Goal: Task Accomplishment & Management: Manage account settings

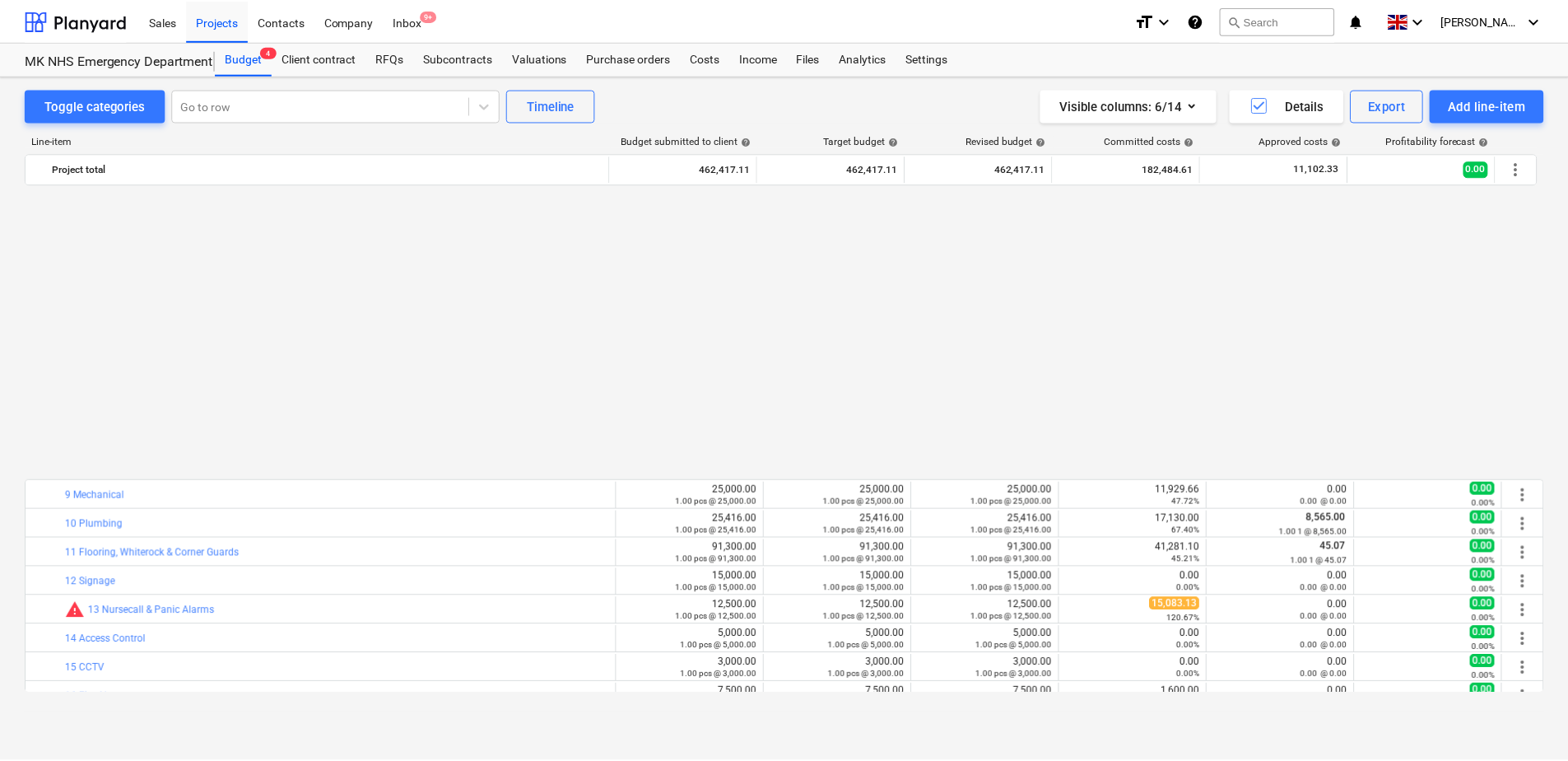
scroll to position [329, 0]
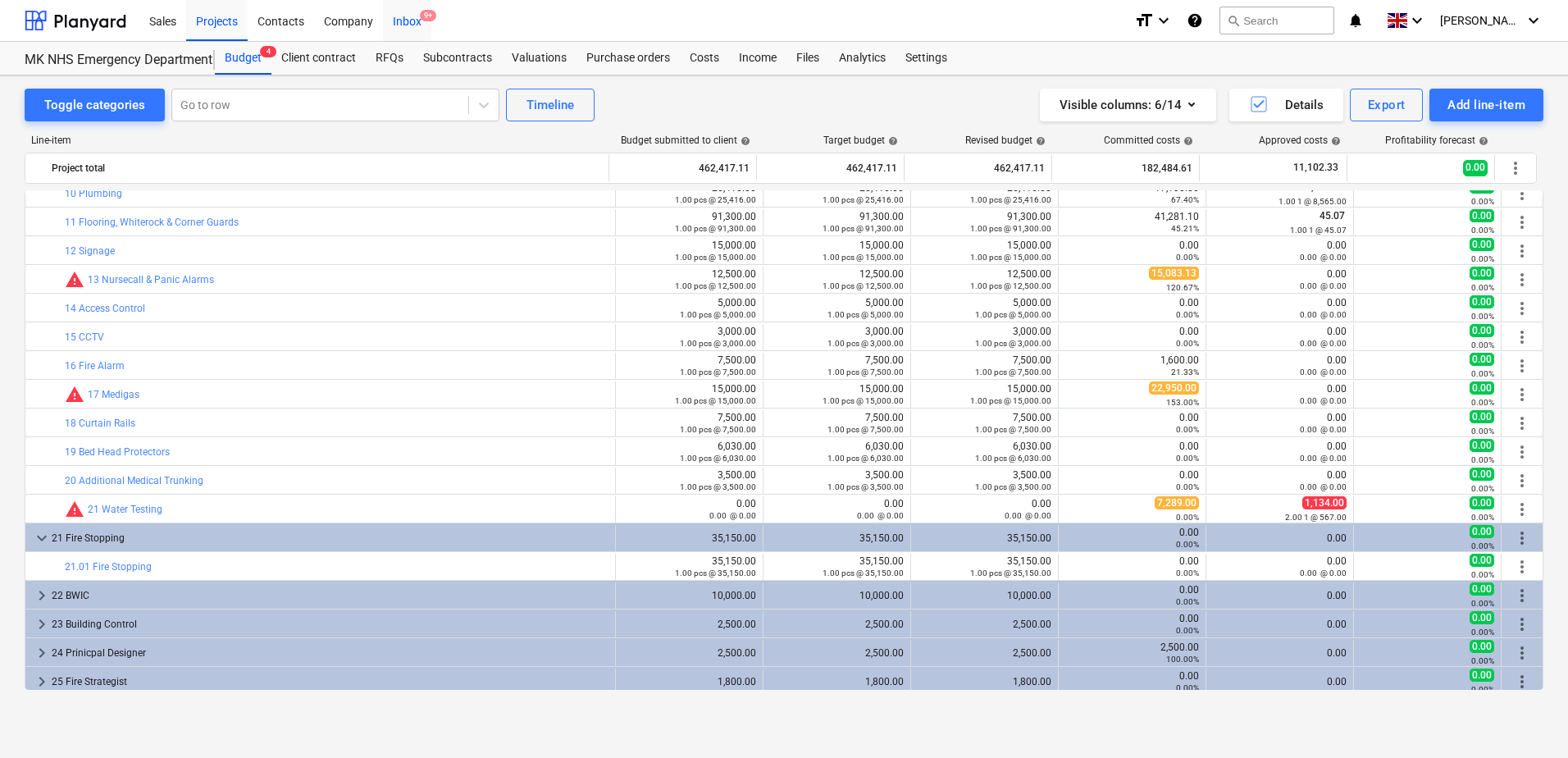
click at [400, 24] on div "Inbox 9+" at bounding box center [407, 20] width 49 height 42
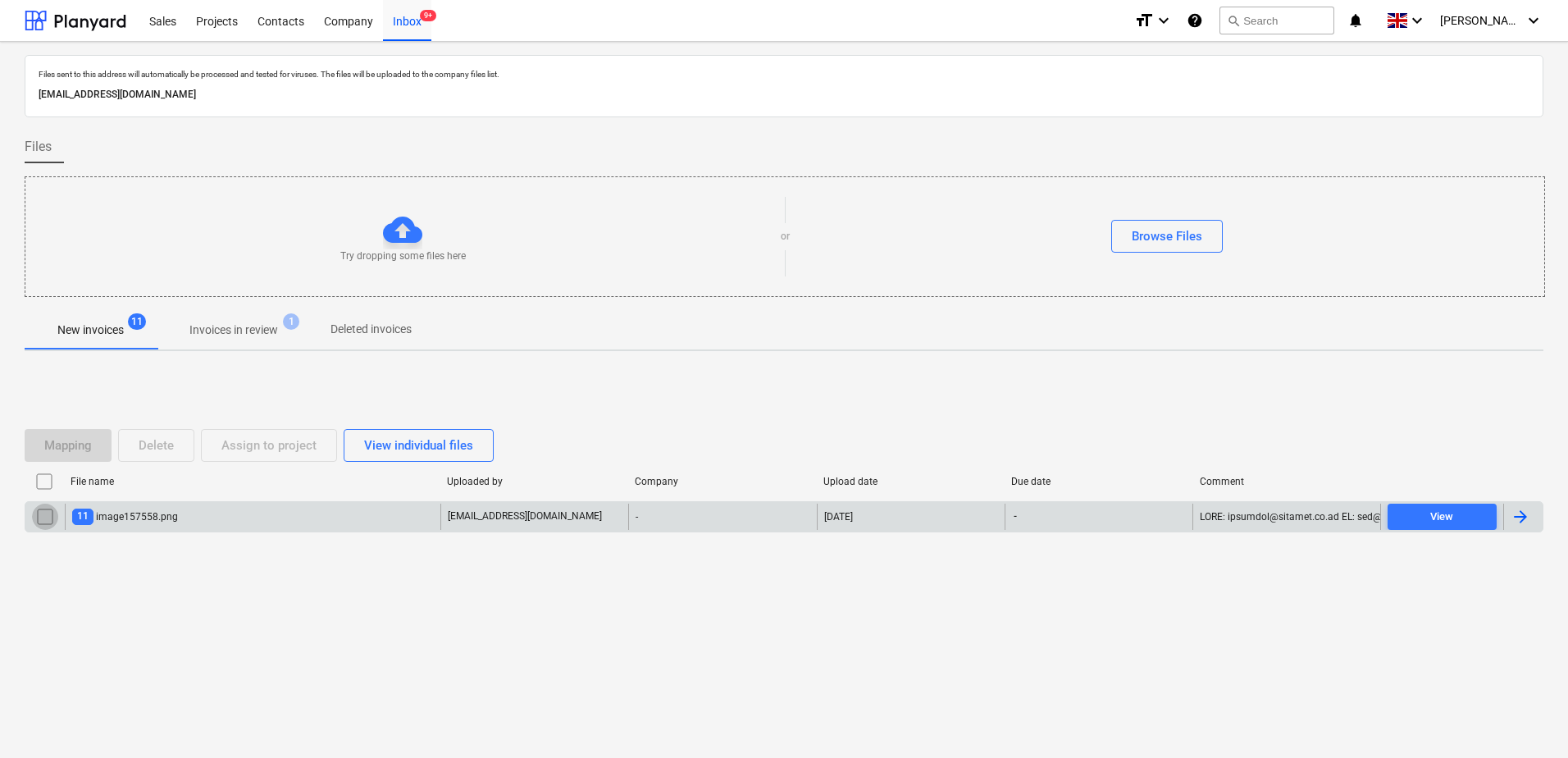
click at [41, 517] on input "checkbox" at bounding box center [45, 516] width 26 height 26
click at [139, 447] on div "Delete" at bounding box center [156, 446] width 35 height 22
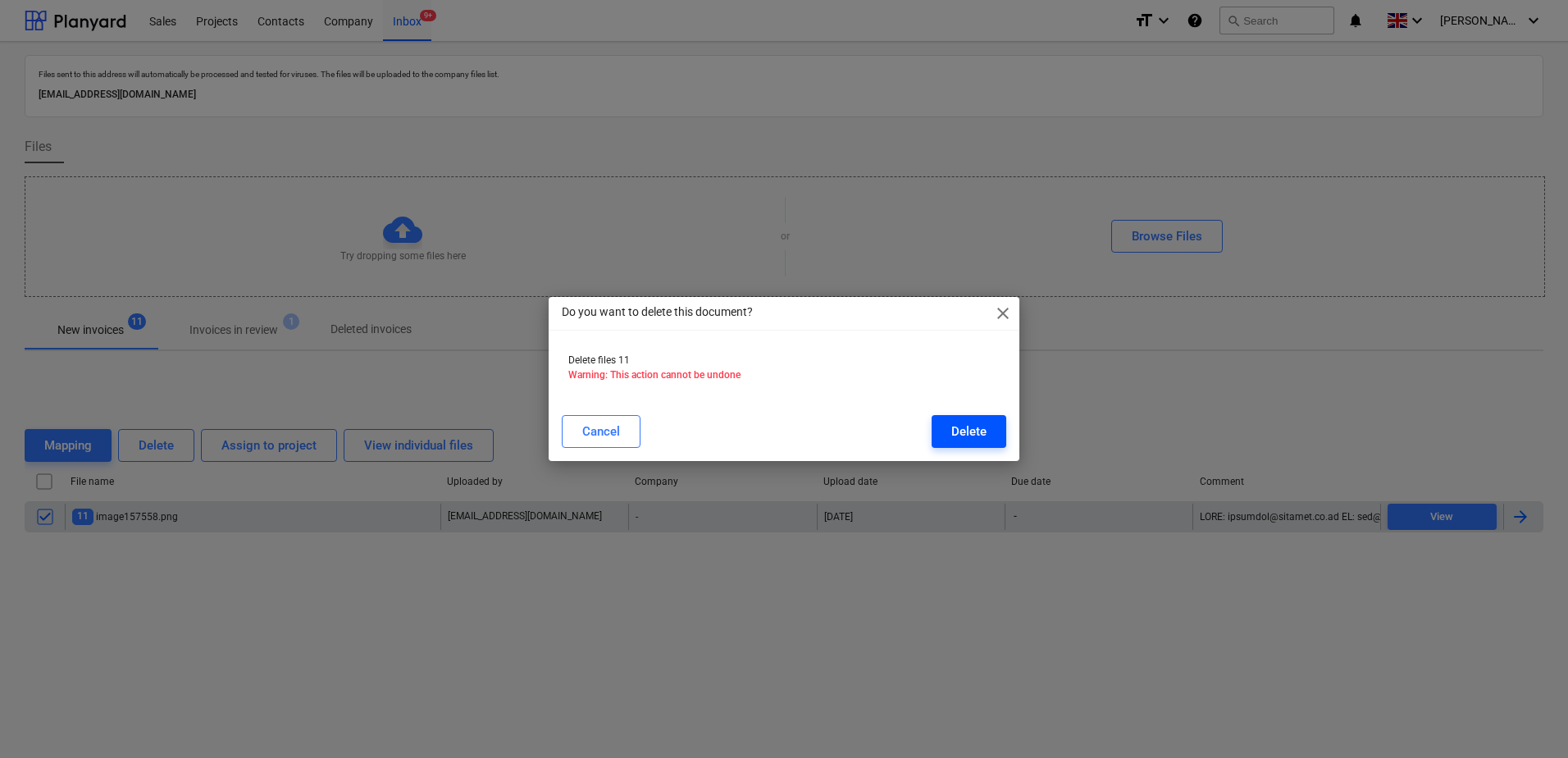
click at [976, 429] on div "Delete" at bounding box center [968, 432] width 35 height 22
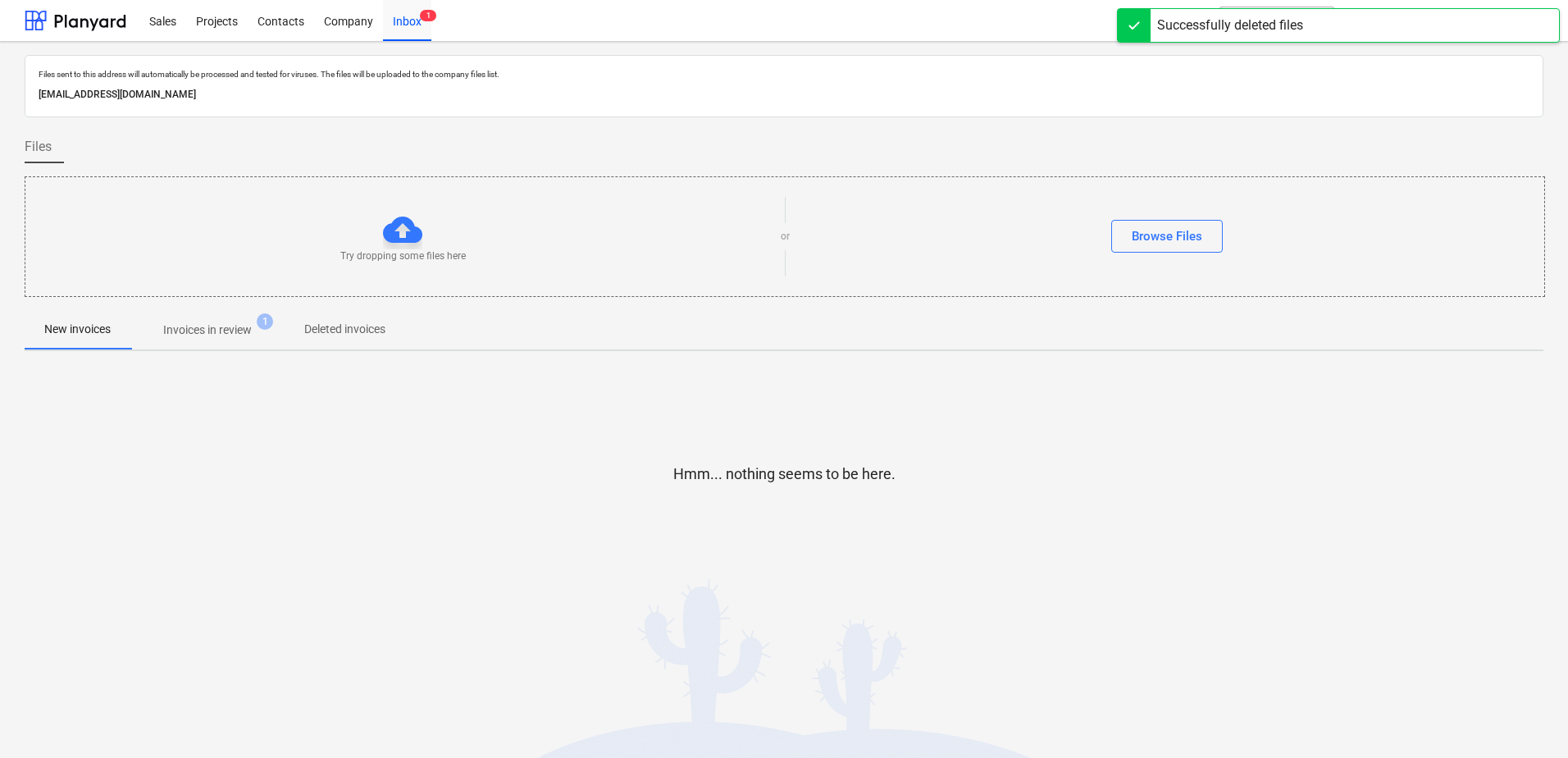
click at [214, 339] on p "Invoices in review" at bounding box center [208, 330] width 89 height 17
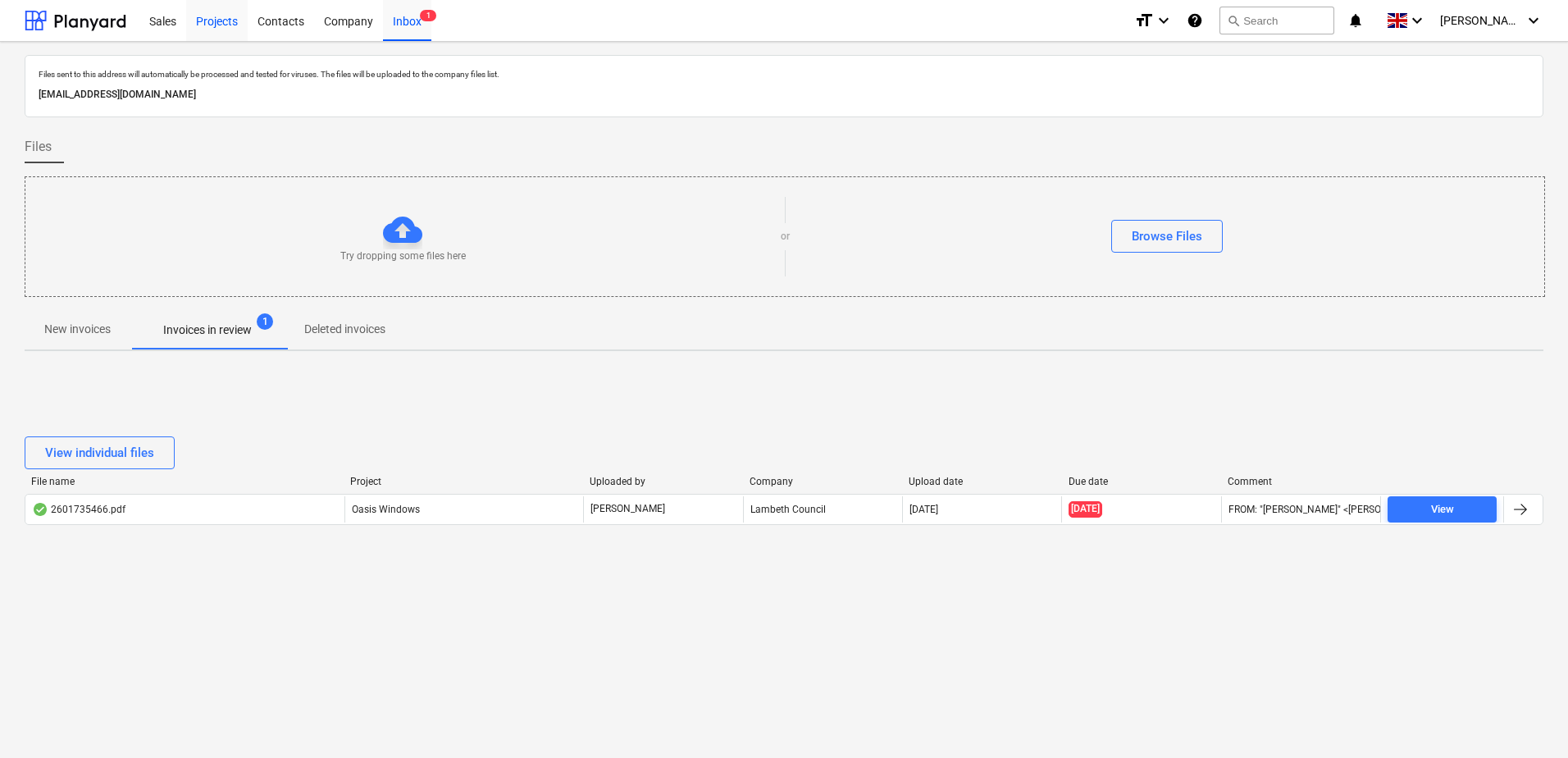
click at [207, 22] on div "Projects" at bounding box center [217, 20] width 61 height 42
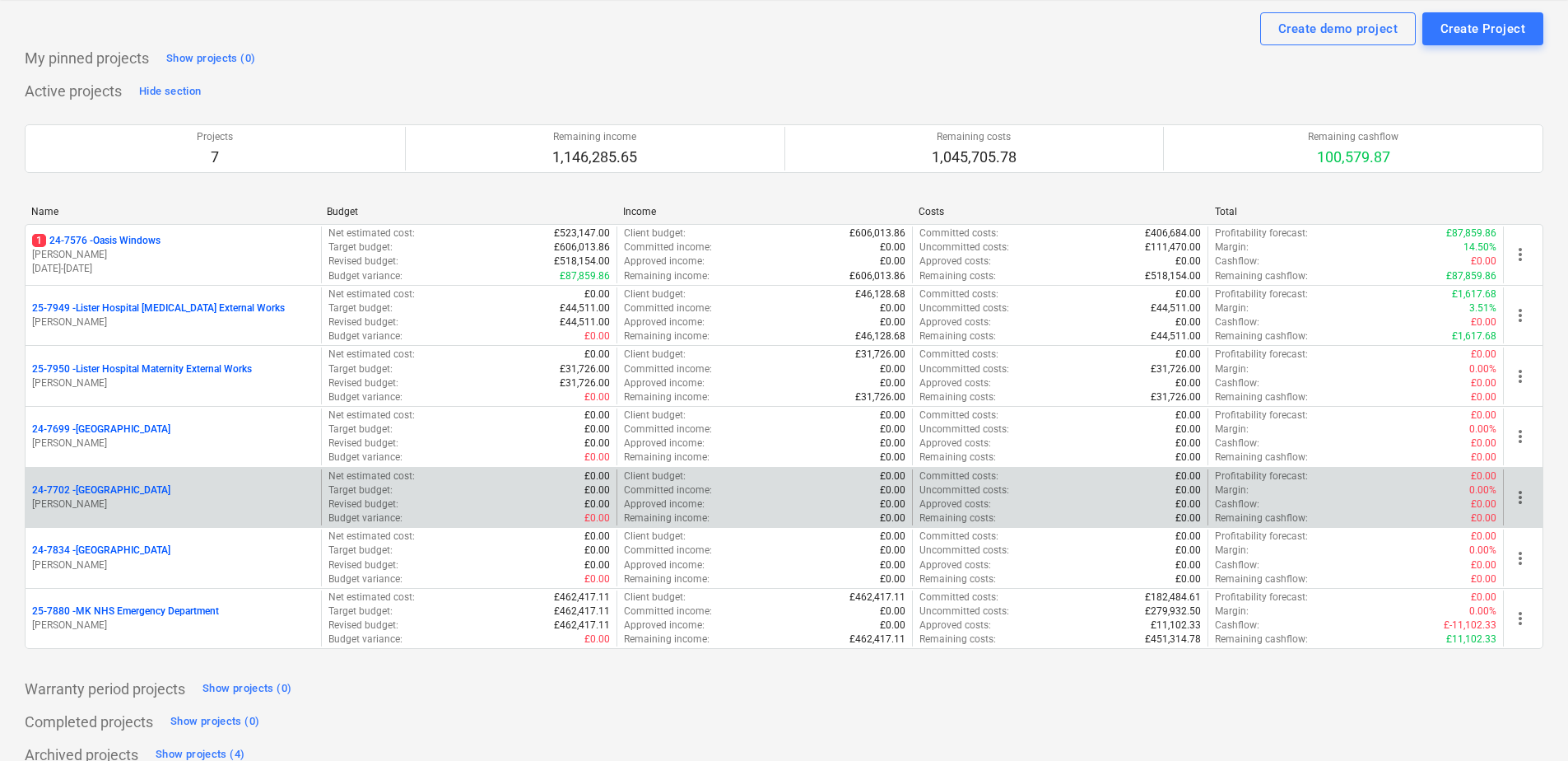
scroll to position [62, 0]
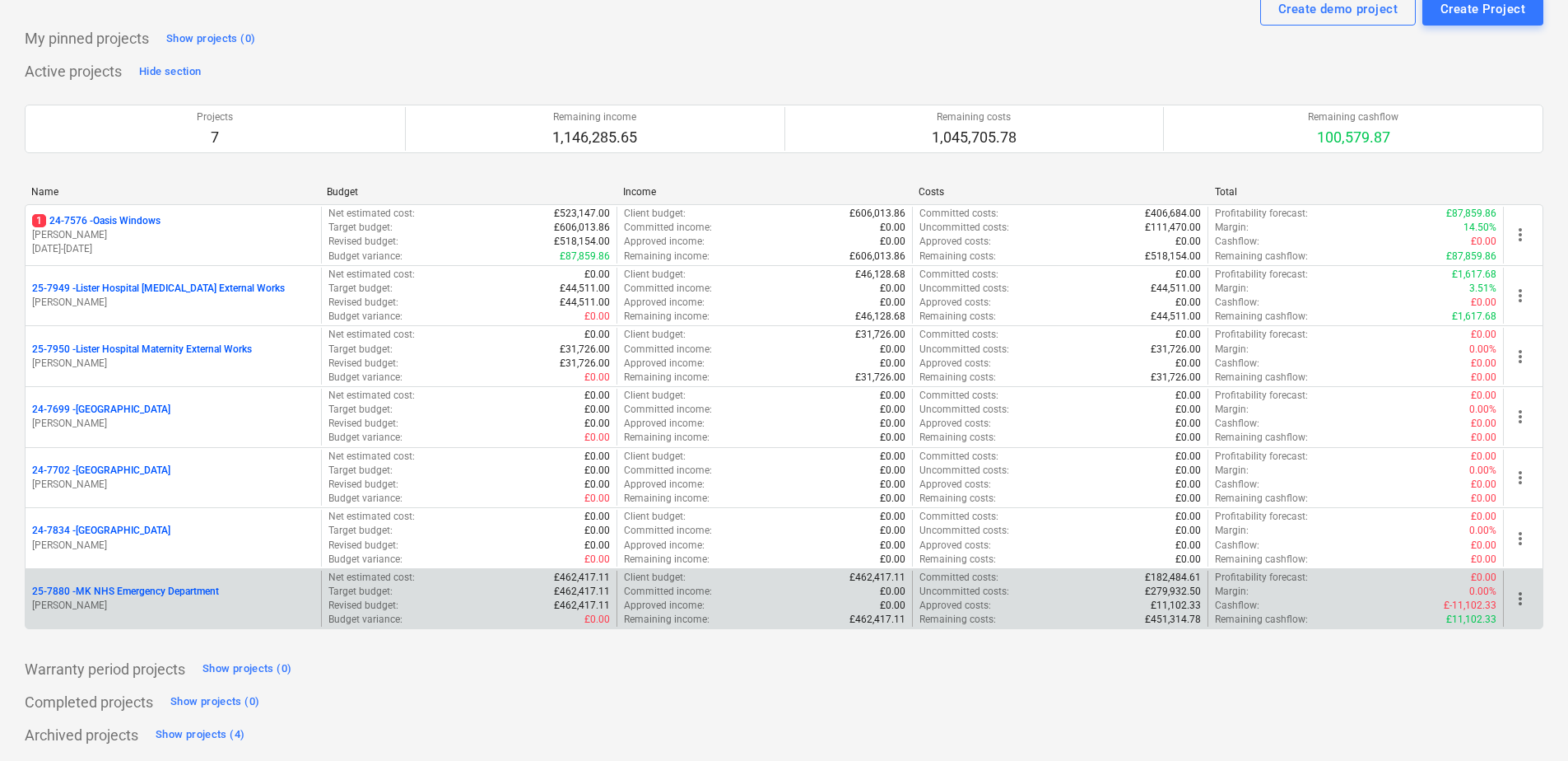
click at [91, 596] on p "25-7880 - MK NHS Emergency Department" at bounding box center [125, 592] width 187 height 14
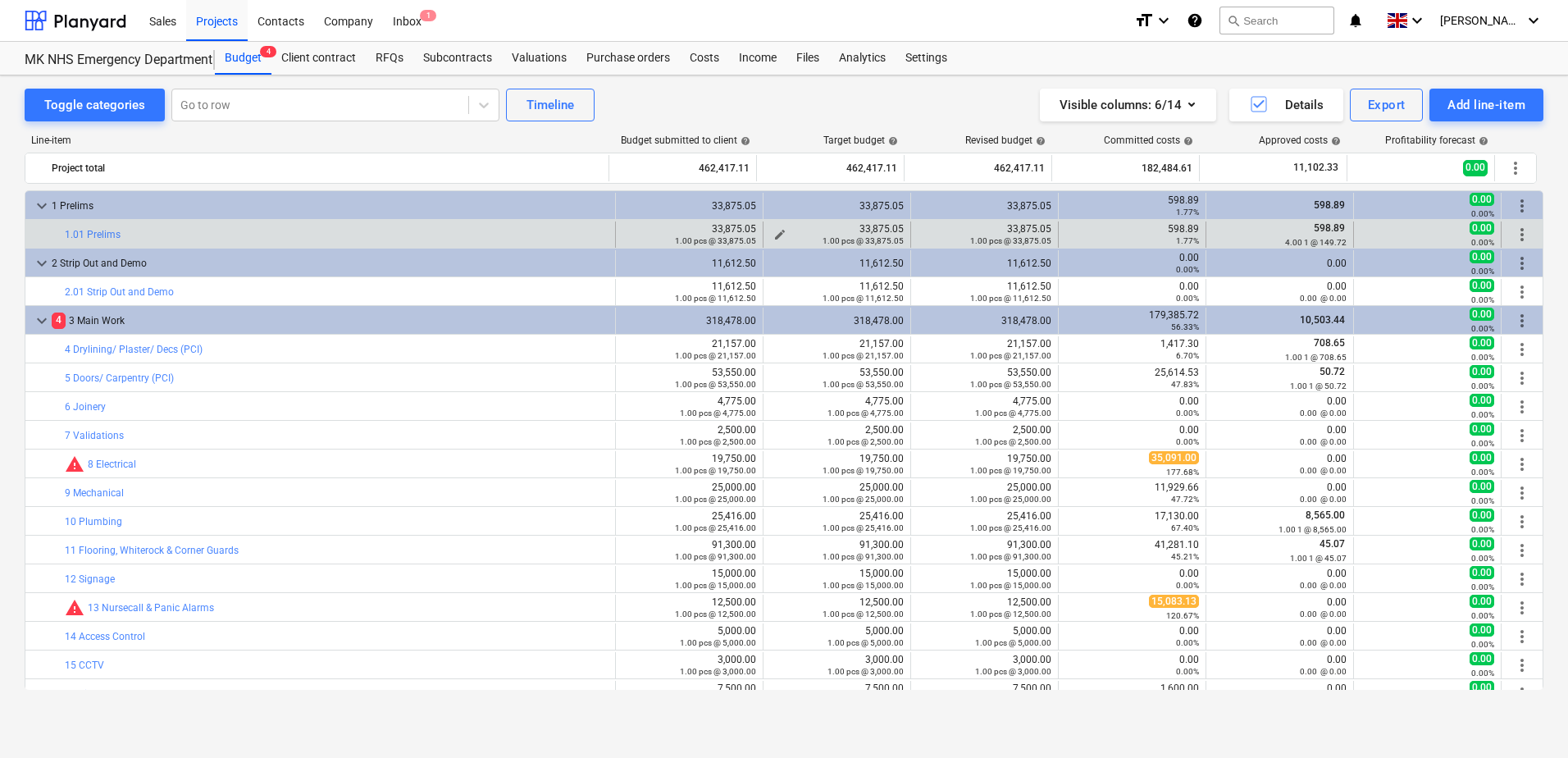
click at [771, 236] on div "1.00 pcs @ 33,875.05" at bounding box center [837, 240] width 134 height 12
click at [773, 233] on span "edit" at bounding box center [780, 235] width 13 height 13
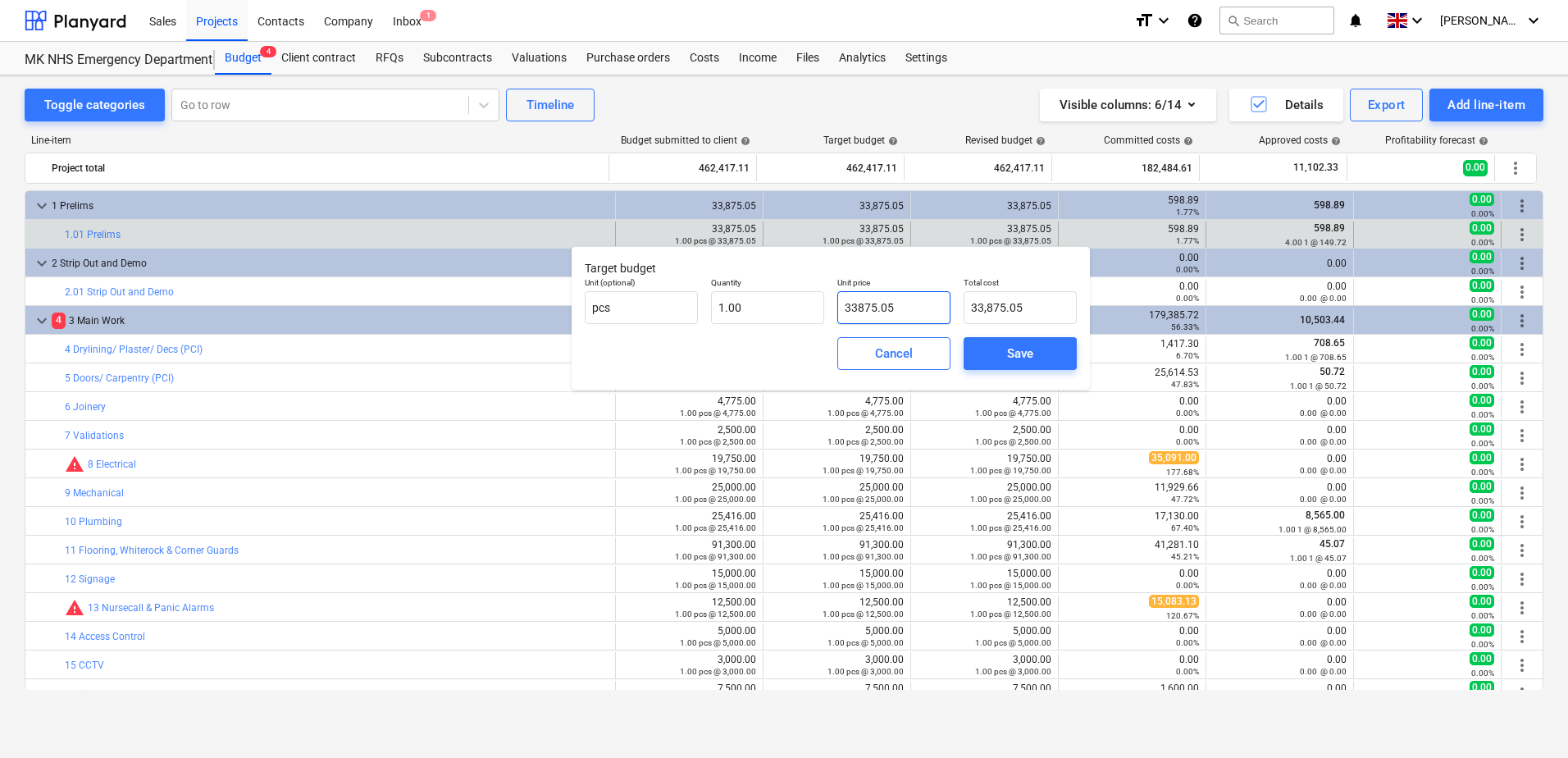
click at [904, 304] on input "33875.05" at bounding box center [894, 308] width 113 height 32
type input "33875.0"
type input "33,875.00"
type input "3387"
type input "3,387.00"
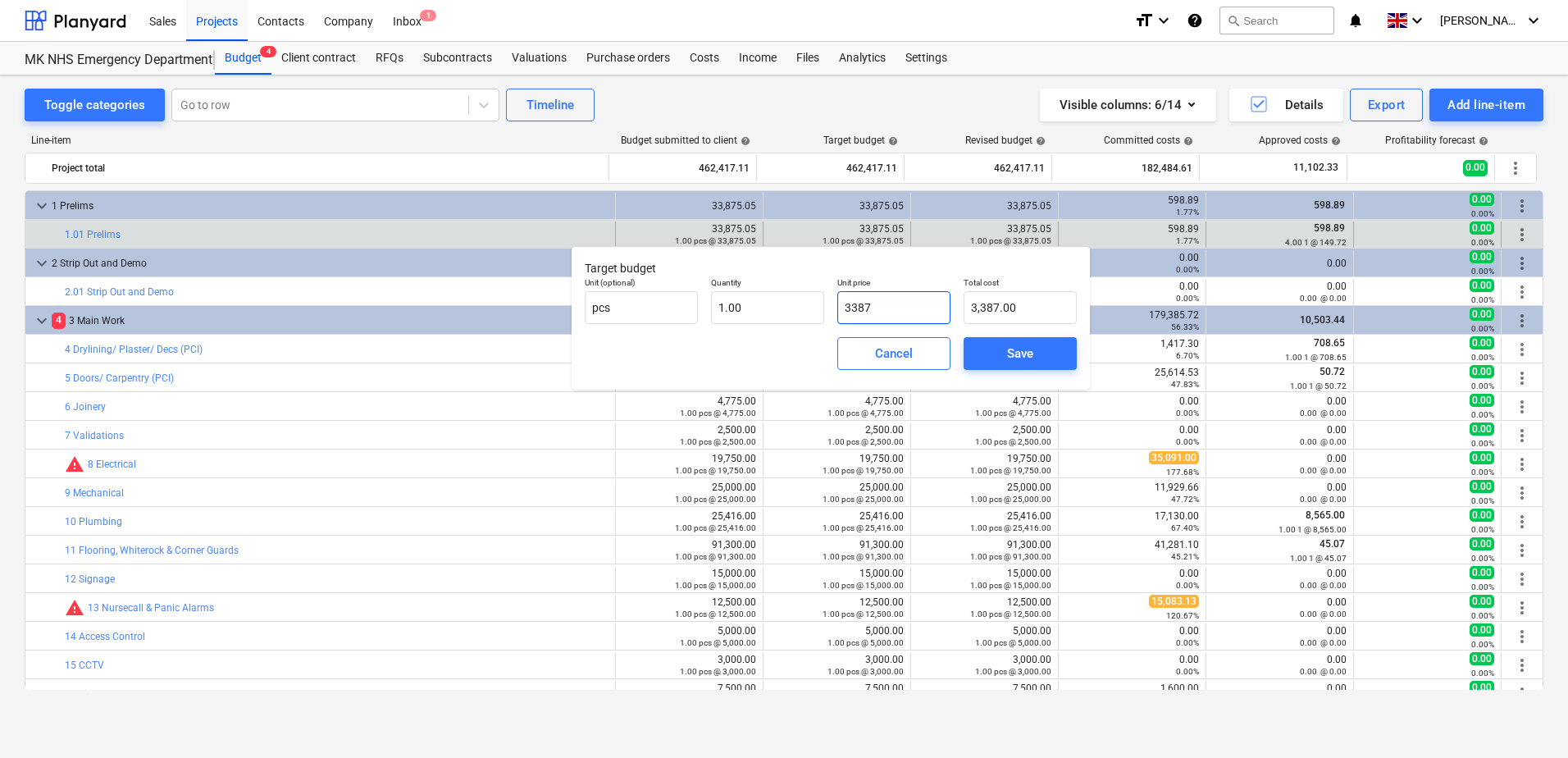
type input "338"
type input "338.00"
type input "33"
type input "33.00"
type input "3"
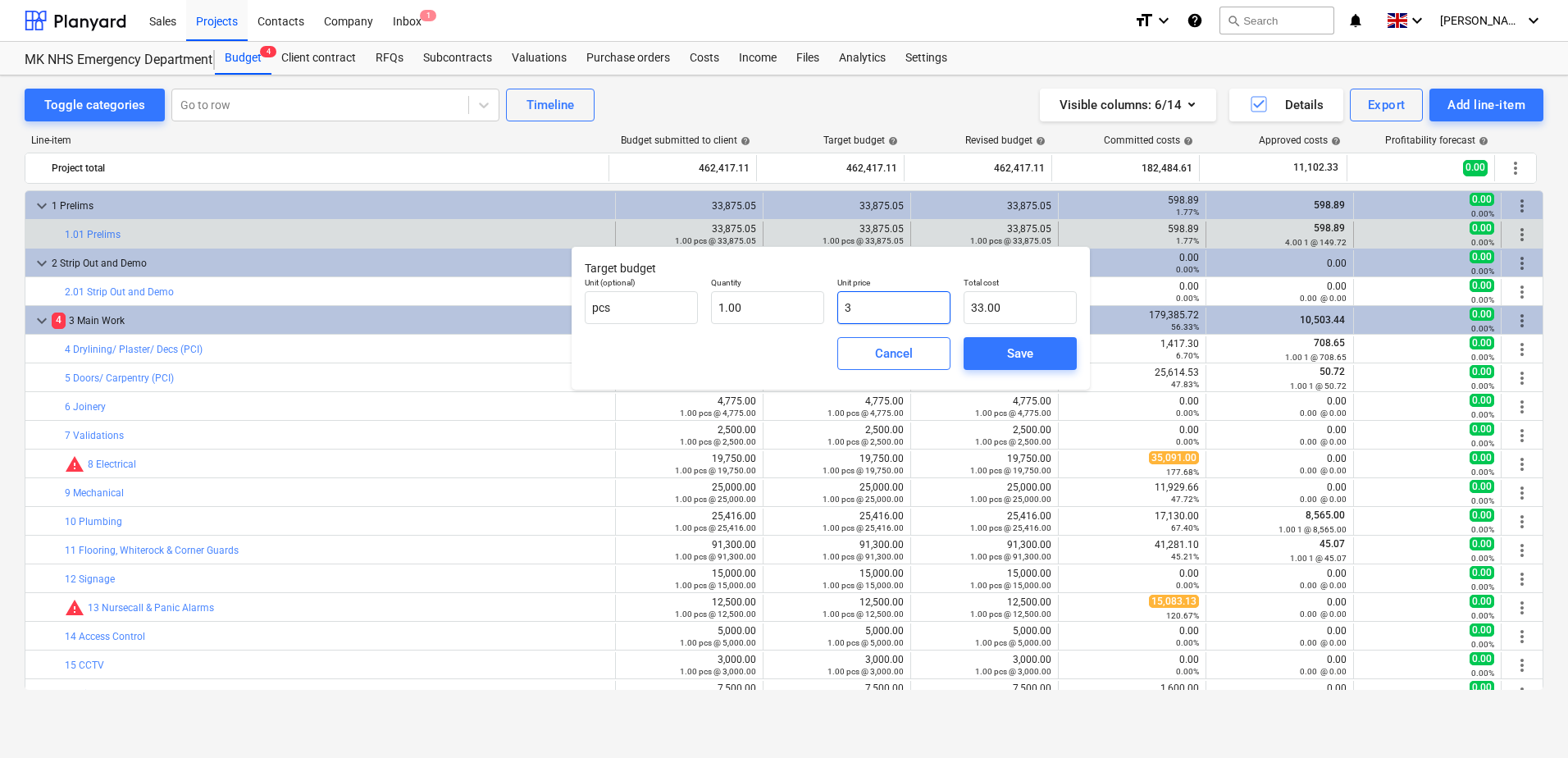
type input "3.00"
type input "0.00"
type input "3"
type input "3.00"
type input "39"
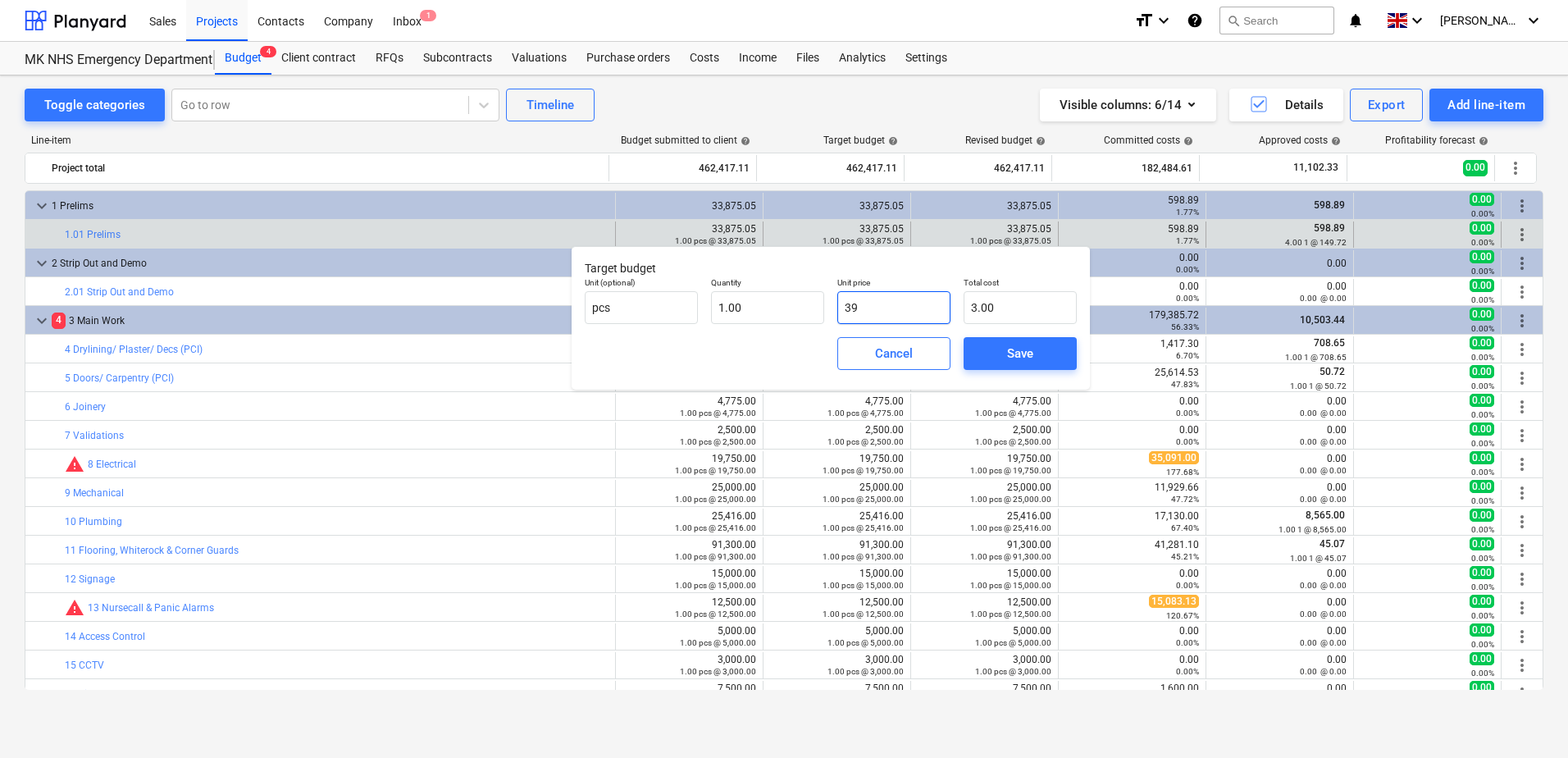
type input "39.00"
type input "390"
type input "390.00"
type input "3902"
type input "3,902.00"
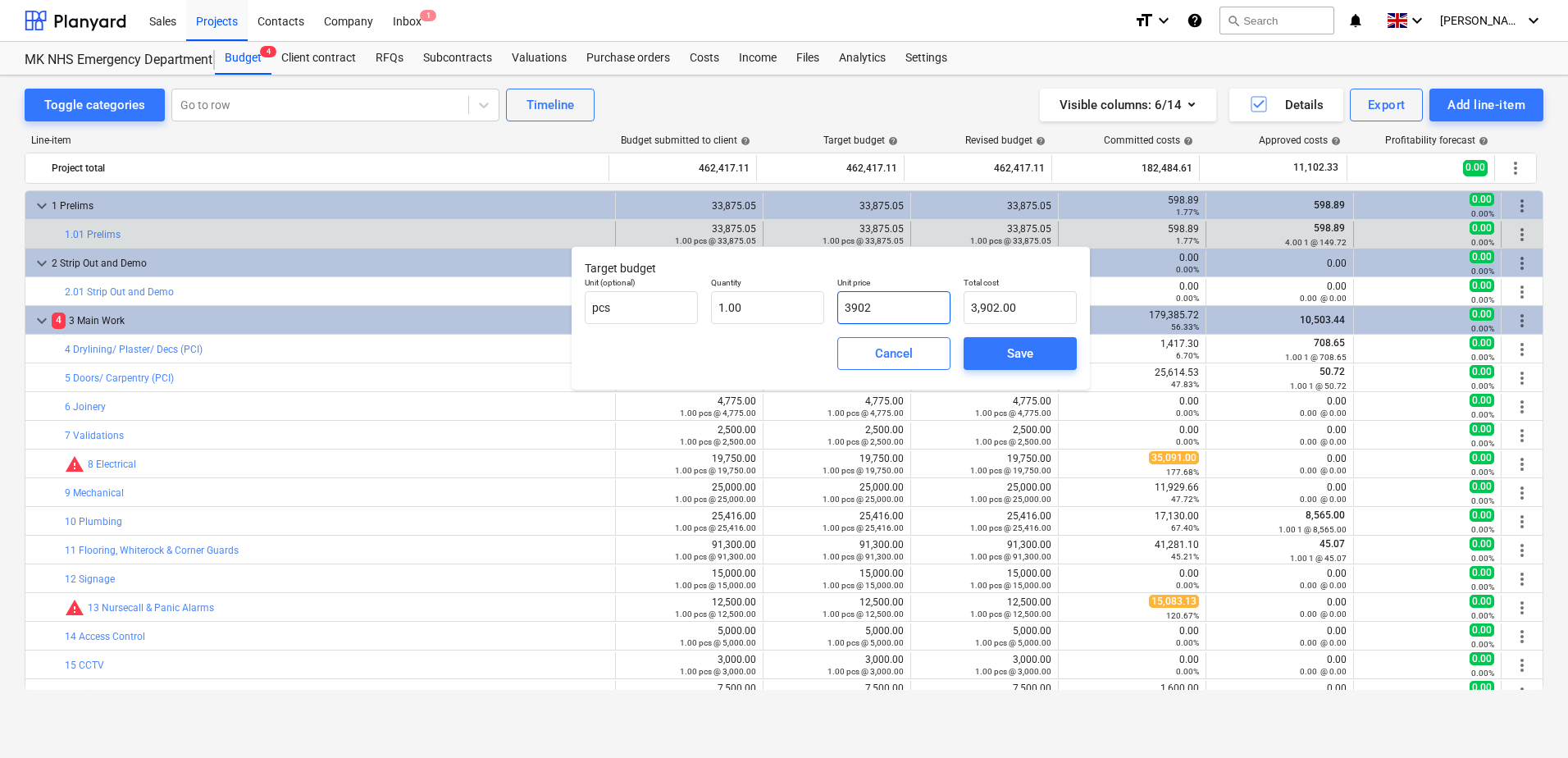
type input "39025"
type input "39,025.00"
type input "39025.05"
type input "39,025.05"
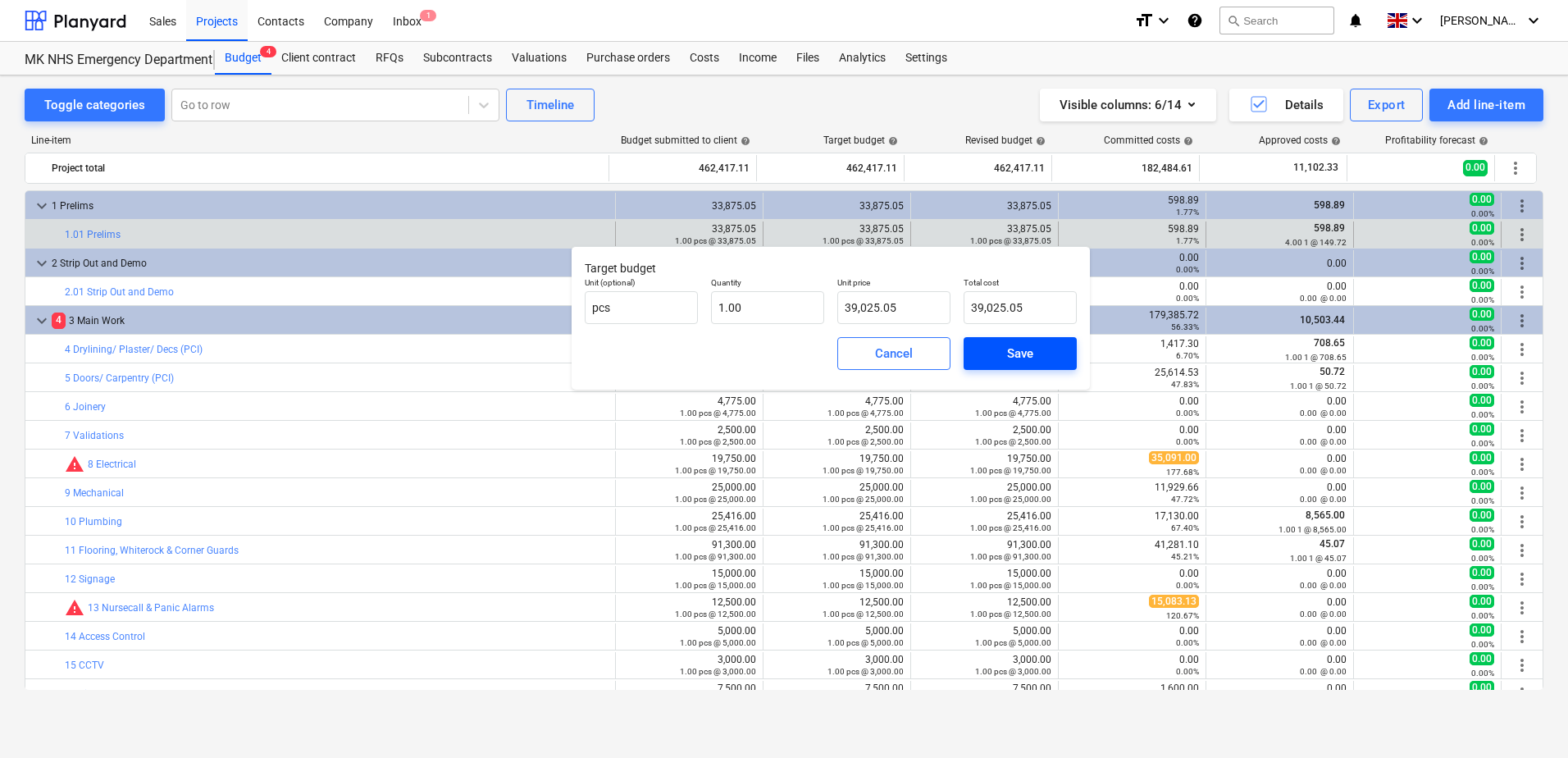
click at [981, 362] on button "Save" at bounding box center [1020, 353] width 113 height 32
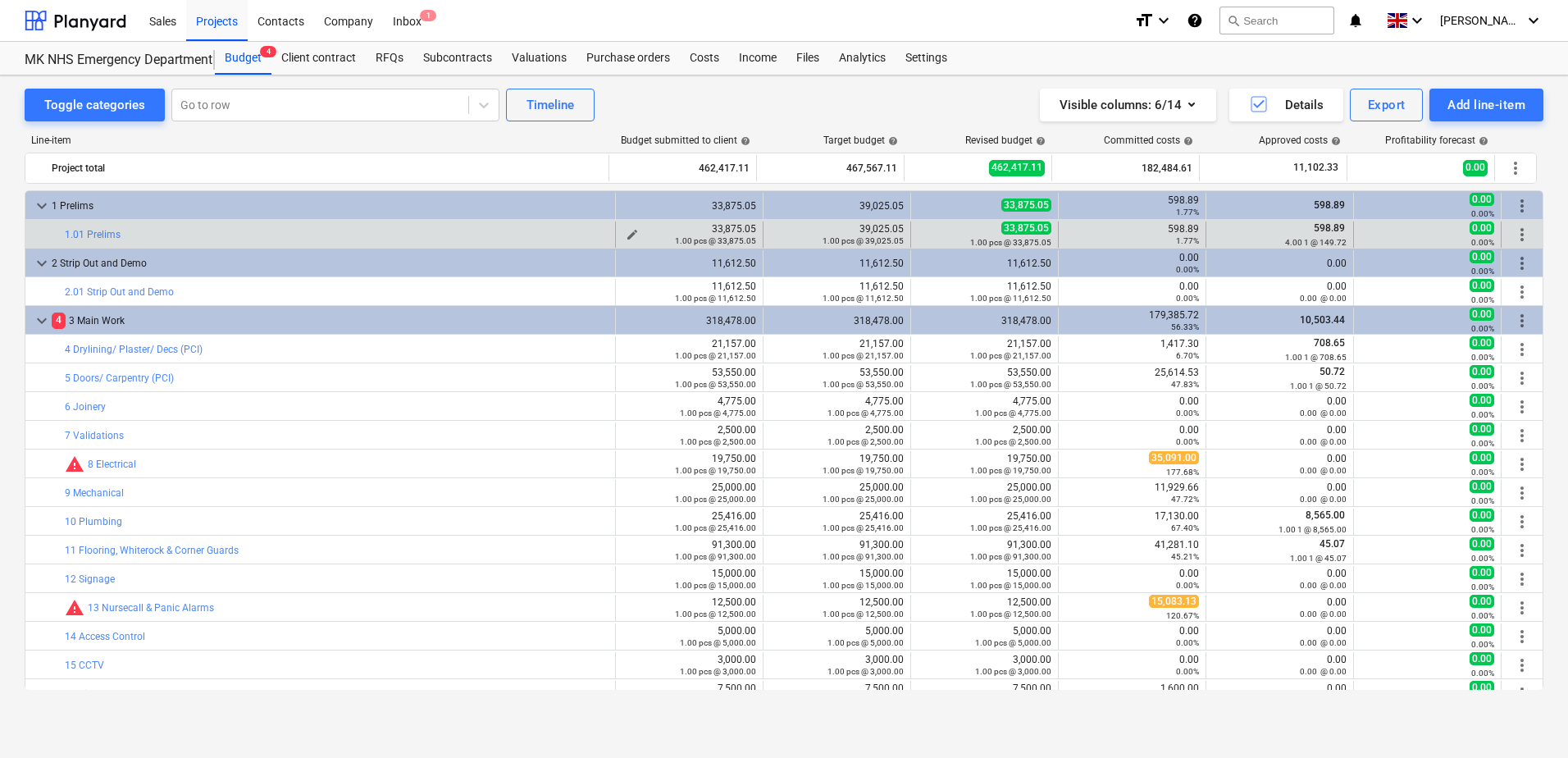
click at [622, 227] on button "edit" at bounding box center [632, 235] width 20 height 20
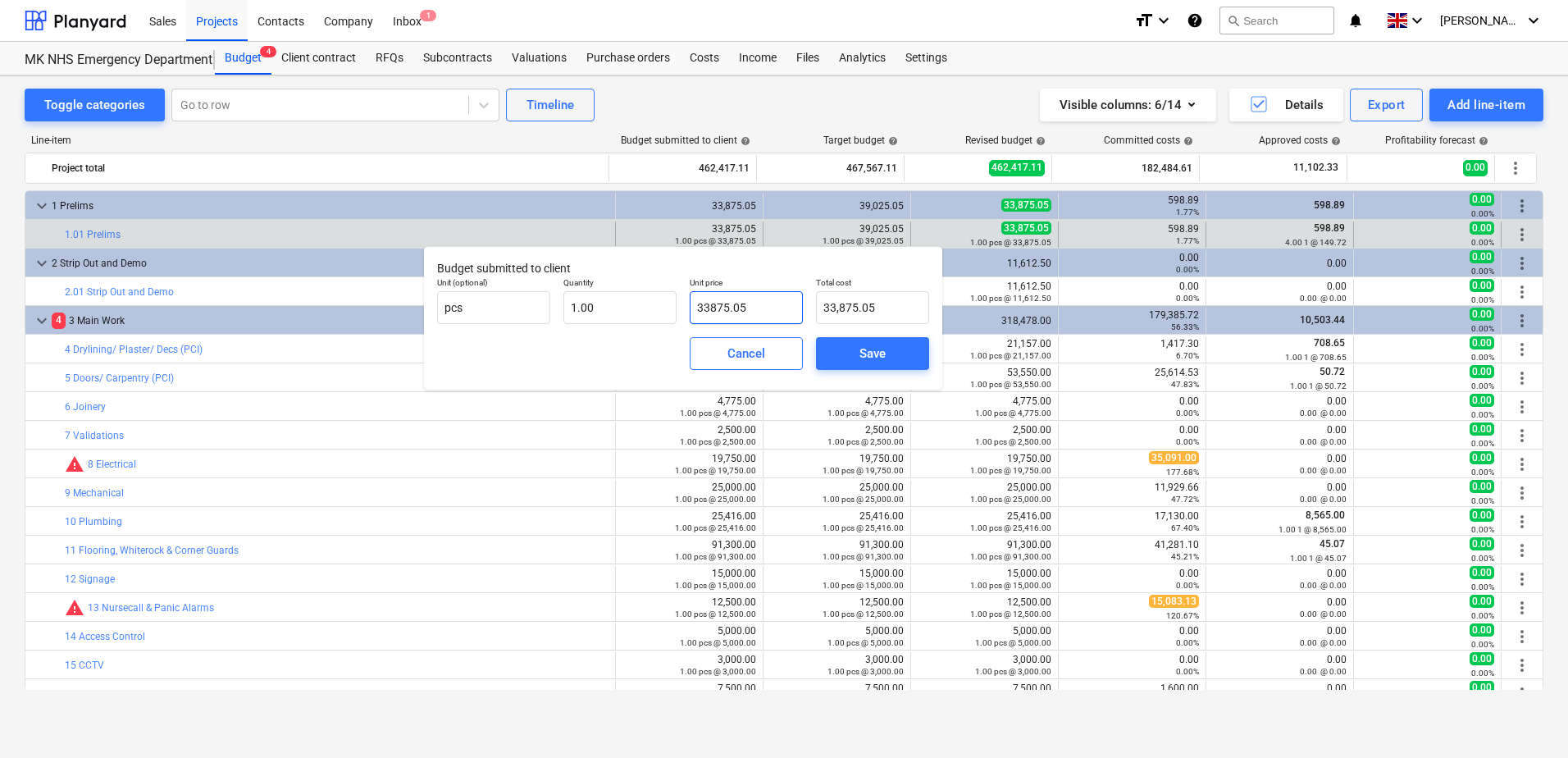
drag, startPoint x: 753, startPoint y: 305, endPoint x: 682, endPoint y: 315, distance: 71.7
click at [682, 315] on div "Unit (optional) pcs Quantity 1.00 Unit price 33875.05 Total cost 33,875.05" at bounding box center [683, 300] width 505 height 60
type input "3"
type input "3.00"
type input "39"
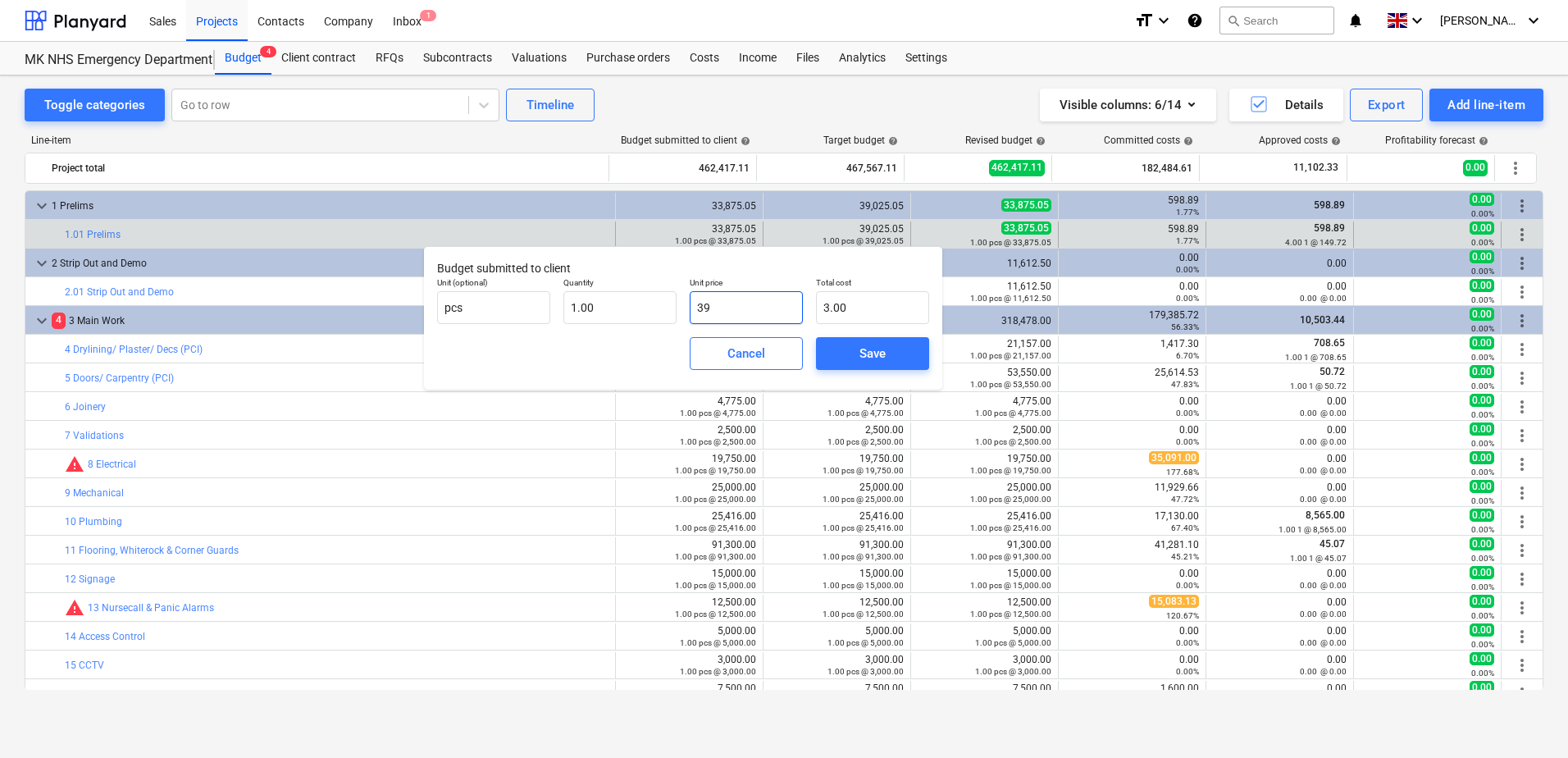
type input "39.00"
type input "3990"
type input "3,990.00"
type input "39902"
type input "39,902.00"
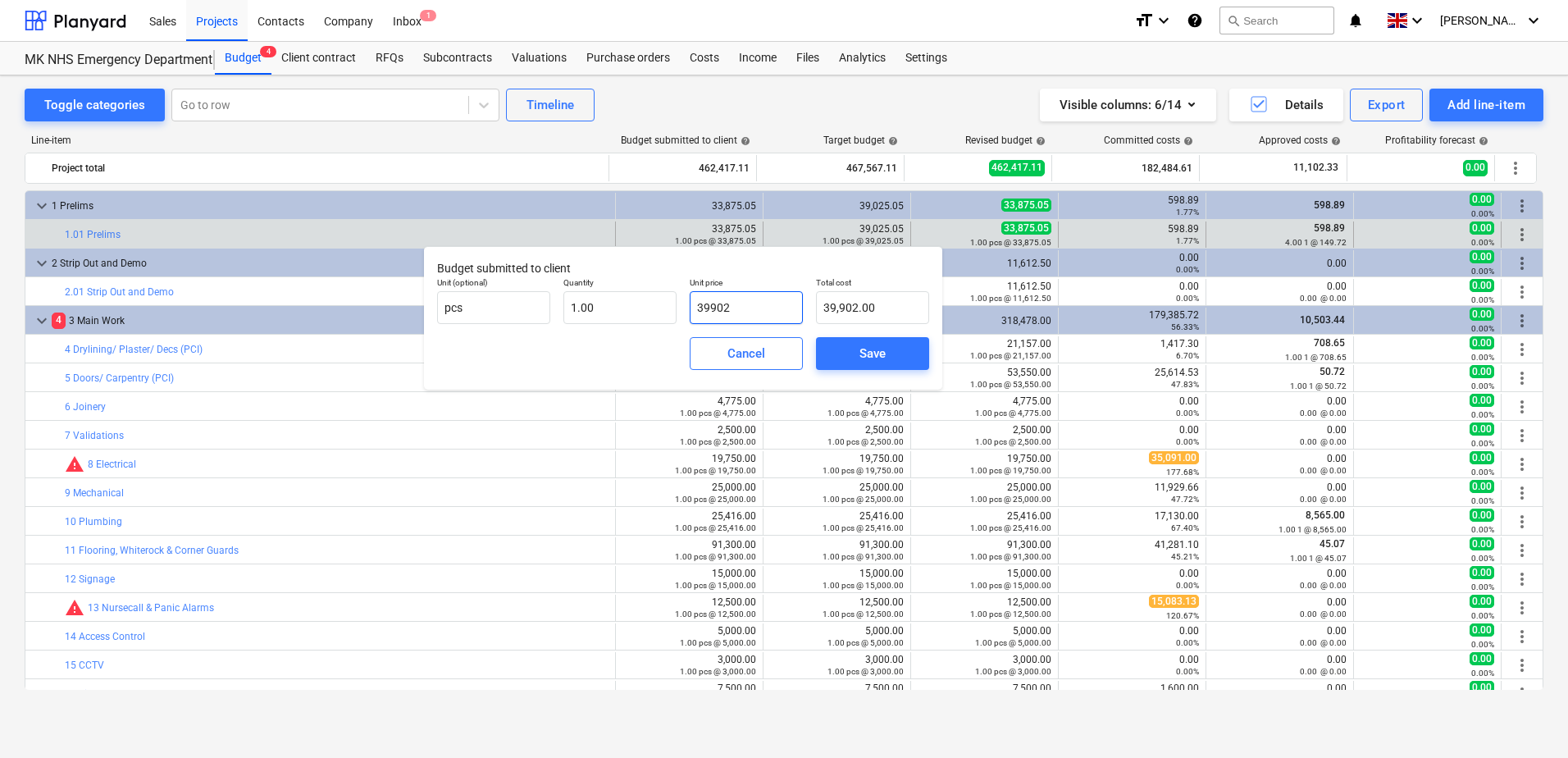
type input "399025"
type input "399,025.00"
type input "399025.05"
type input "399,025.05"
click at [707, 304] on input "399025.05" at bounding box center [746, 308] width 113 height 32
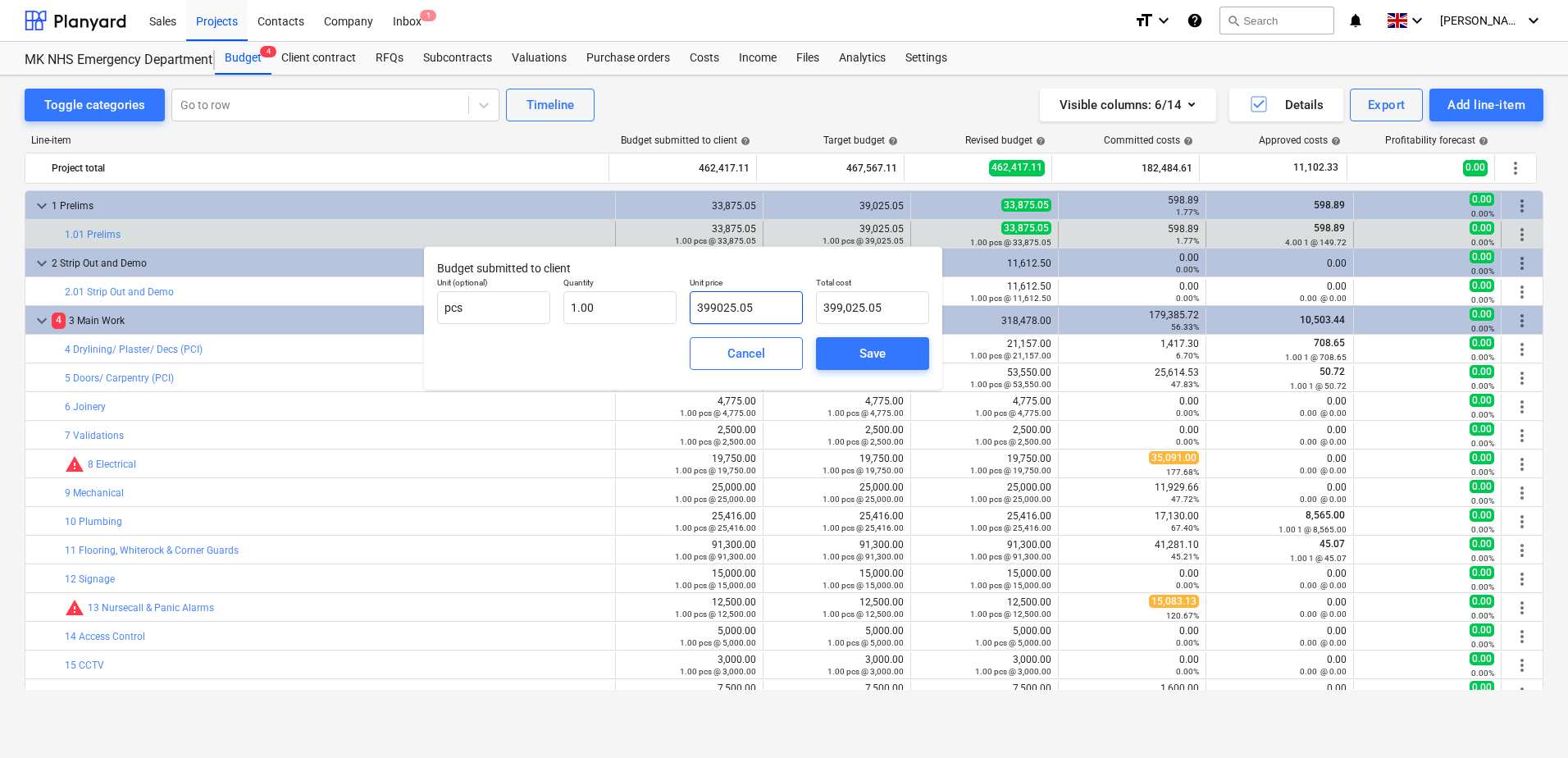
type input "39025.05"
type input "39,025.05"
click at [847, 357] on span "Save" at bounding box center [873, 353] width 74 height 22
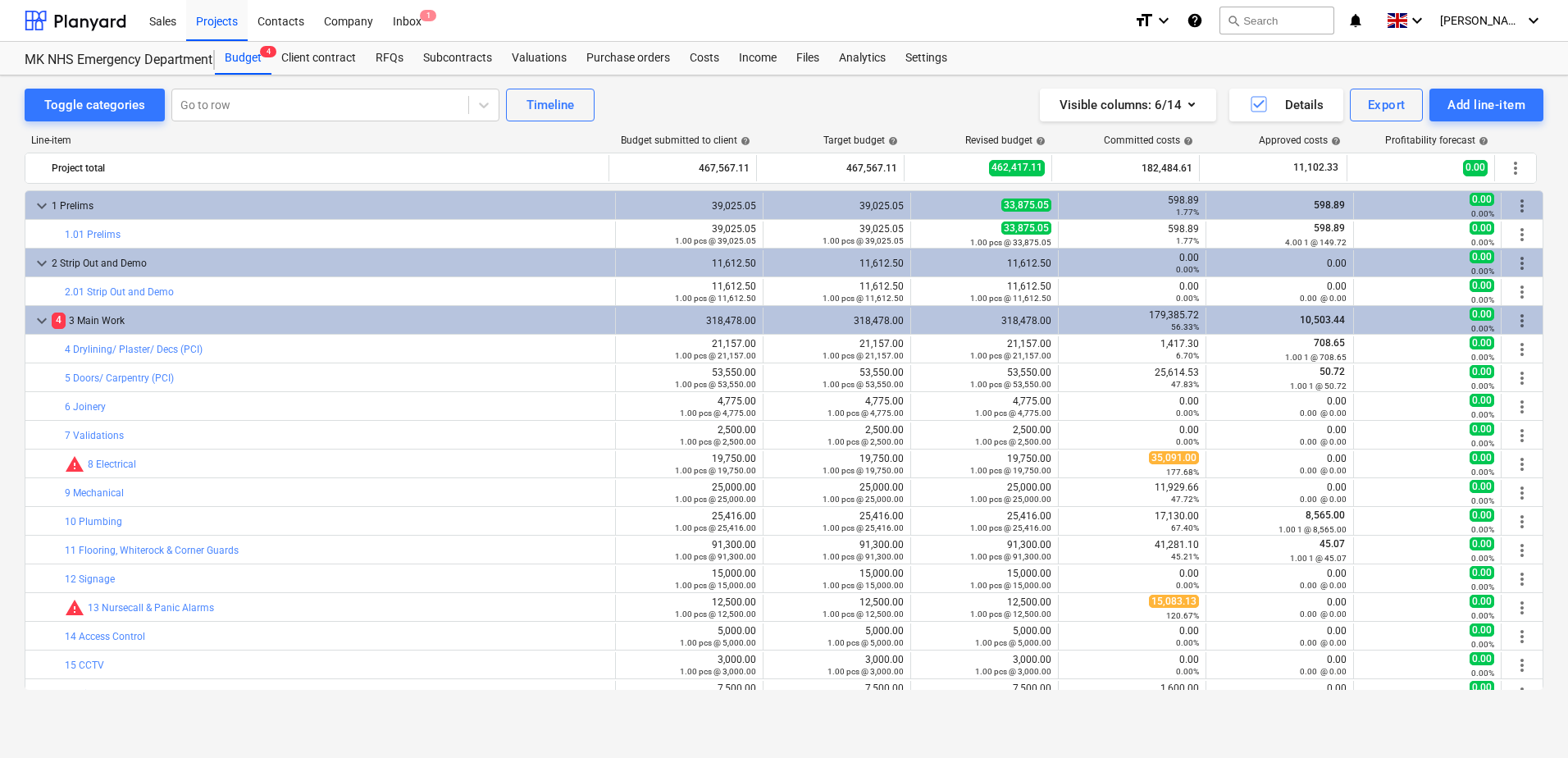
type input "1.00"
type input "39,025.05"
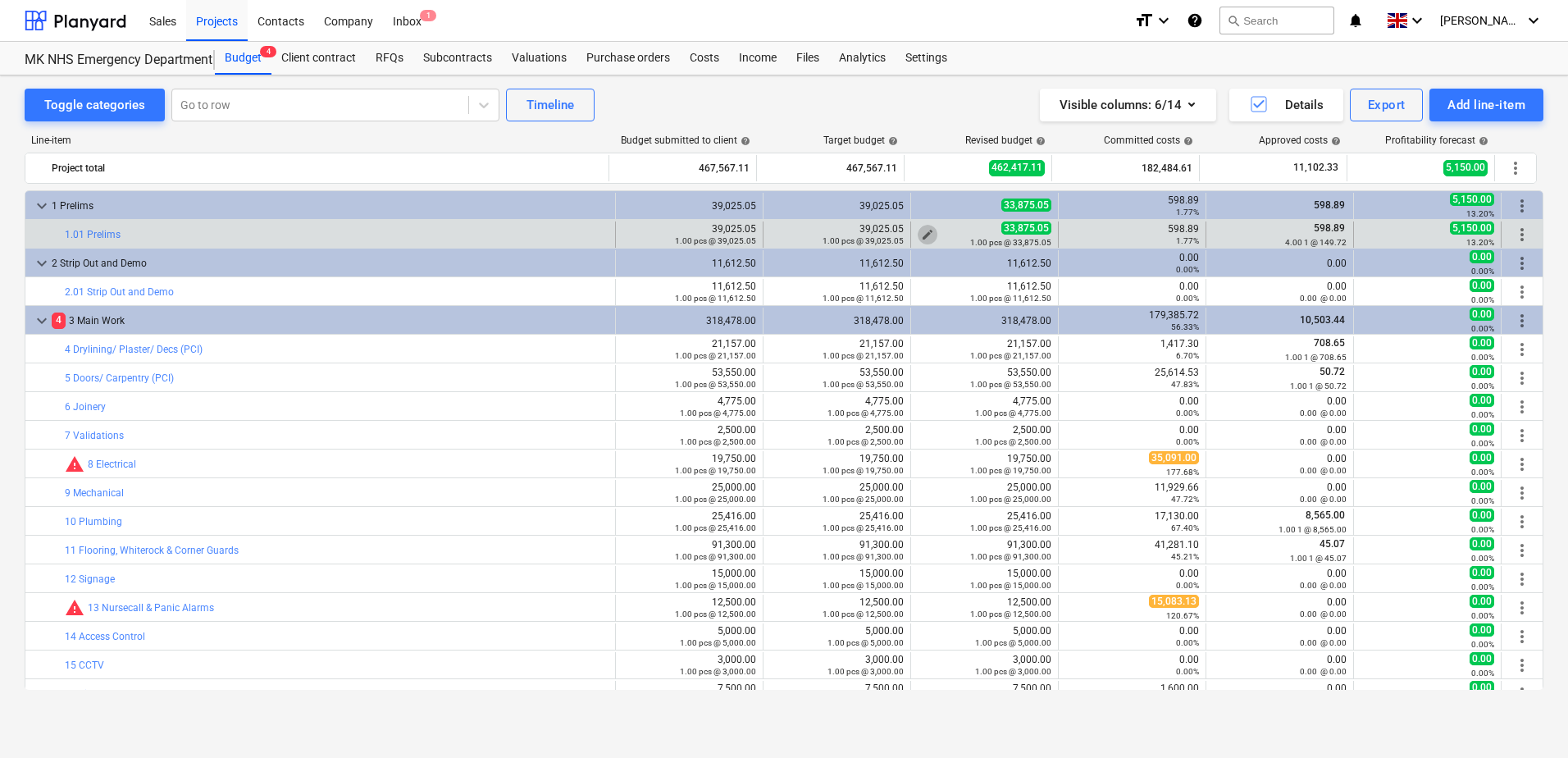
click at [924, 234] on span "edit" at bounding box center [928, 235] width 13 height 13
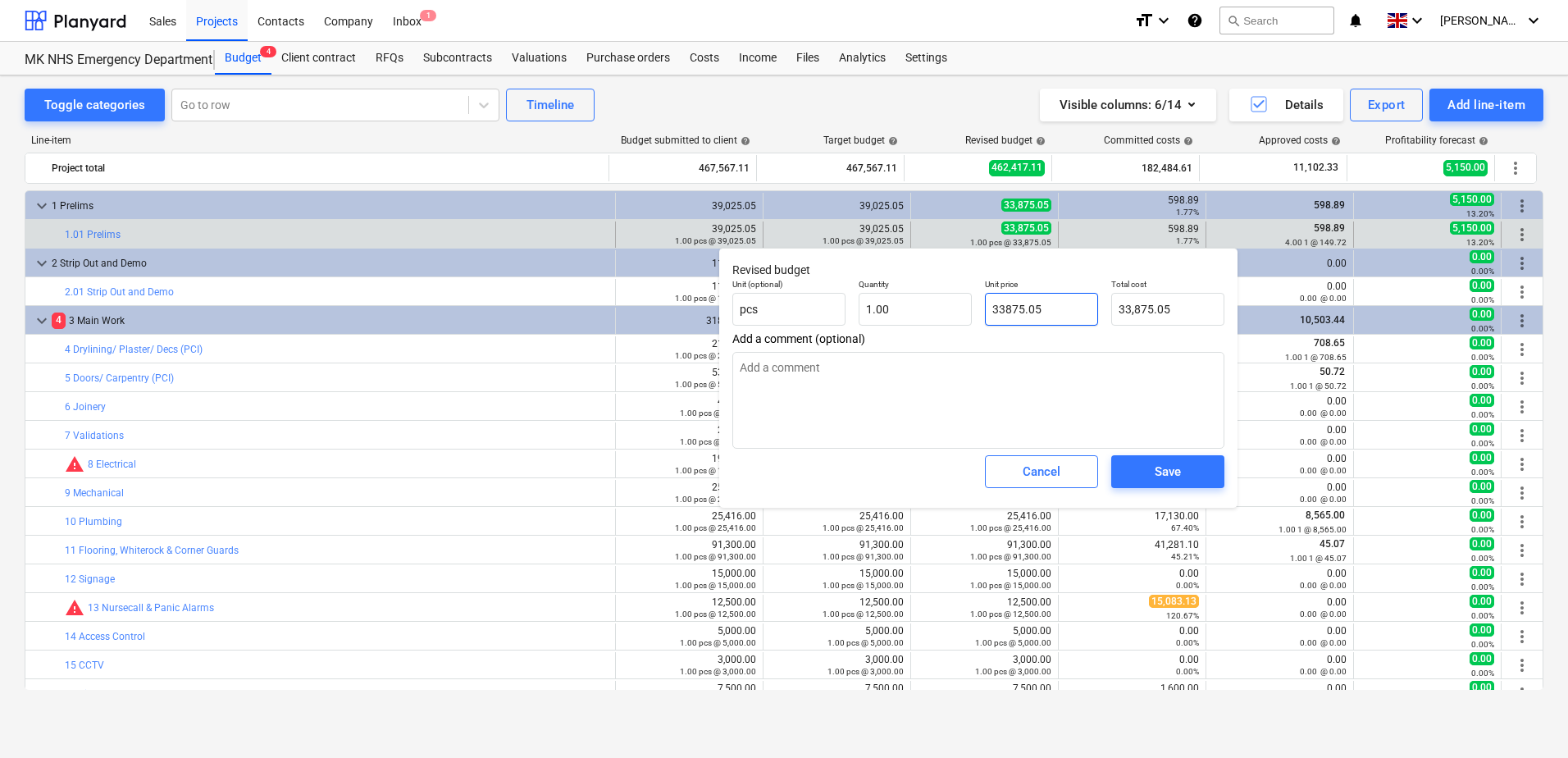
drag, startPoint x: 1070, startPoint y: 308, endPoint x: 982, endPoint y: 308, distance: 88.0
click at [982, 308] on div "Unit price 33875.05" at bounding box center [1041, 302] width 126 height 60
type input "3"
type textarea "x"
type input "3.00"
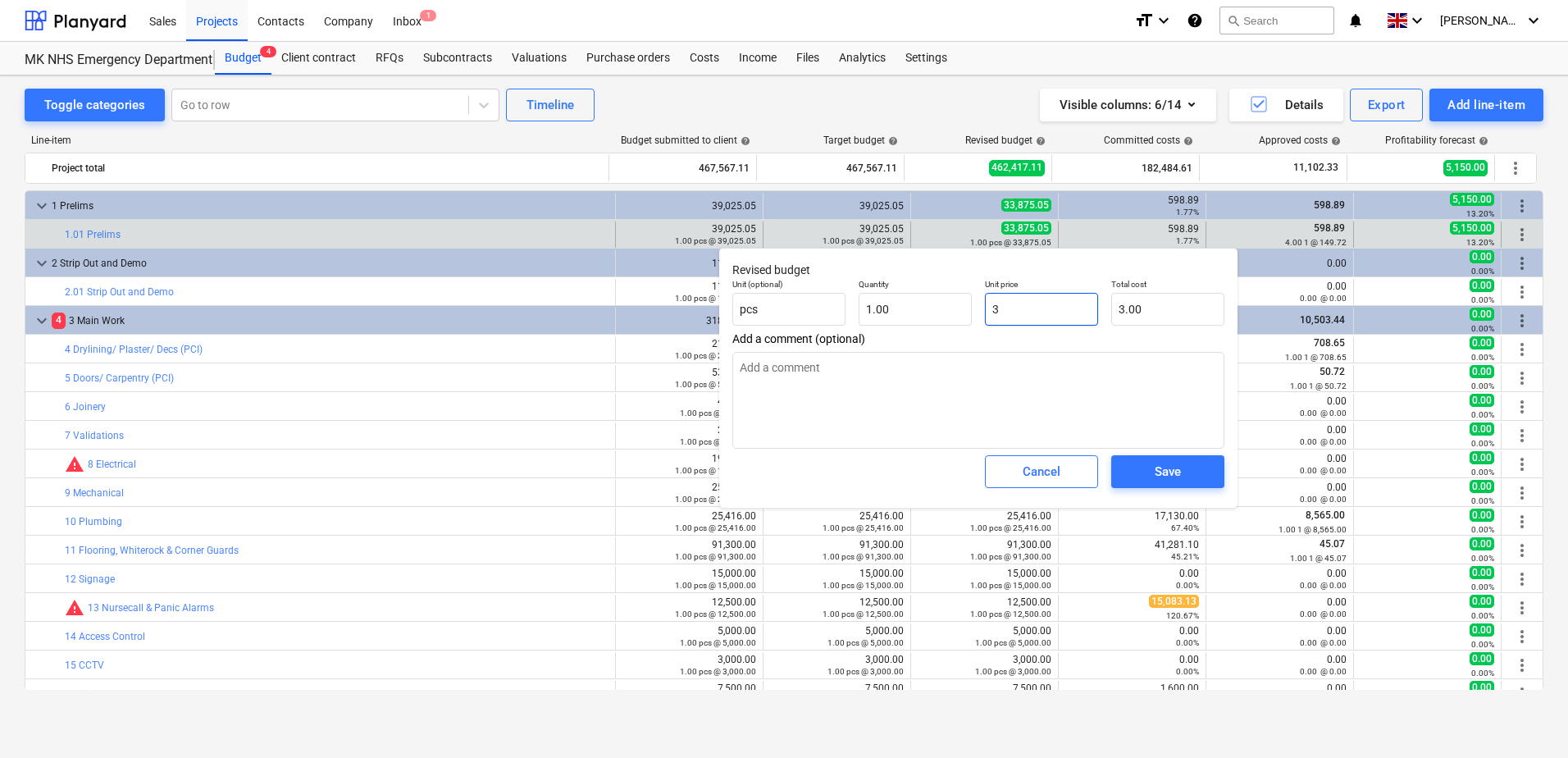
type input "39"
type textarea "x"
type input "39.00"
type input "390"
type textarea "x"
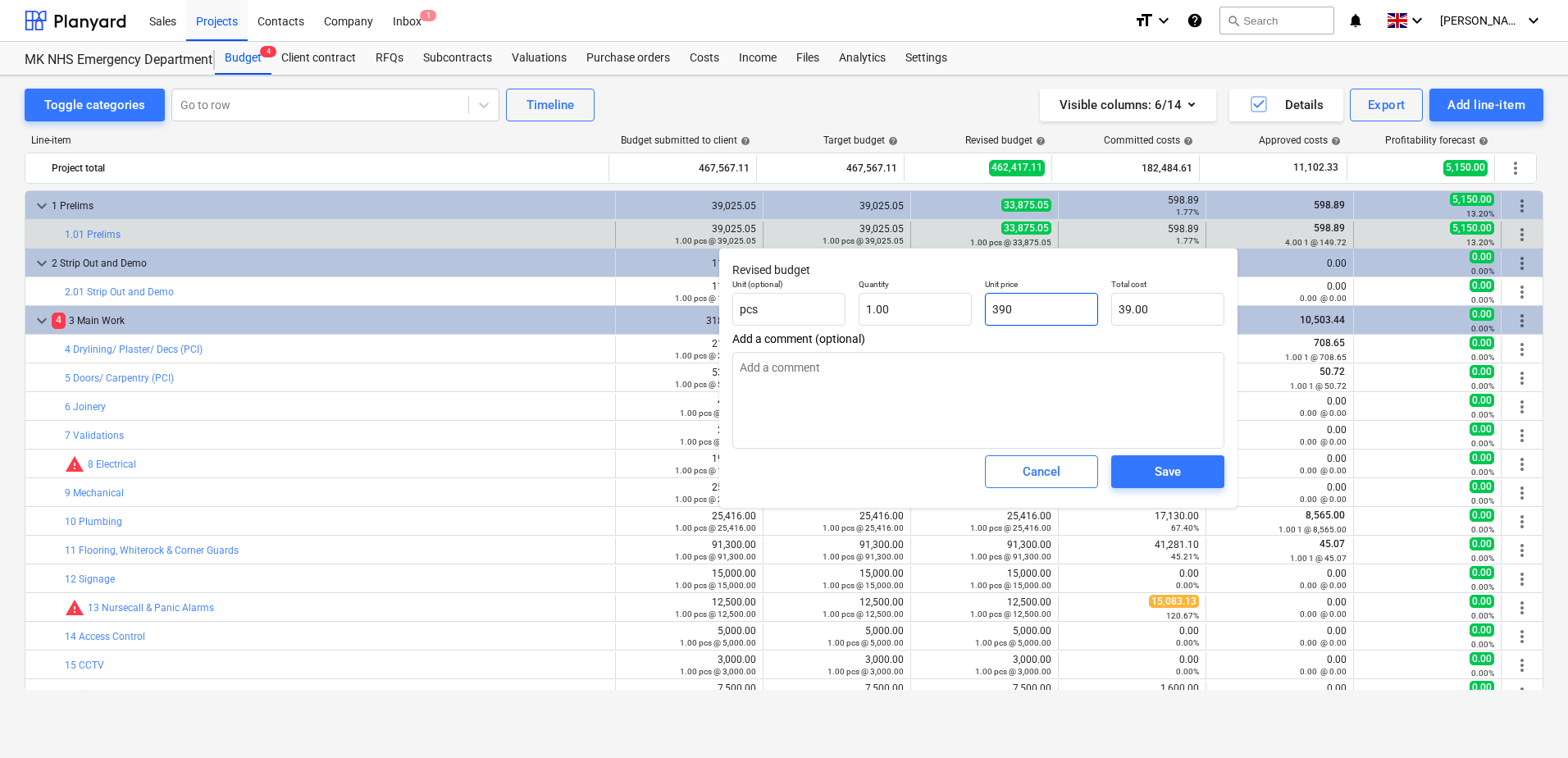
type input "390.00"
type input "3902"
type textarea "x"
type input "3,902.00"
type input "39025"
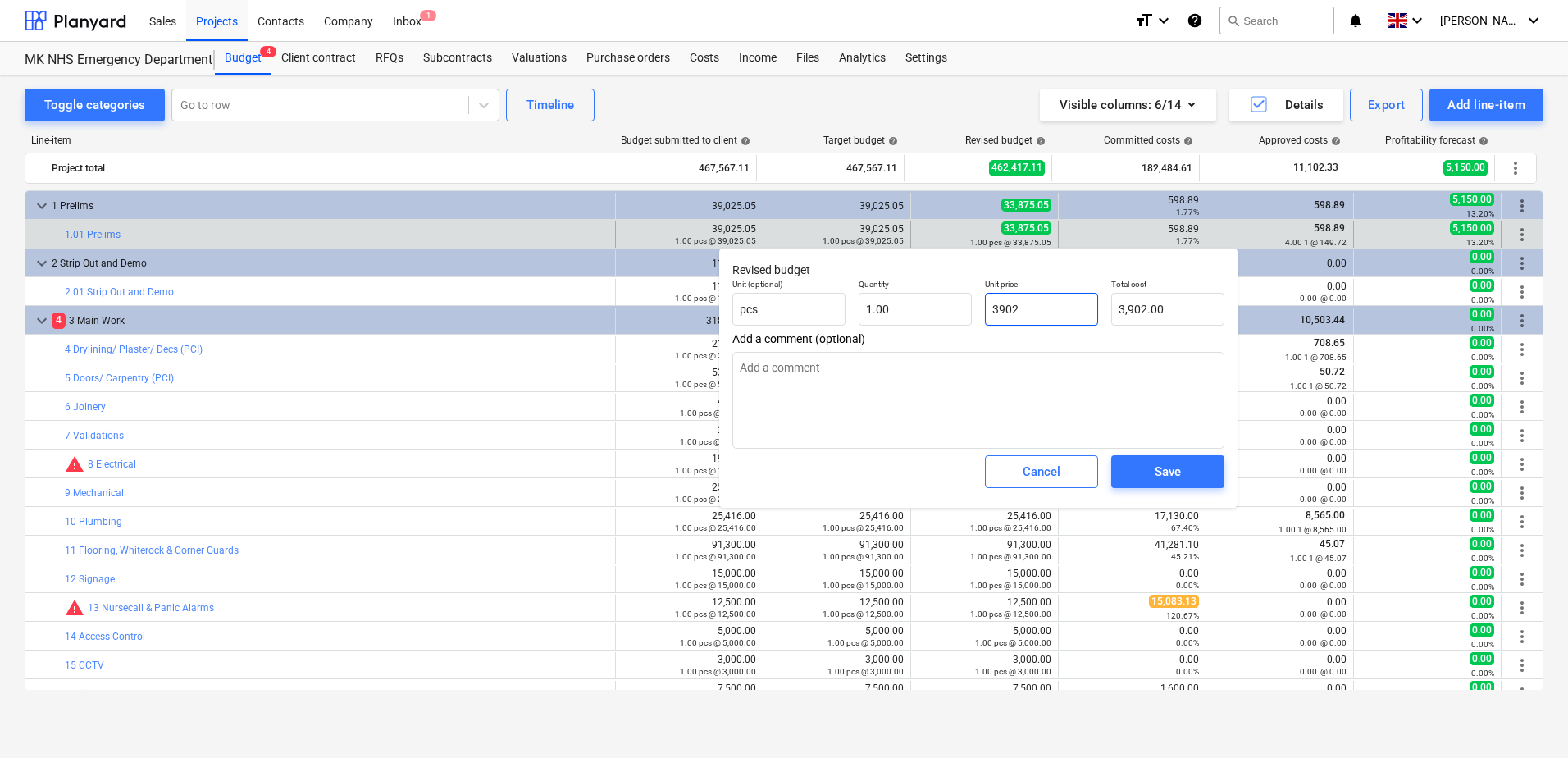
type textarea "x"
type input "39,025.00"
type input "39025."
type textarea "x"
type input "39025.0"
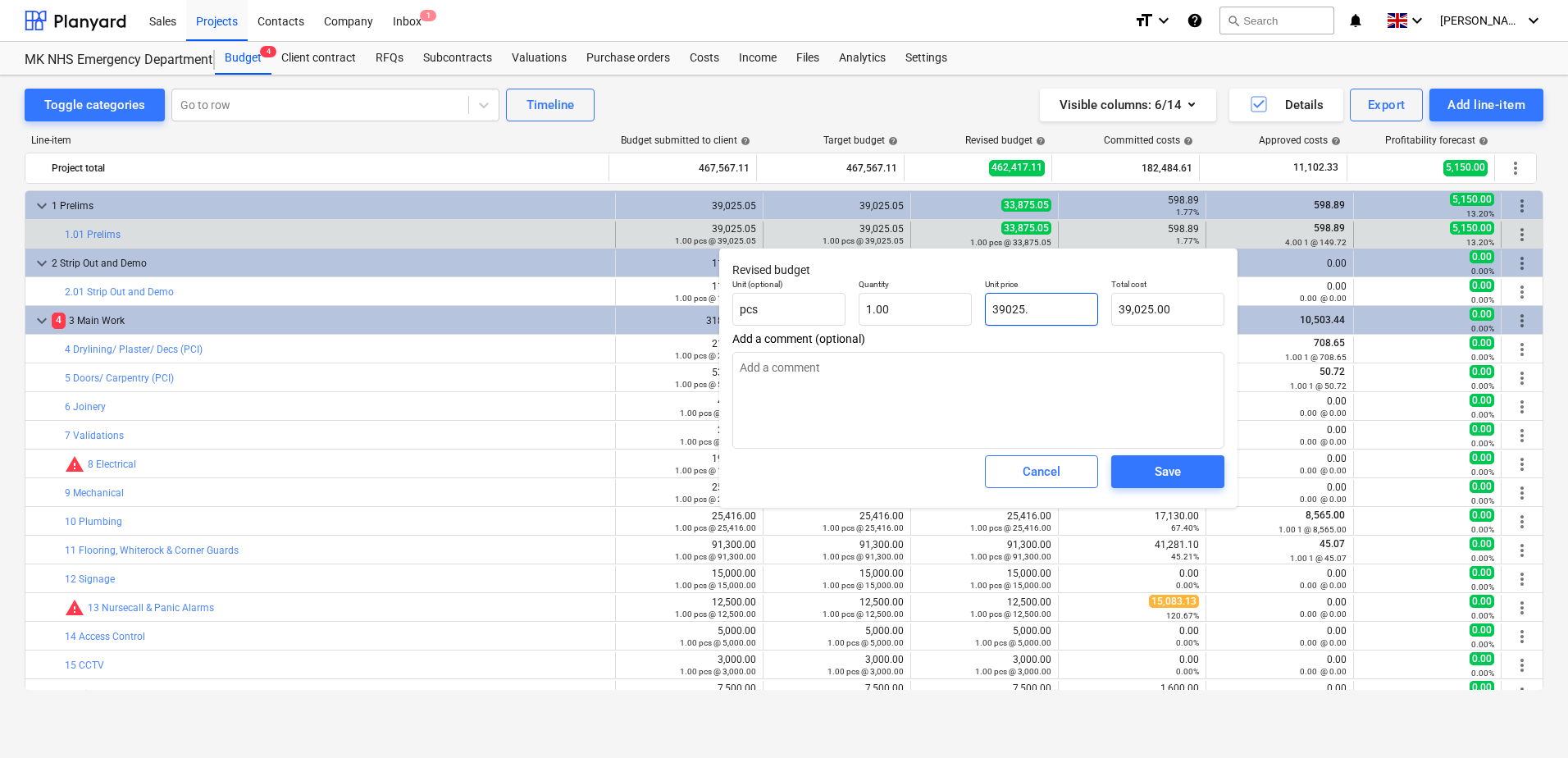
type textarea "x"
type input "39025.05"
type textarea "x"
type input "39,025.05"
click at [1146, 474] on span "Save" at bounding box center [1168, 472] width 74 height 22
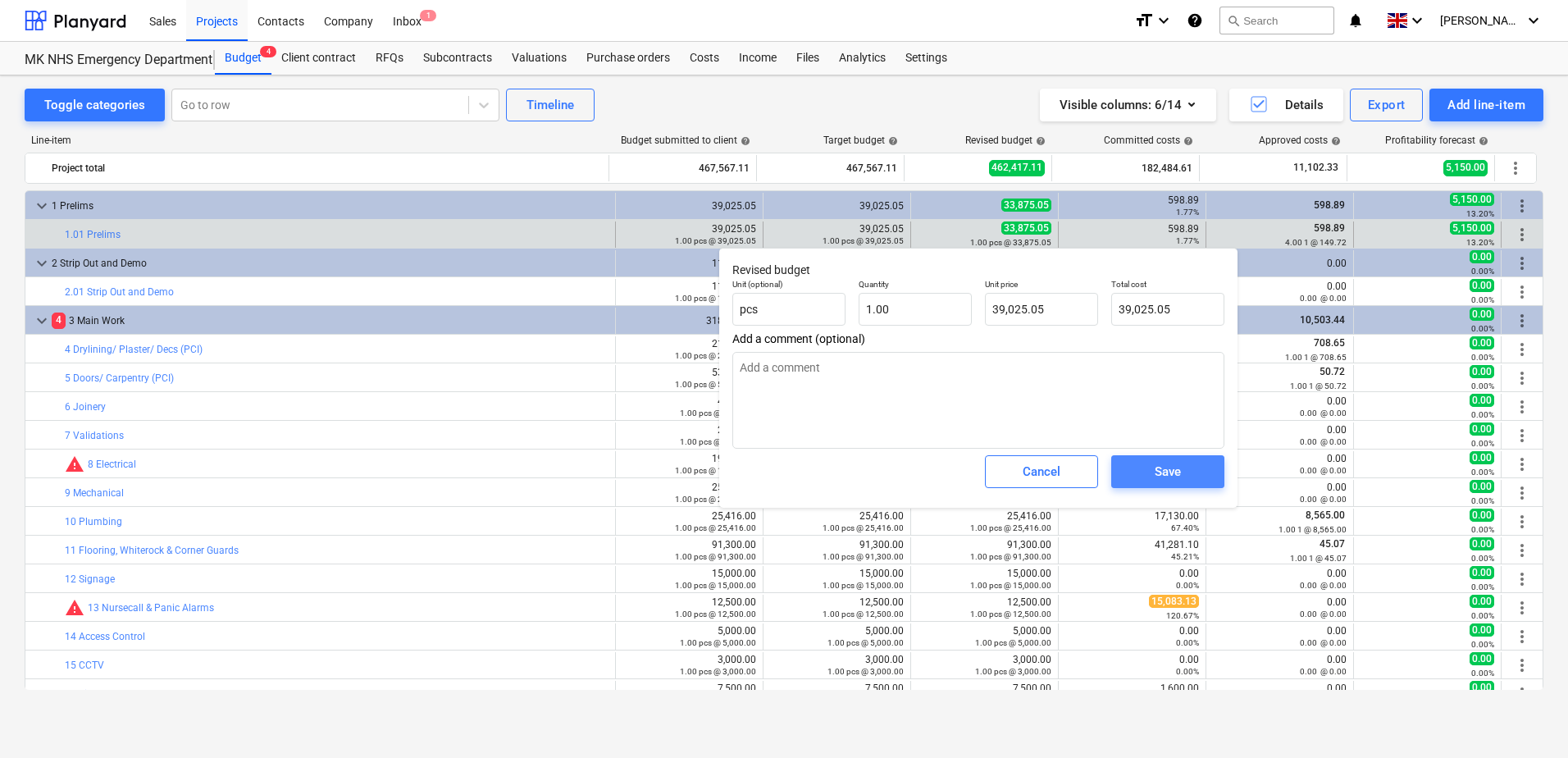
type textarea "x"
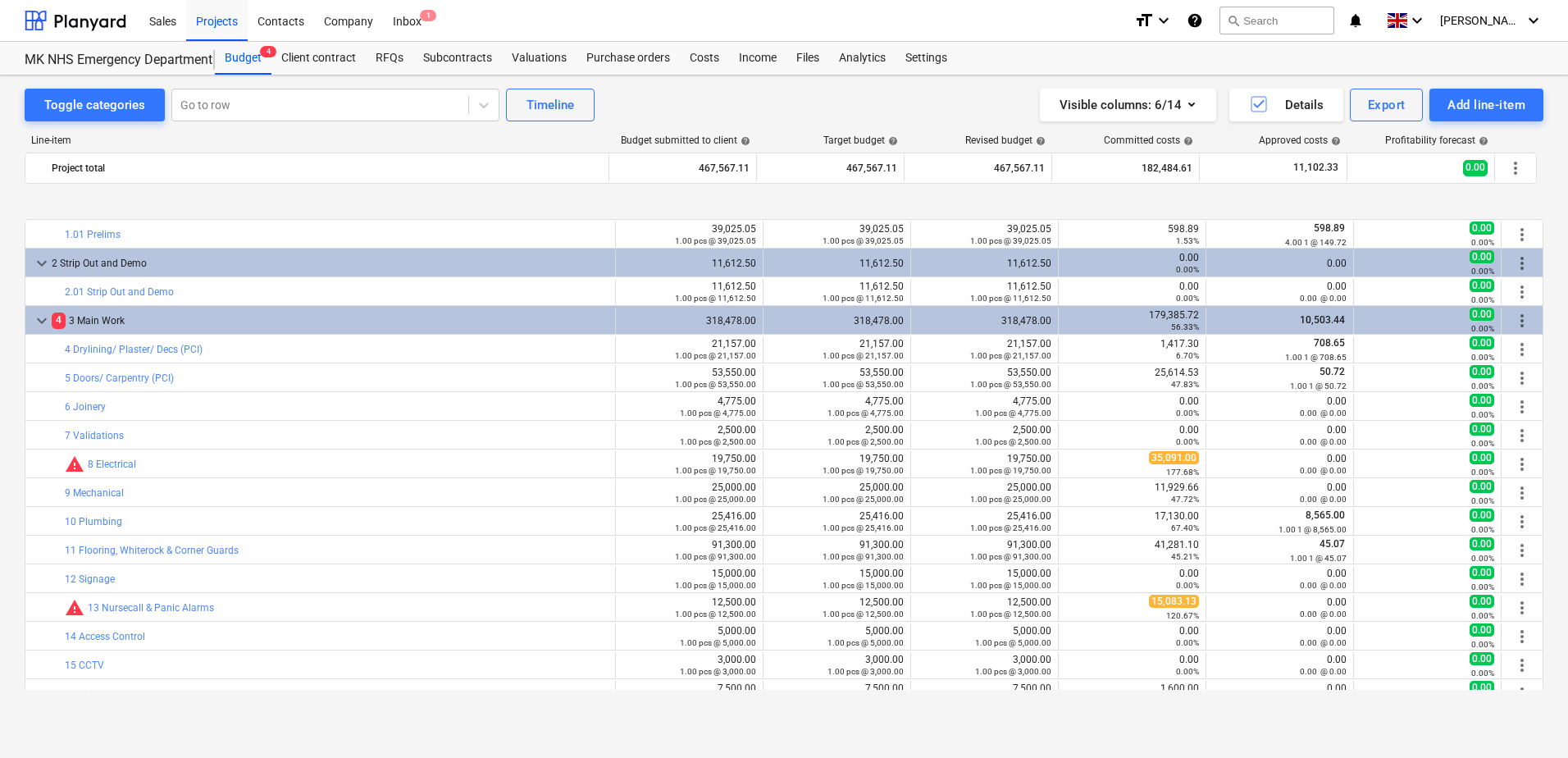
scroll to position [82, 0]
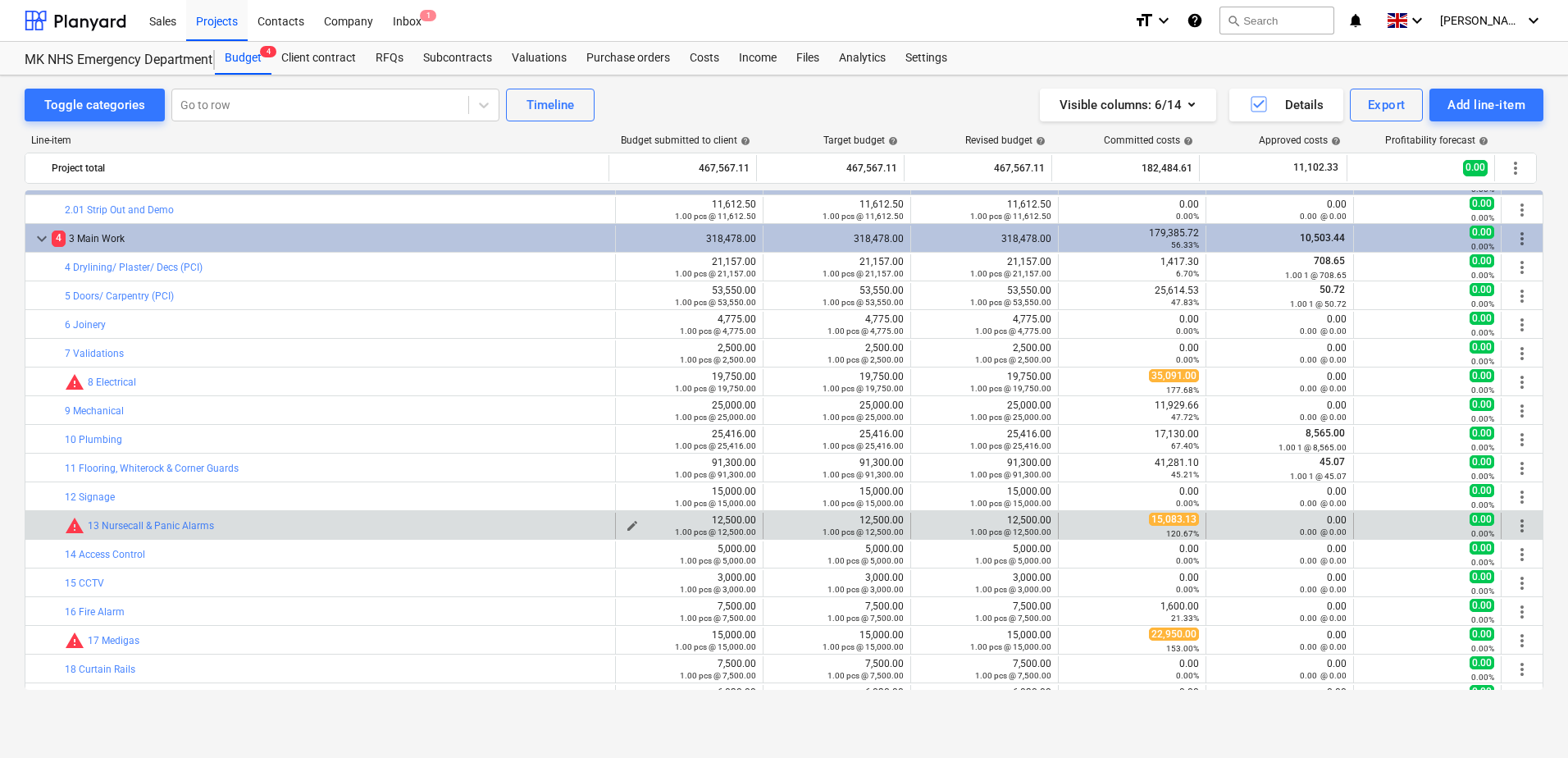
click at [626, 523] on span "edit" at bounding box center [632, 525] width 13 height 13
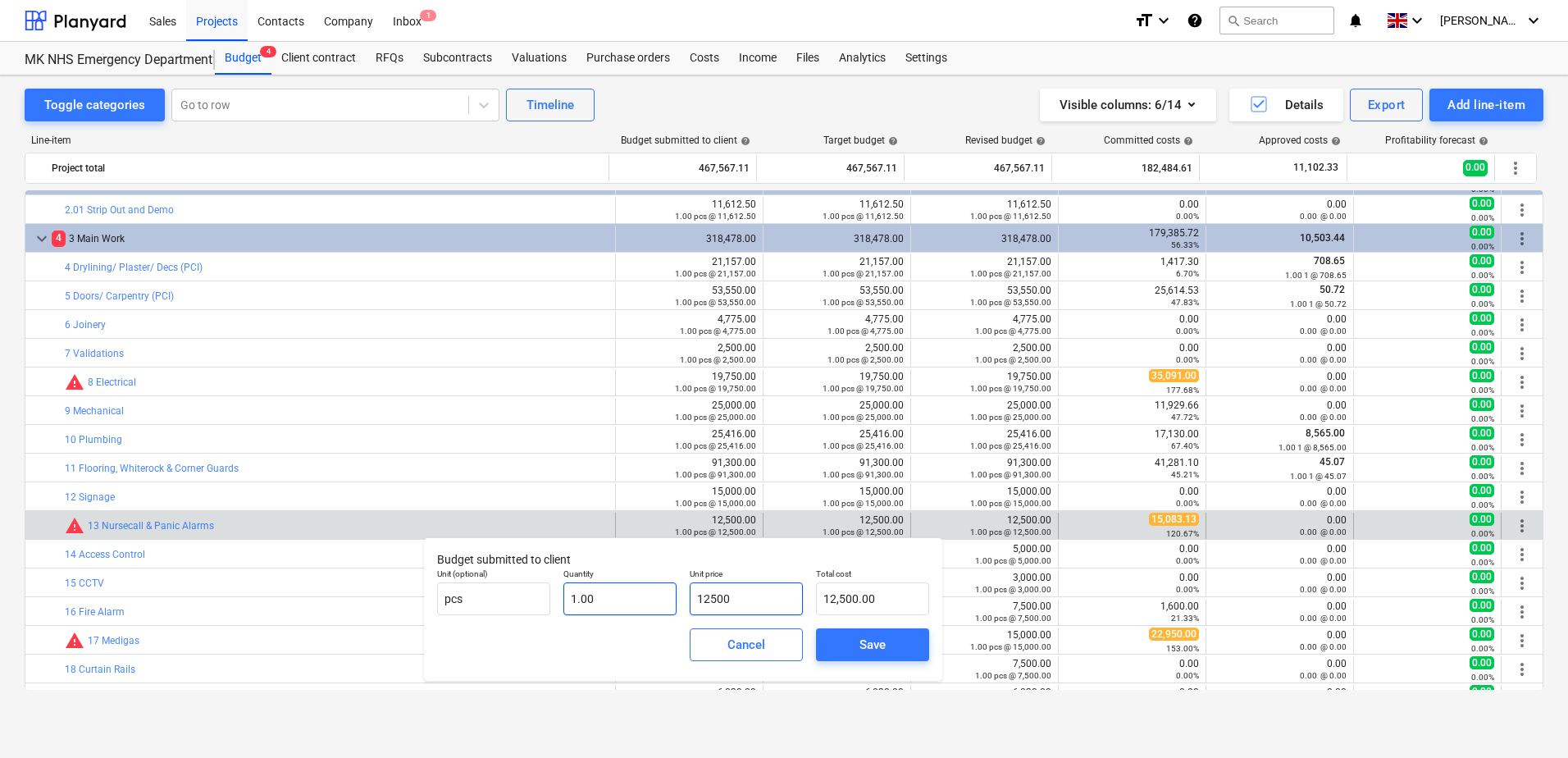
drag, startPoint x: 751, startPoint y: 601, endPoint x: 659, endPoint y: 611, distance: 92.5
click at [659, 611] on div "Unit (optional) pcs Quantity 1.00 Unit price 12500 Total cost 12,500.00" at bounding box center [683, 592] width 505 height 60
type input "1"
type input "1.00"
type input "18"
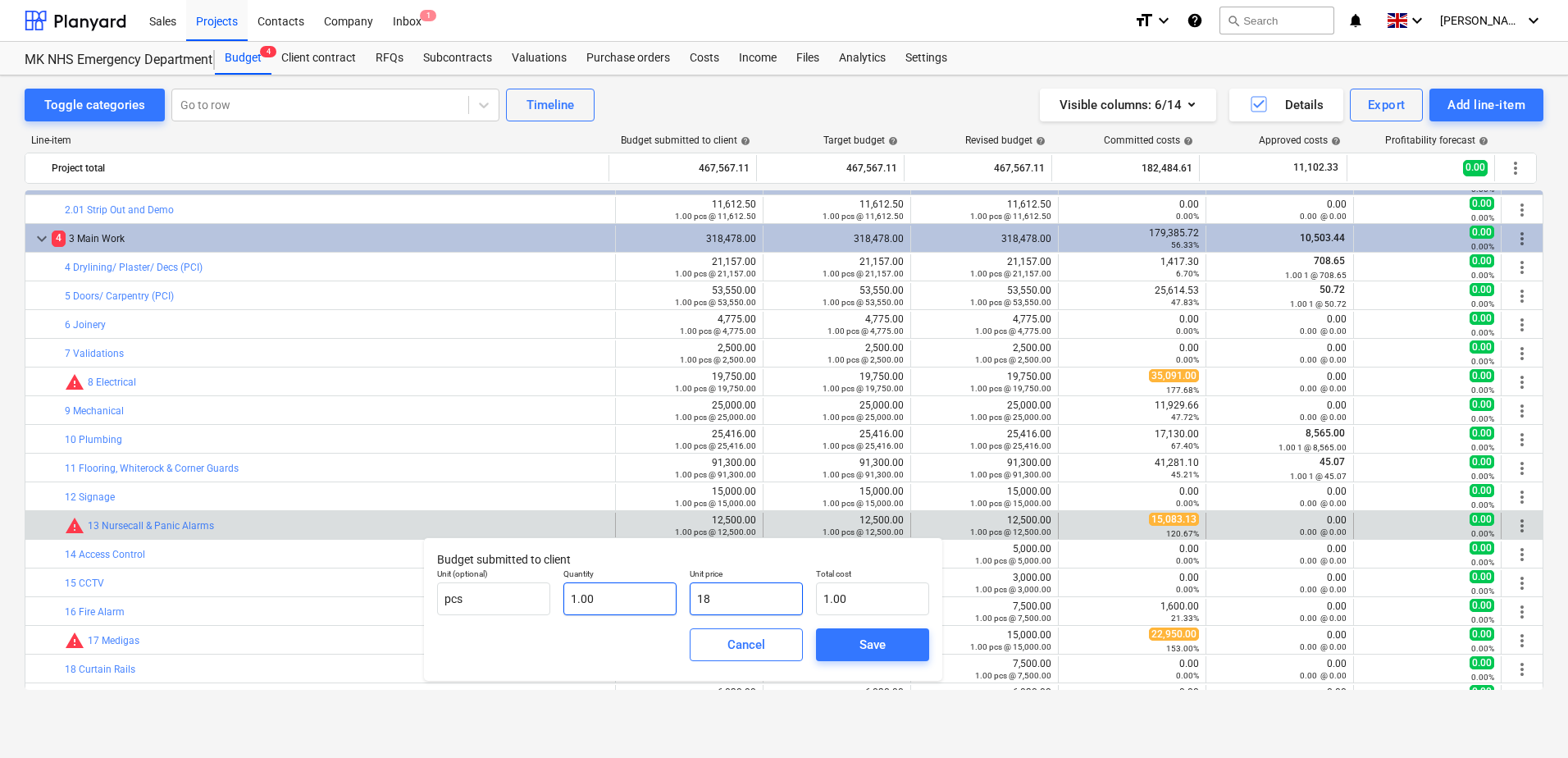
type input "18.00"
type input "185"
type input "185.00"
type input "1859"
type input "1,859.00"
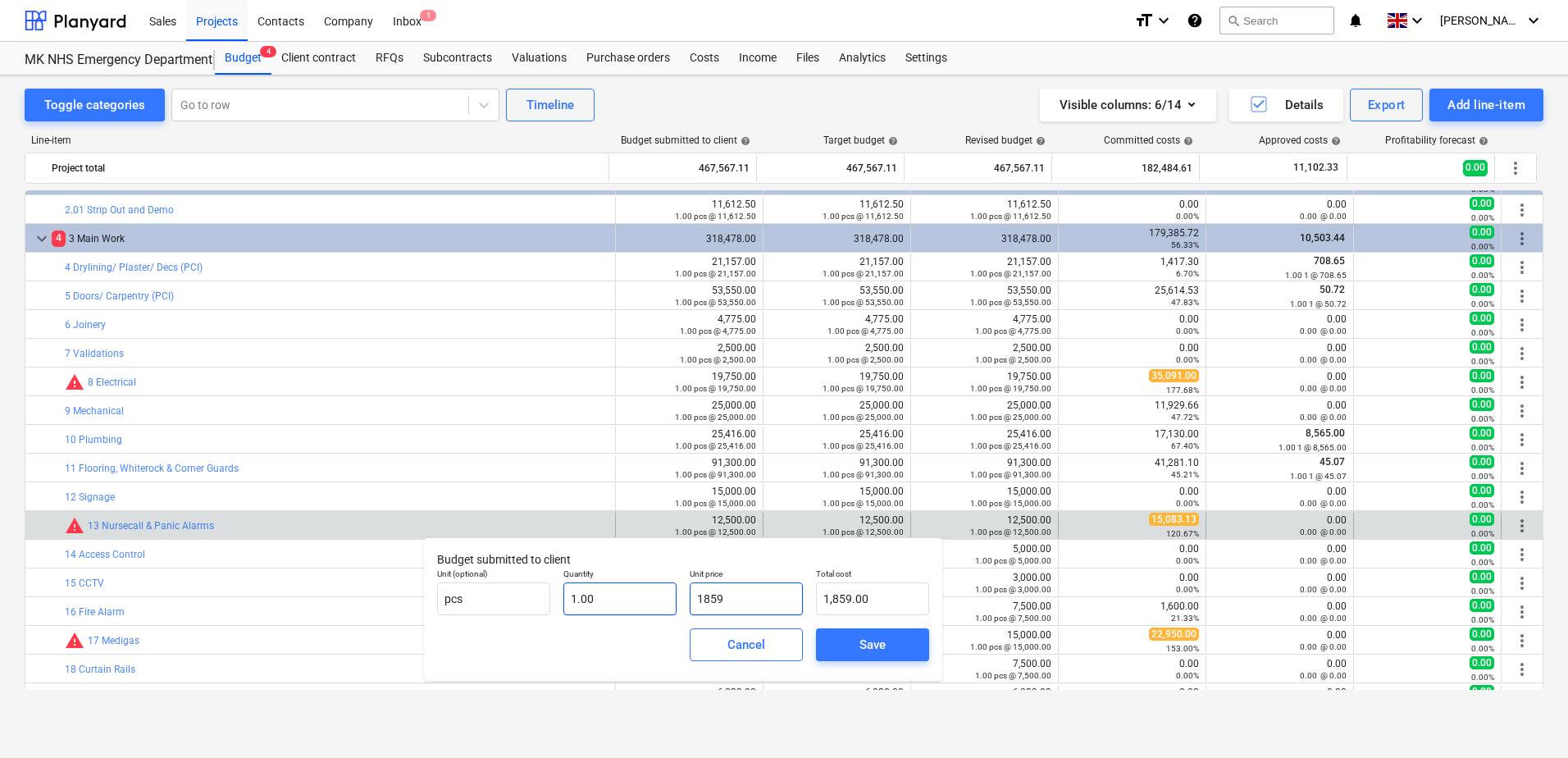
type input "18599"
type input "18,599.00"
type input "18599.7"
type input "18,599.70"
type input "18599.75"
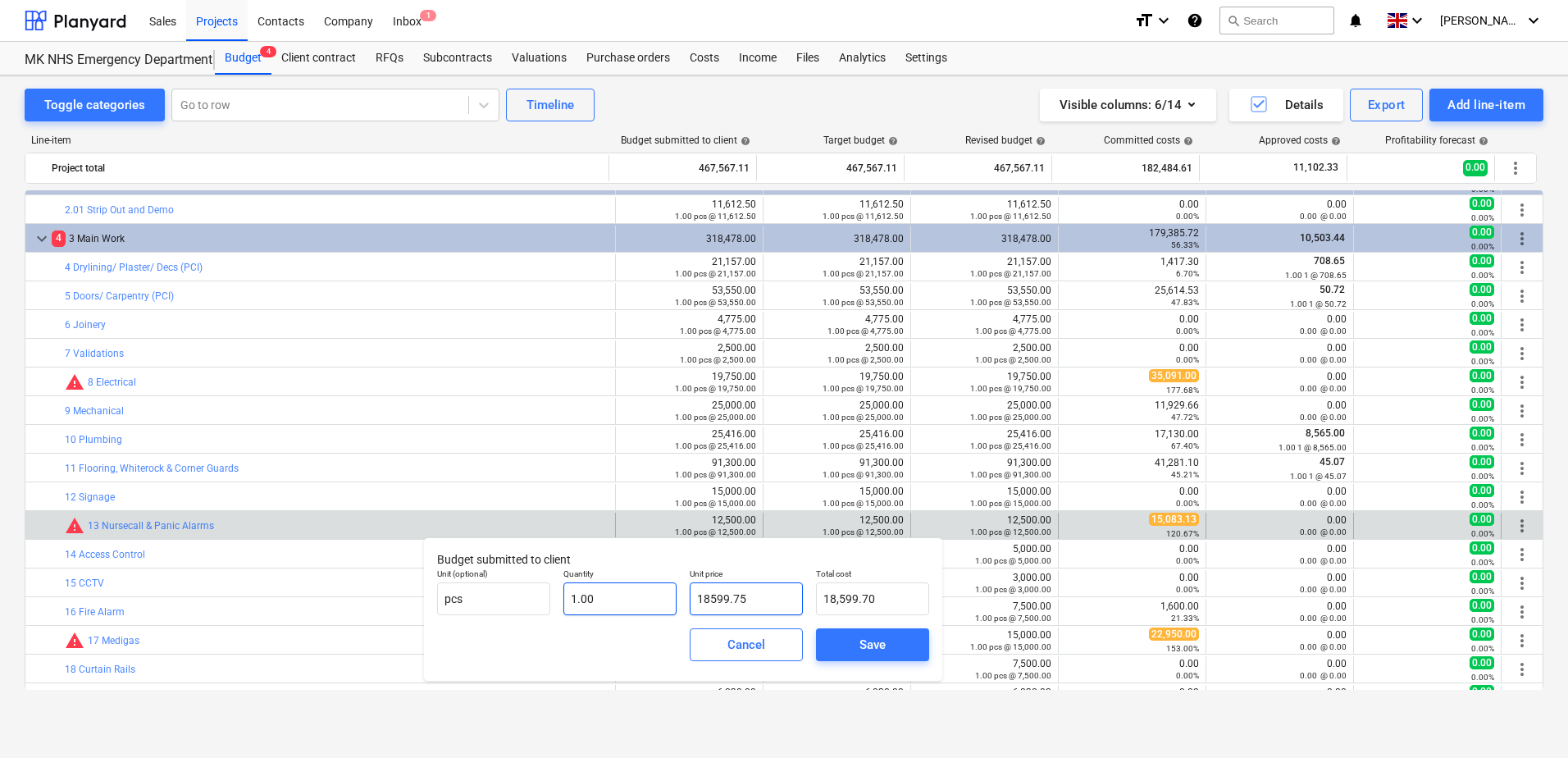
type input "18,599.75"
type input "18599.7"
type input "18,599.70"
type input "18599.76"
type input "18,599.76"
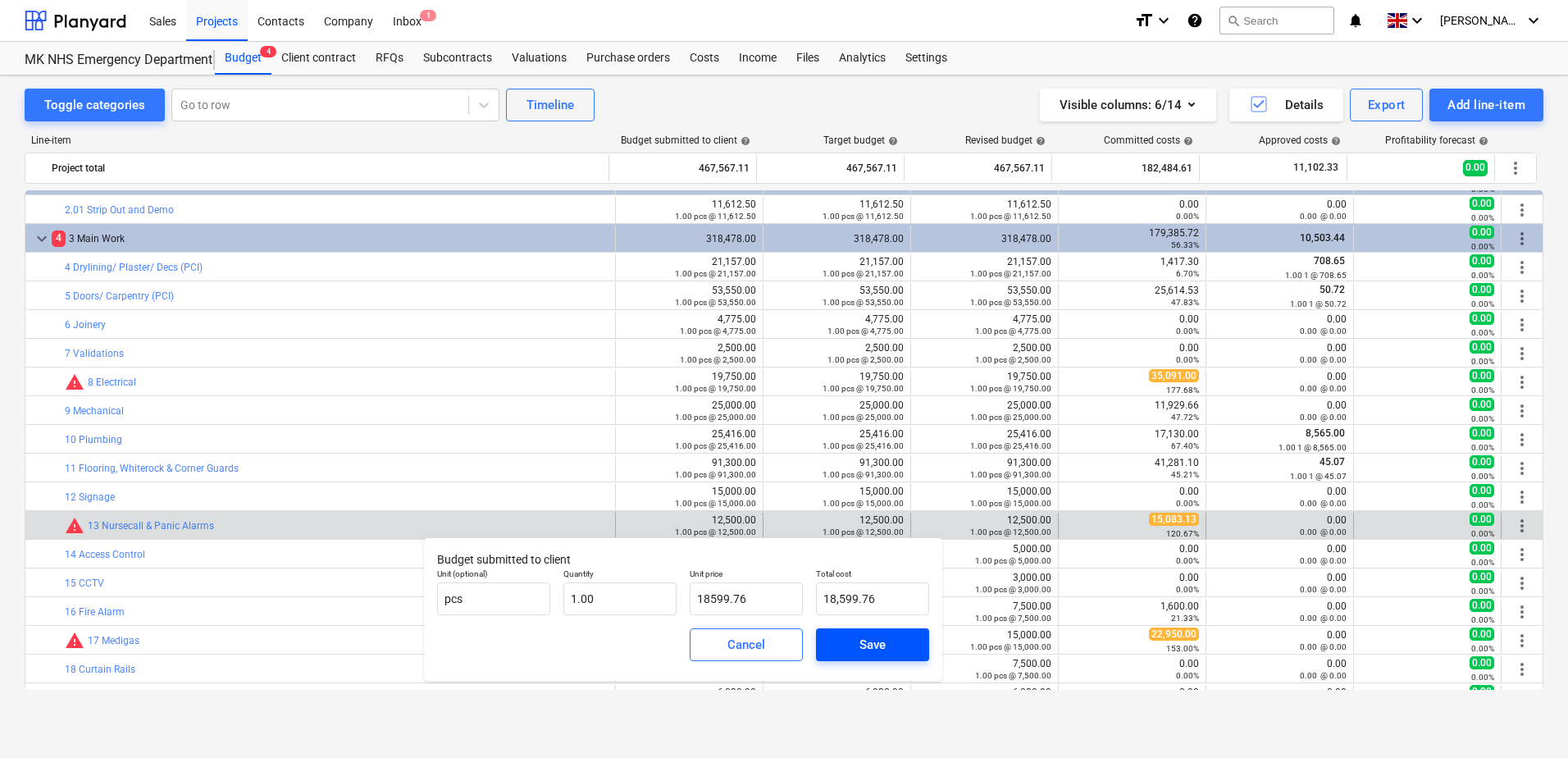
type input "18,599.76"
click at [836, 642] on span "Save" at bounding box center [873, 645] width 74 height 22
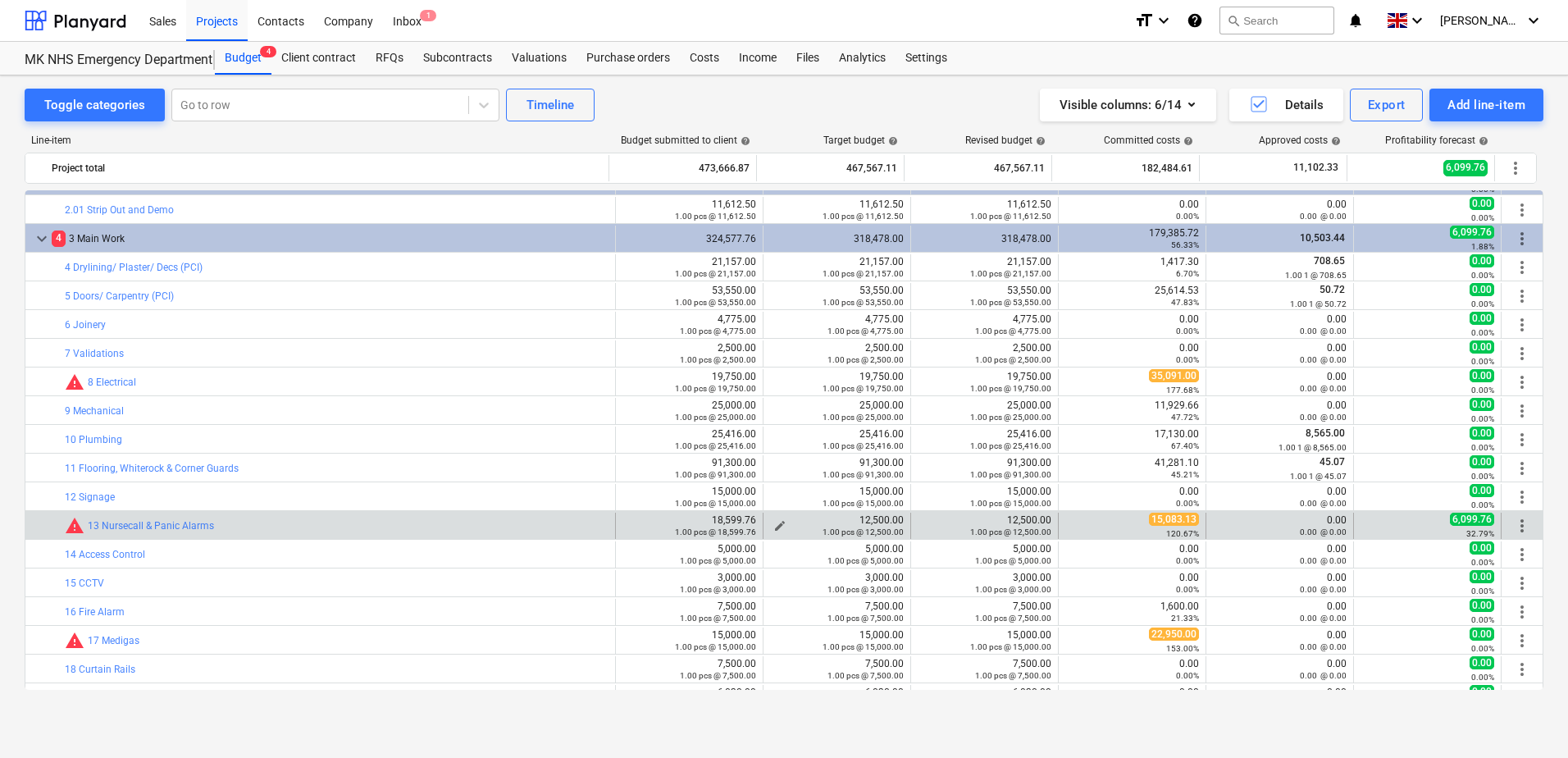
click at [777, 525] on span "edit" at bounding box center [780, 525] width 13 height 13
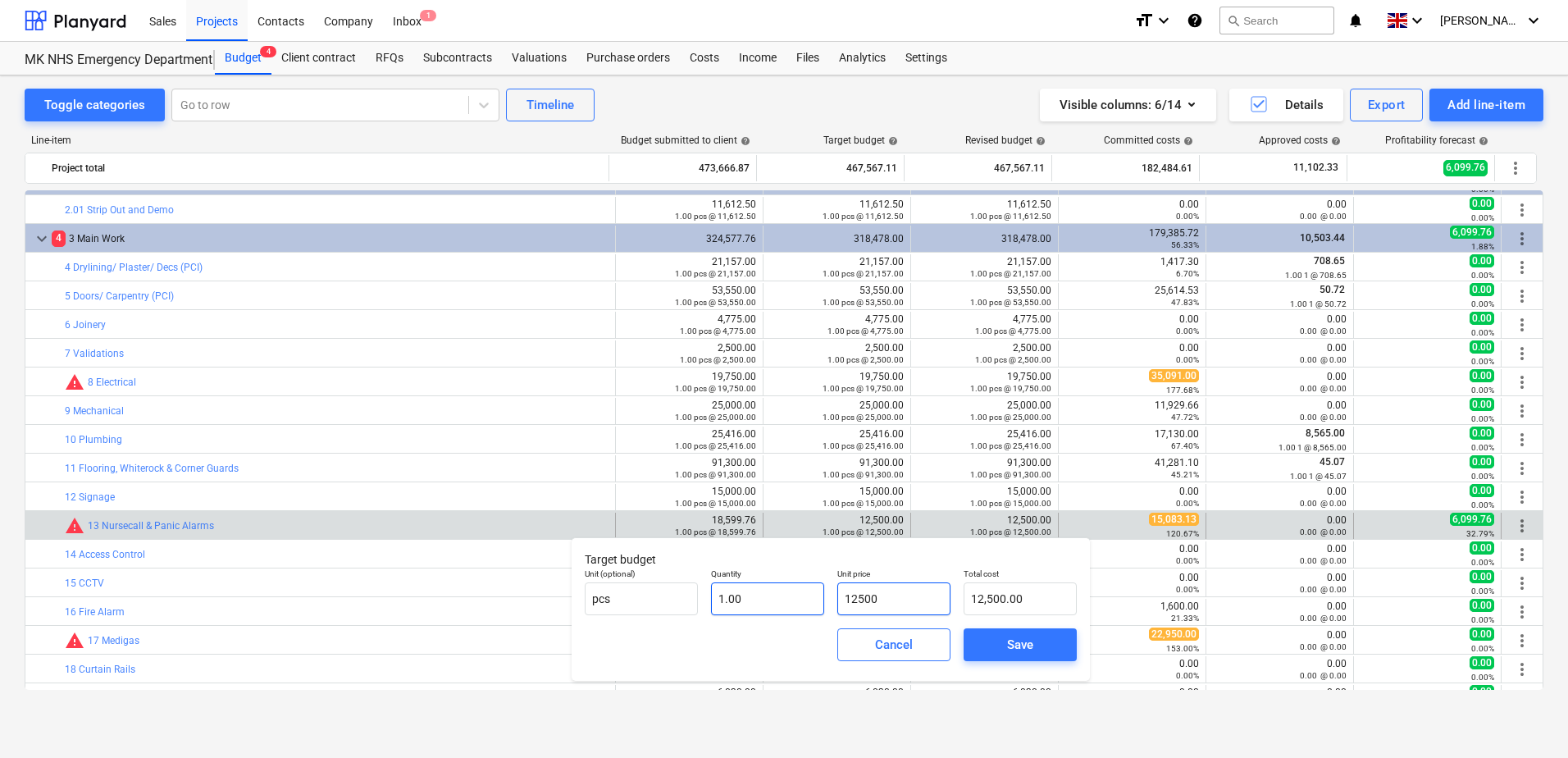
drag, startPoint x: 904, startPoint y: 593, endPoint x: 809, endPoint y: 595, distance: 95.0
click at [809, 595] on div "Unit (optional) pcs Quantity 1.00 Unit price 12500 Total cost 12,500.00" at bounding box center [831, 592] width 505 height 60
type input "1"
type input "1.00"
type input "18"
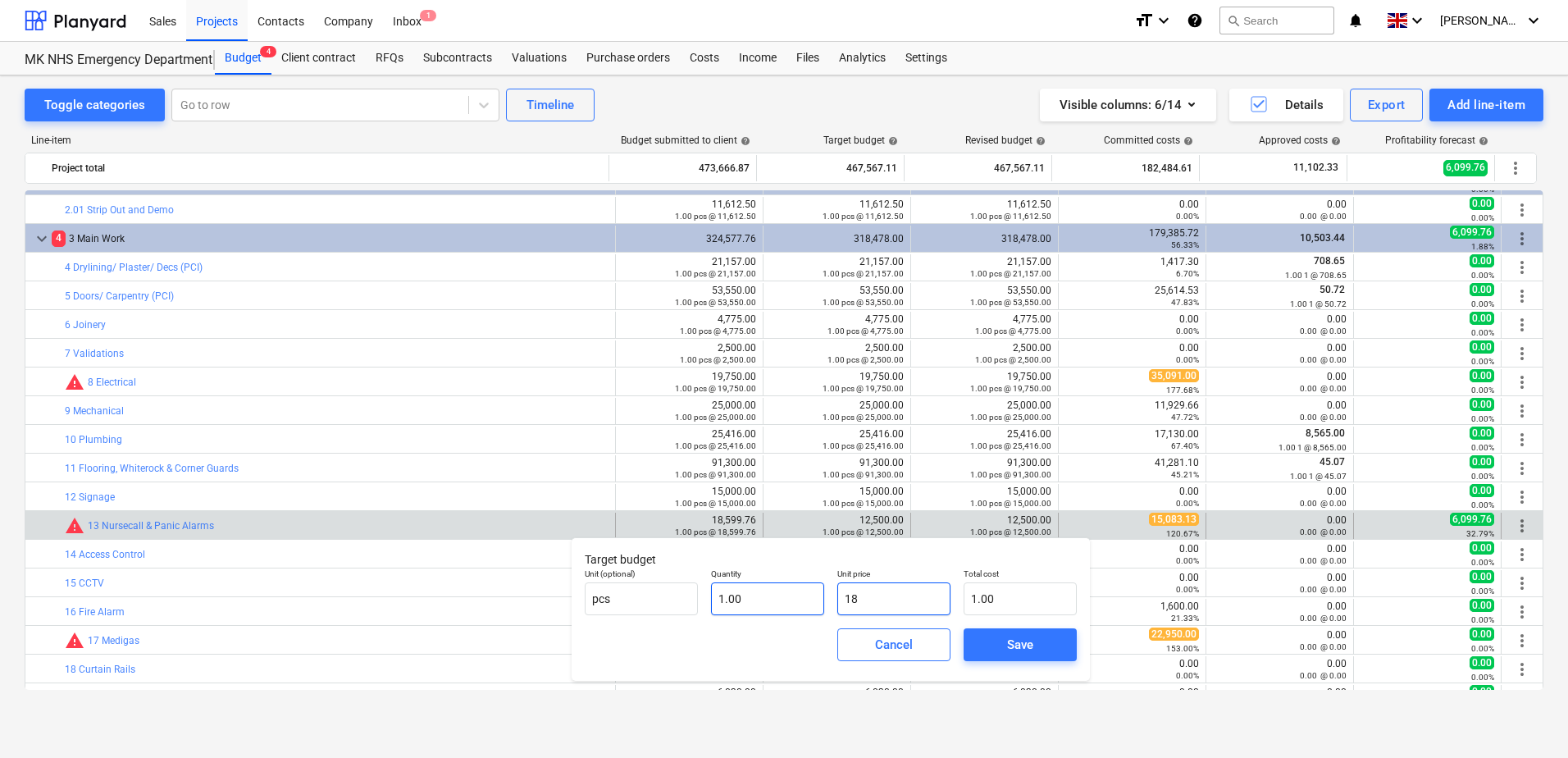
type input "18.00"
type input "185"
type input "185.00"
type input "1859"
type input "1,859.00"
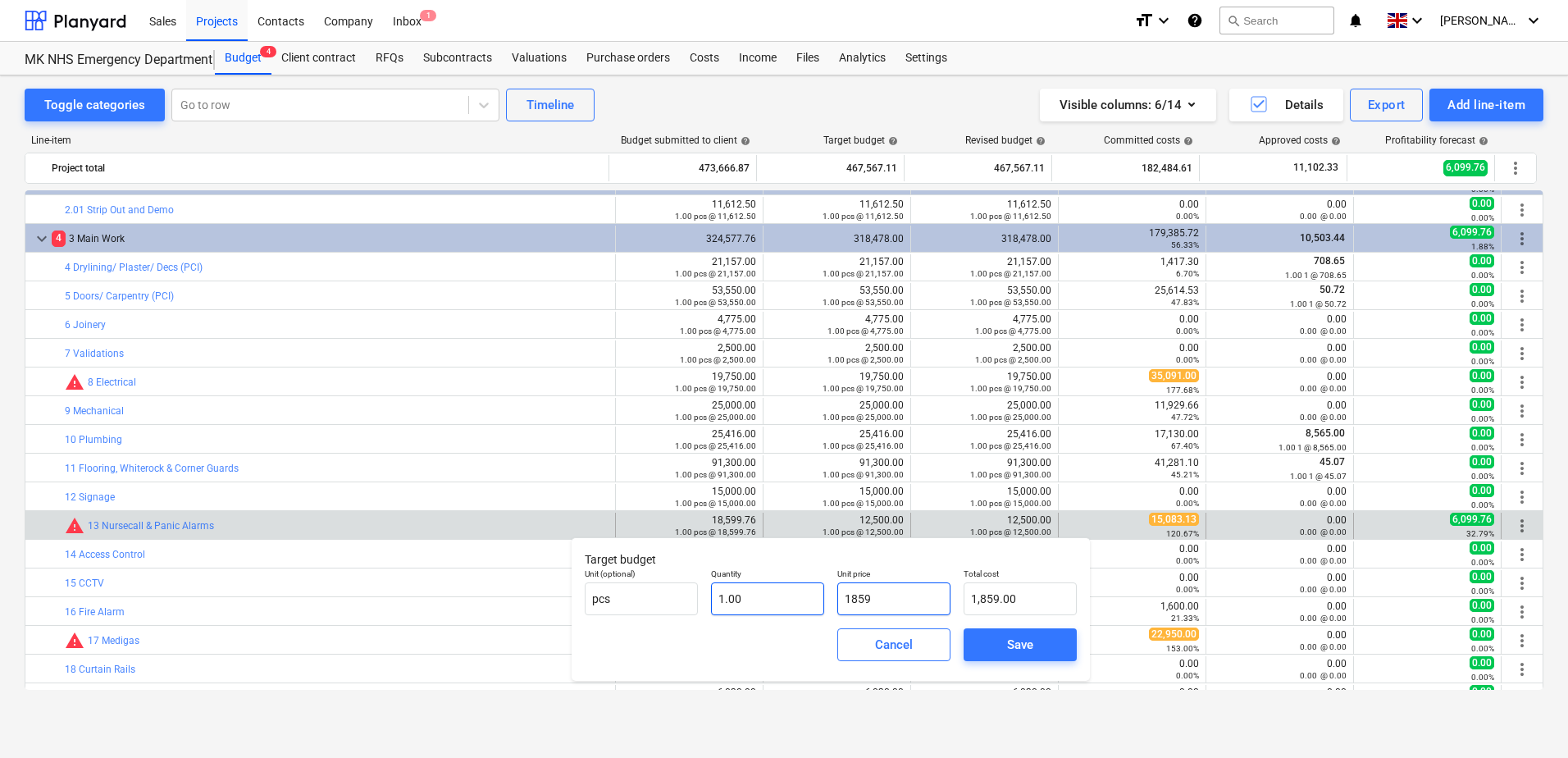
type input "18599"
type input "18,599.00"
type input "18599.7"
type input "18,599.70"
type input "18599.76"
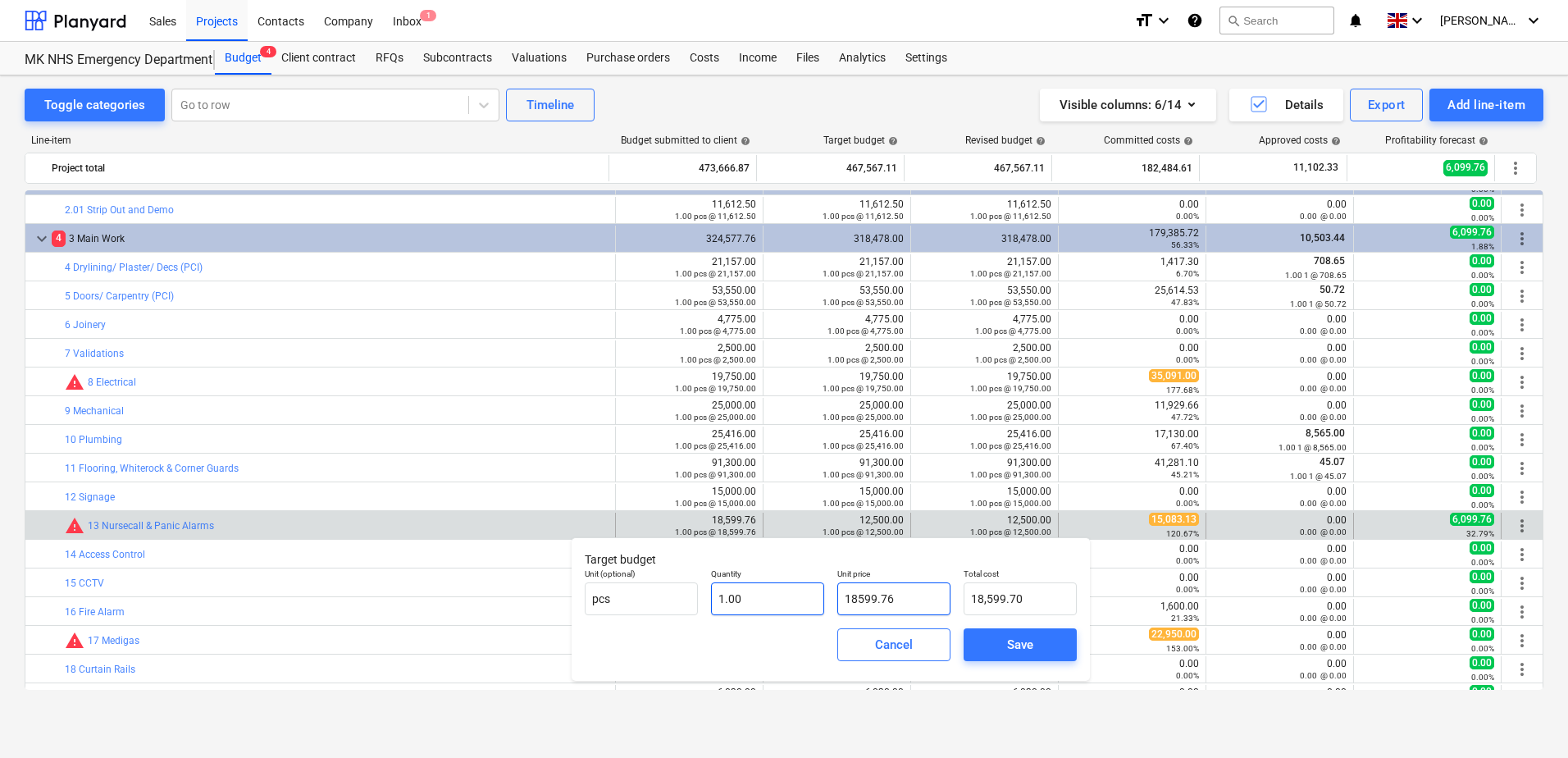
type input "18,599.76"
click at [998, 645] on span "Save" at bounding box center [1020, 645] width 74 height 22
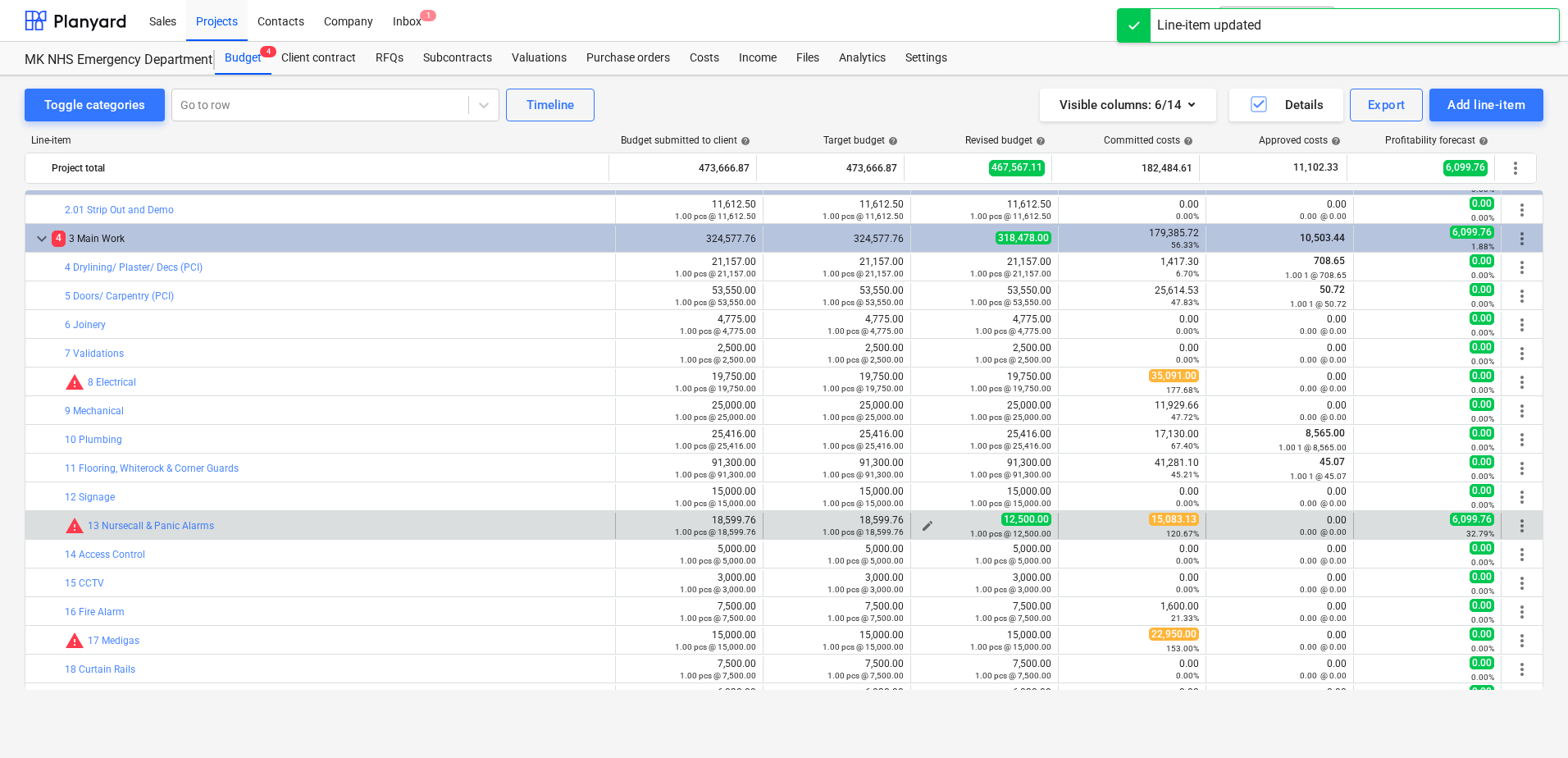
click at [918, 525] on button "edit" at bounding box center [928, 526] width 20 height 20
type textarea "x"
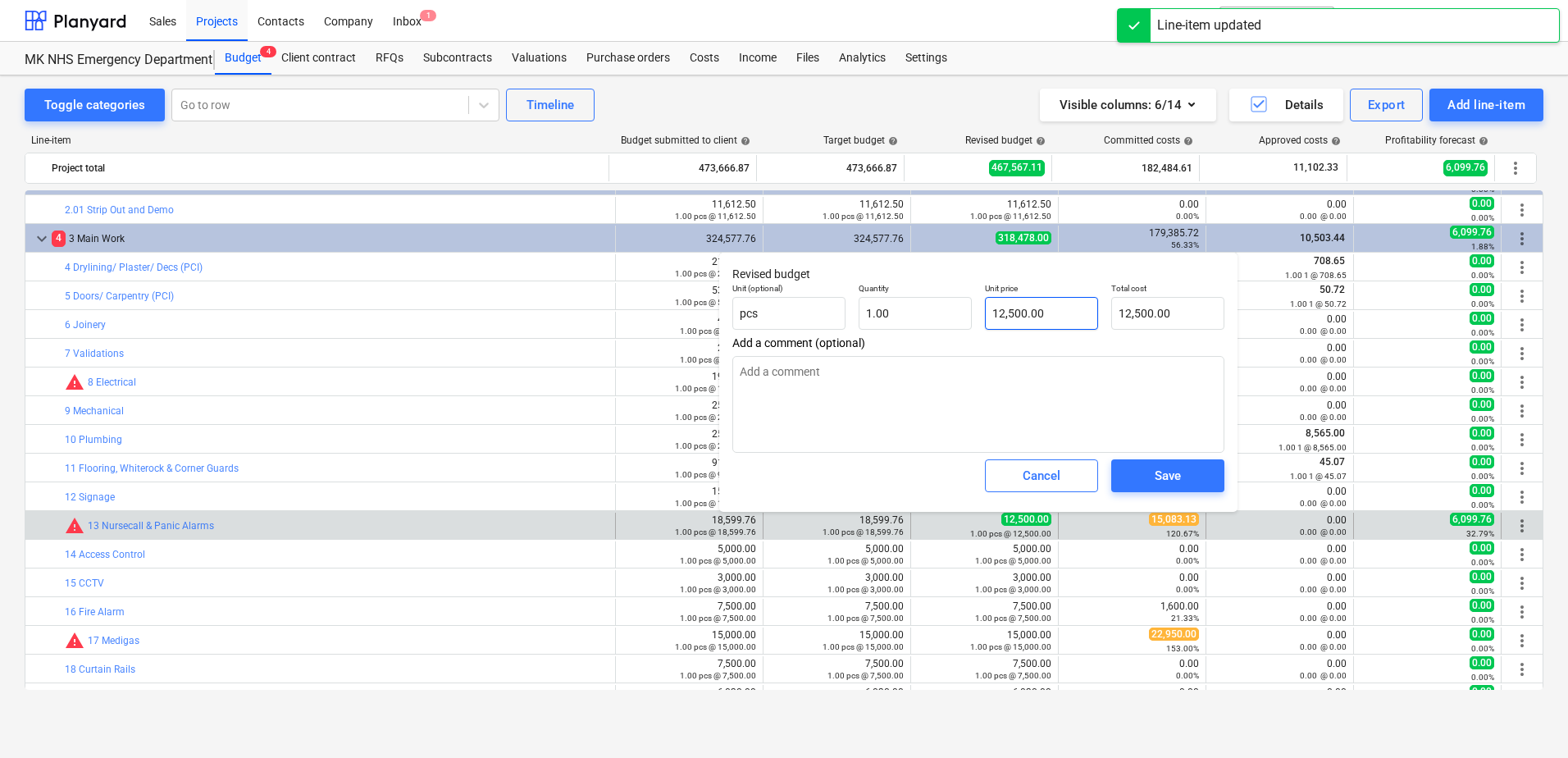
type input "12500"
drag, startPoint x: 1053, startPoint y: 317, endPoint x: 976, endPoint y: 323, distance: 77.2
click at [976, 323] on div "Unit (optional) pcs Quantity 1.00 Unit price 12500 Total cost 12,500.00" at bounding box center [978, 306] width 505 height 60
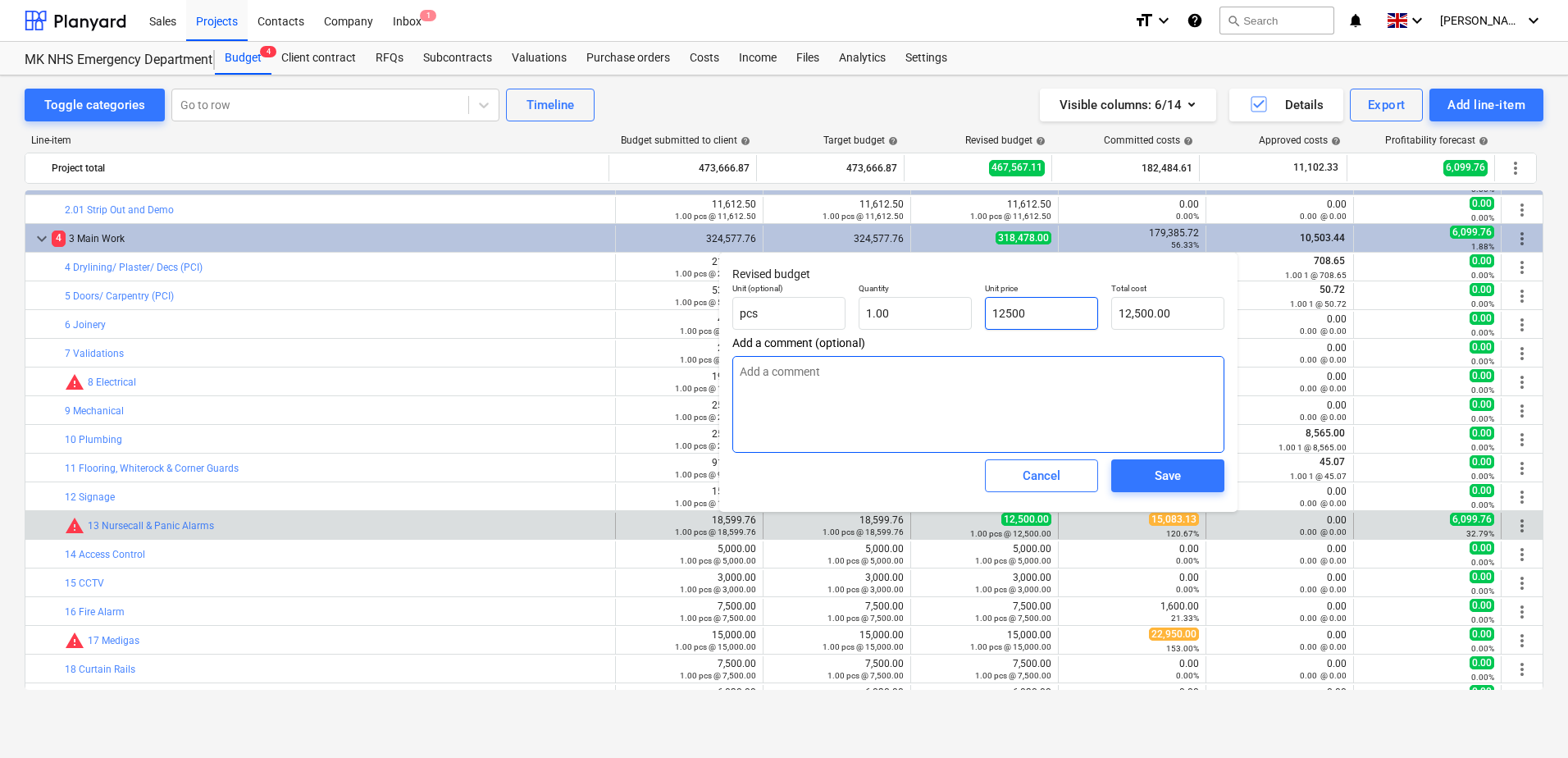
type textarea "x"
type input "1"
type input "1.00"
type textarea "x"
type input "18"
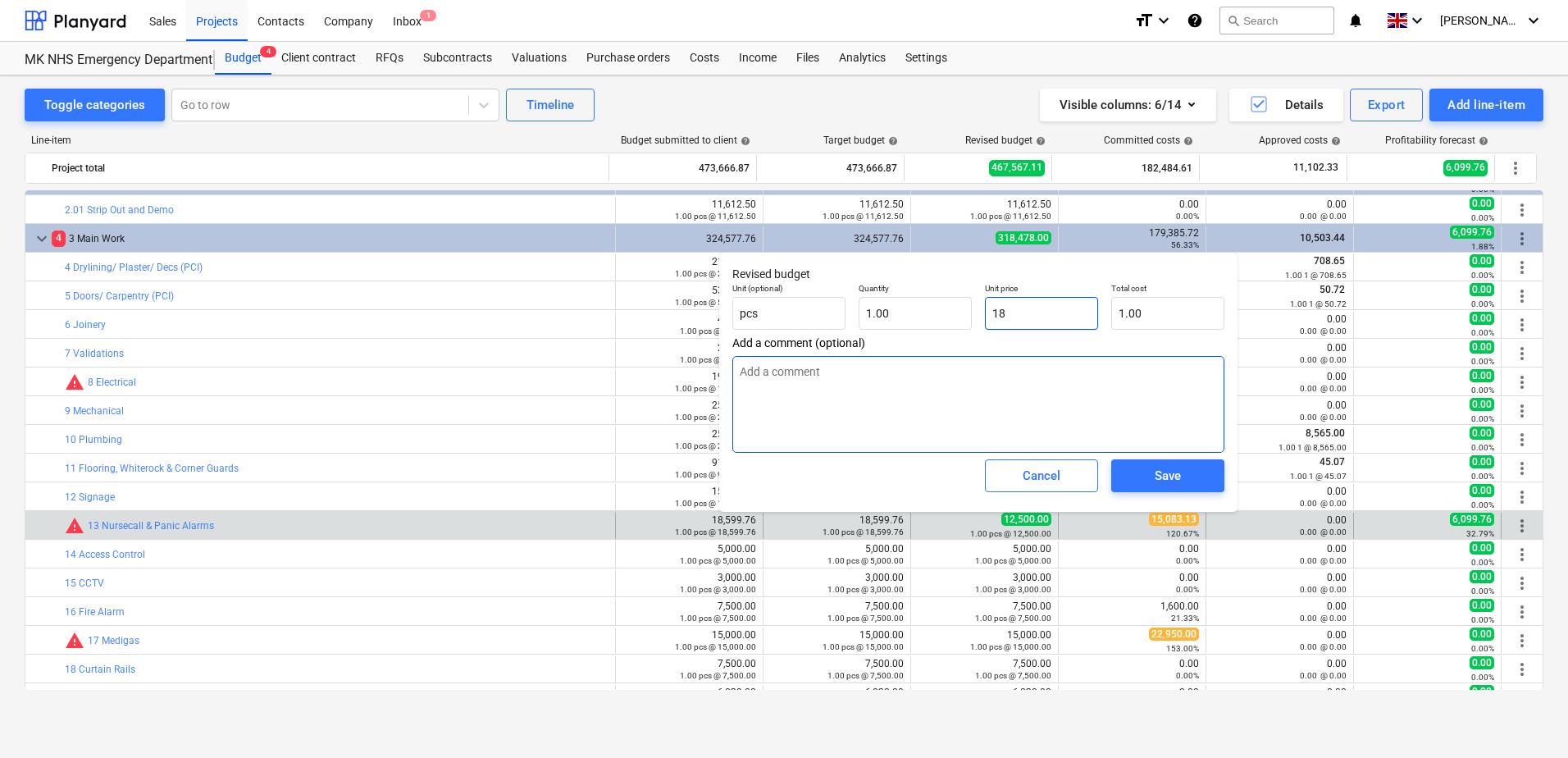
type input "18.00"
type textarea "x"
type input "185"
type input "185.00"
type textarea "x"
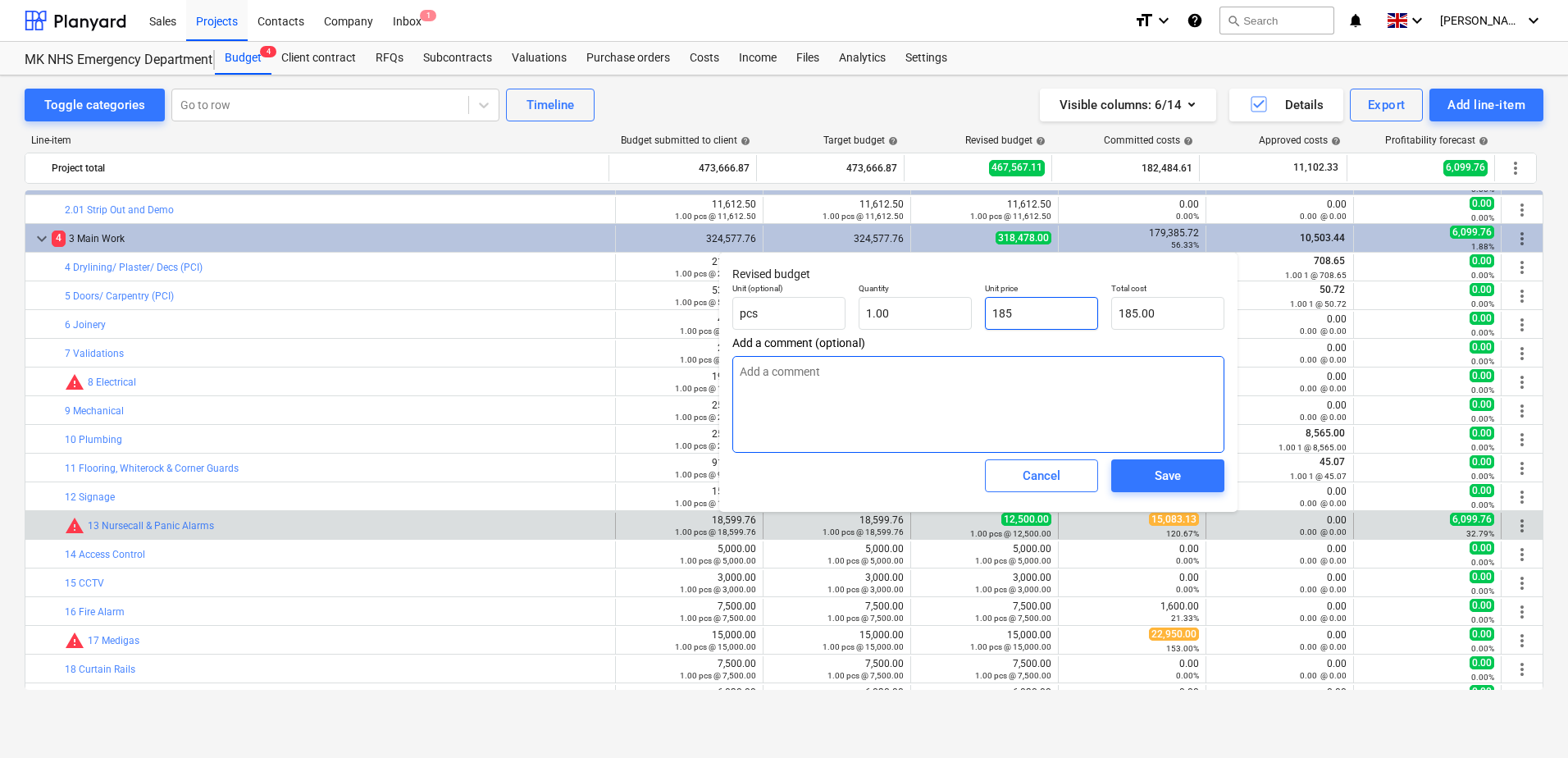
type input "1859"
type input "1,859.00"
type textarea "x"
type input "18599"
type input "18,599.00"
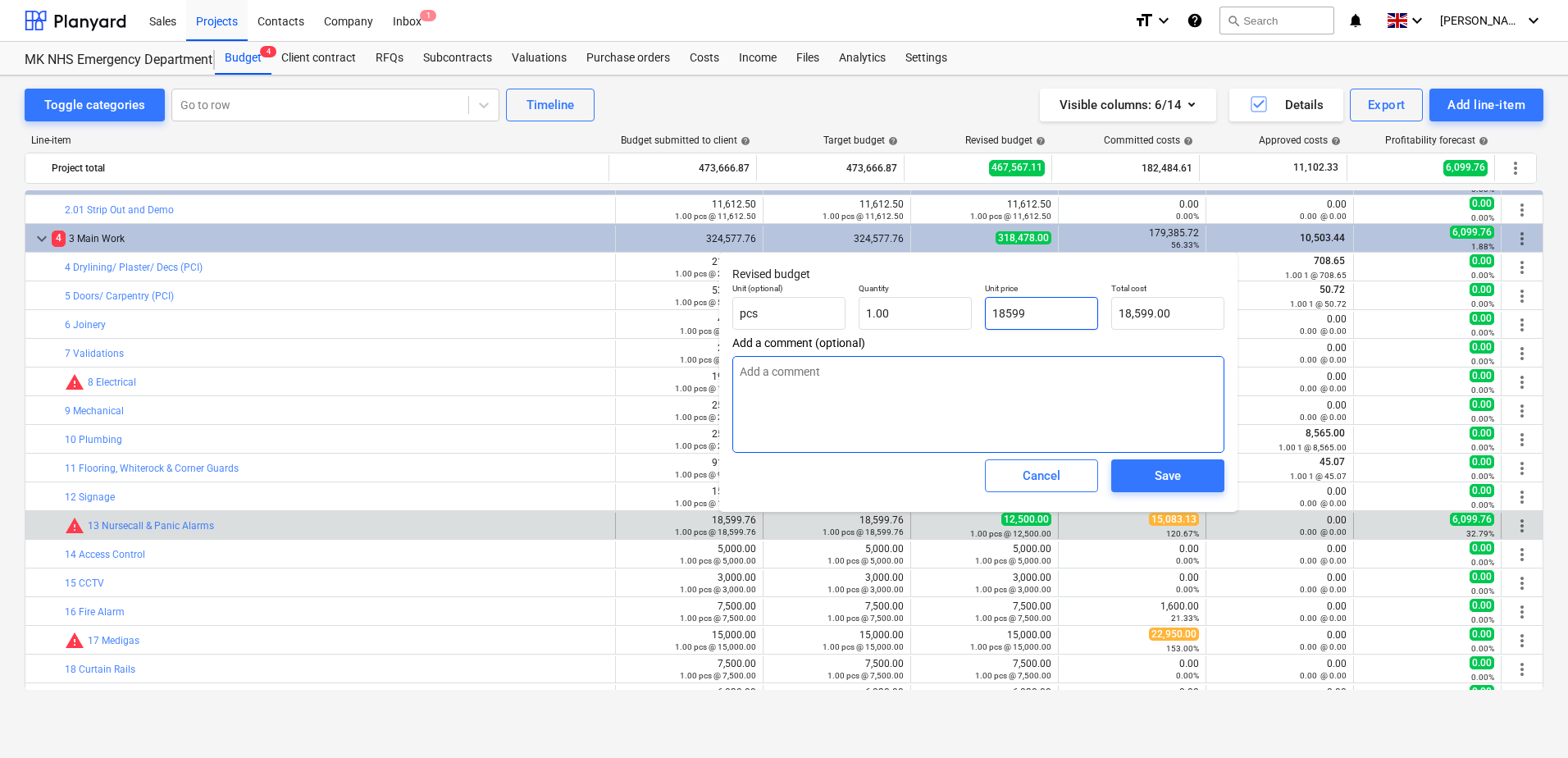
type textarea "x"
type input "18599."
type textarea "x"
type input "18599.7"
type input "18,599.70"
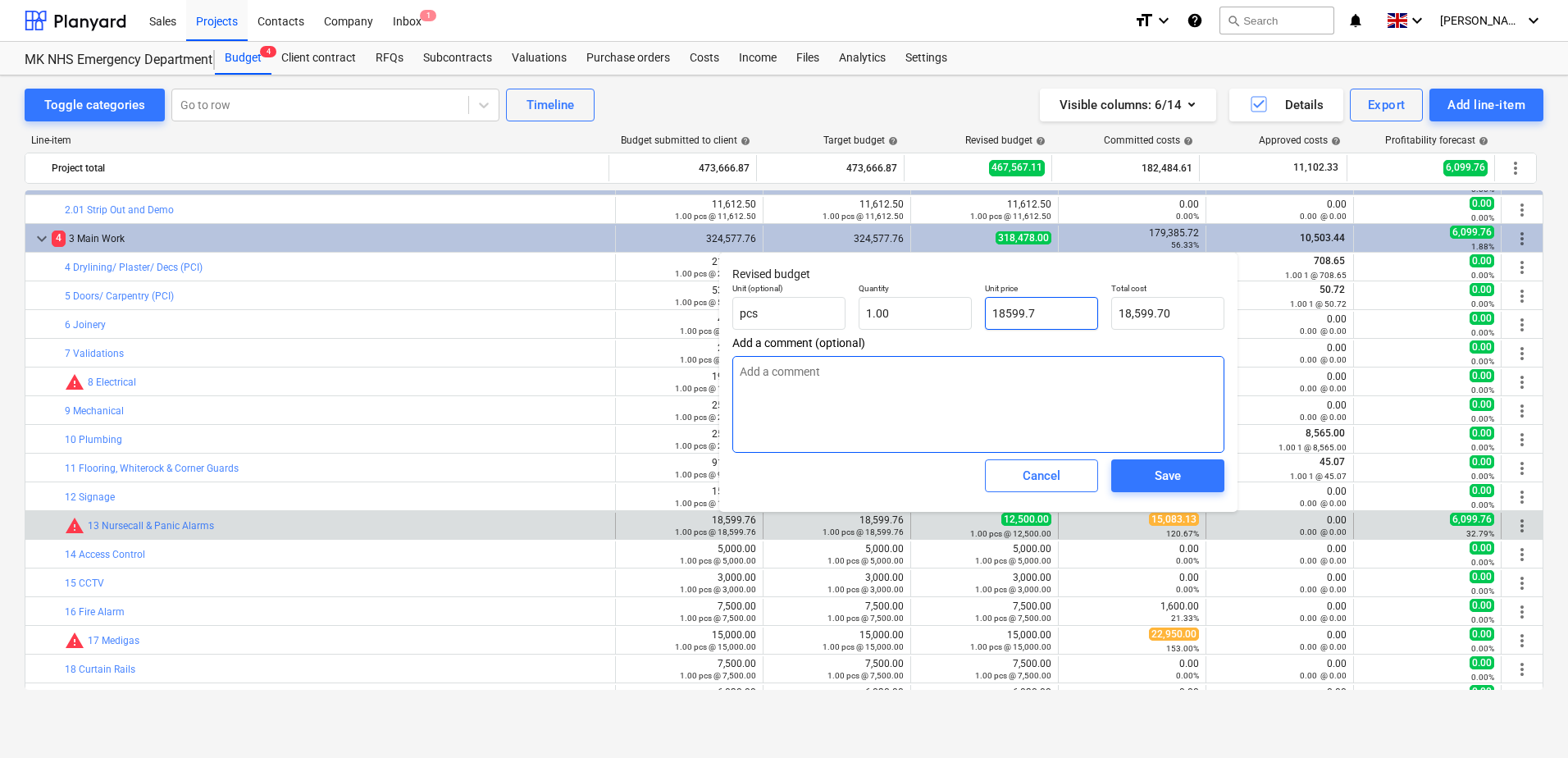
type textarea "x"
type input "18599.78"
type input "18,599.78"
type textarea "x"
type input "18599.7"
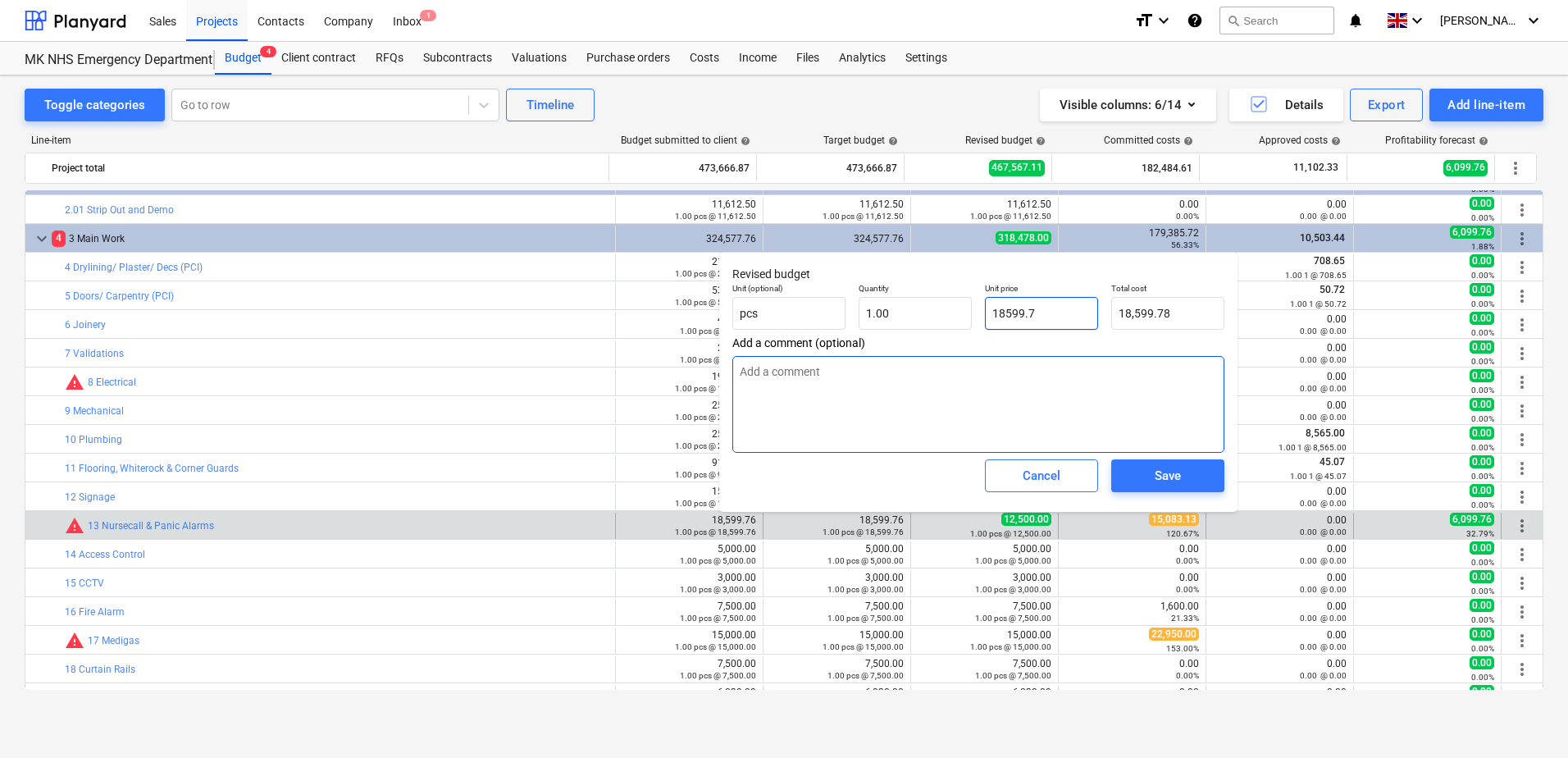
type input "18,599.70"
type textarea "x"
type input "18599.76"
type input "18,599.76"
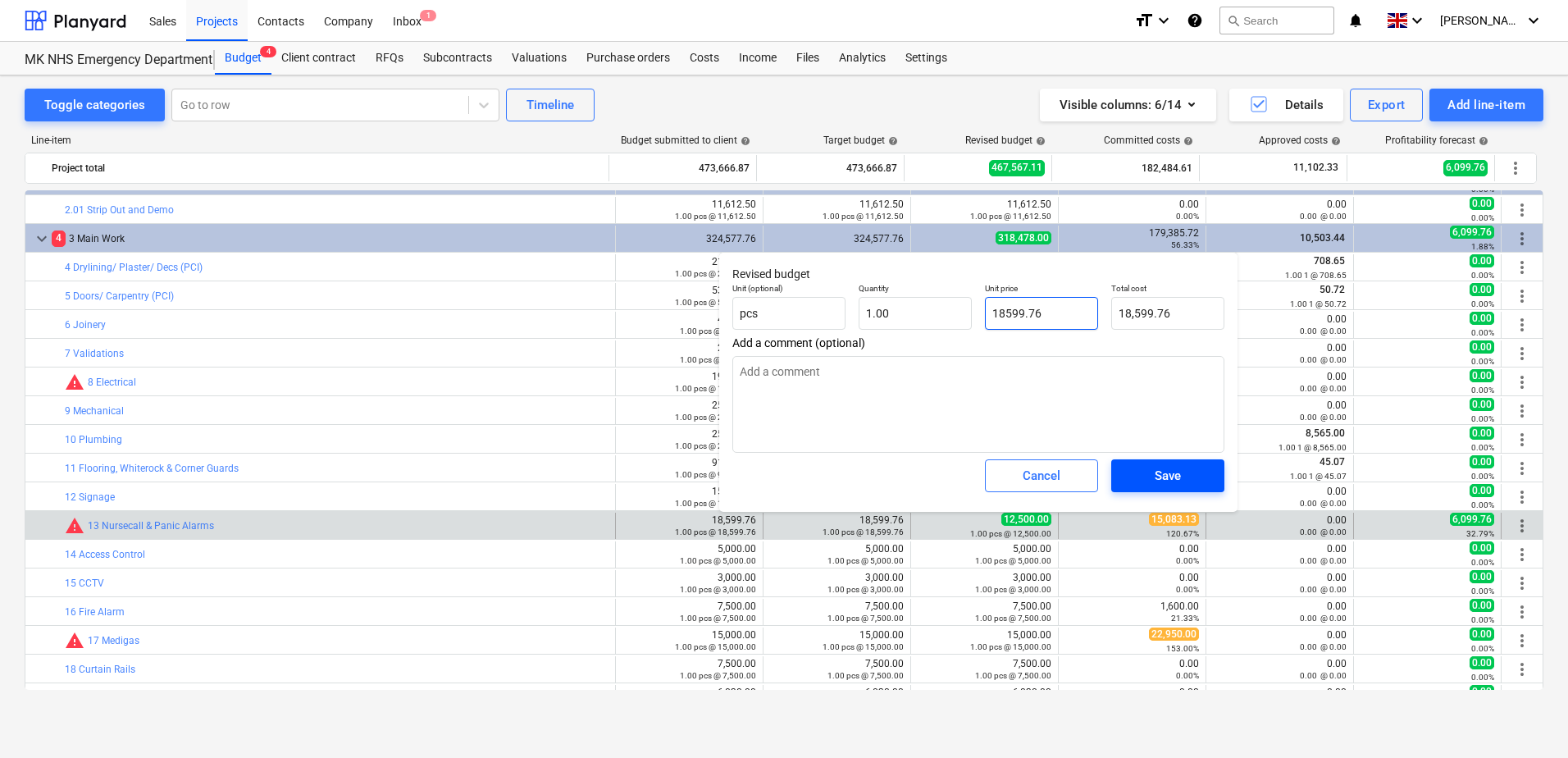
type input "18599.76"
type textarea "x"
type input "18,599.76"
click at [1128, 476] on button "Save" at bounding box center [1168, 476] width 113 height 32
type textarea "x"
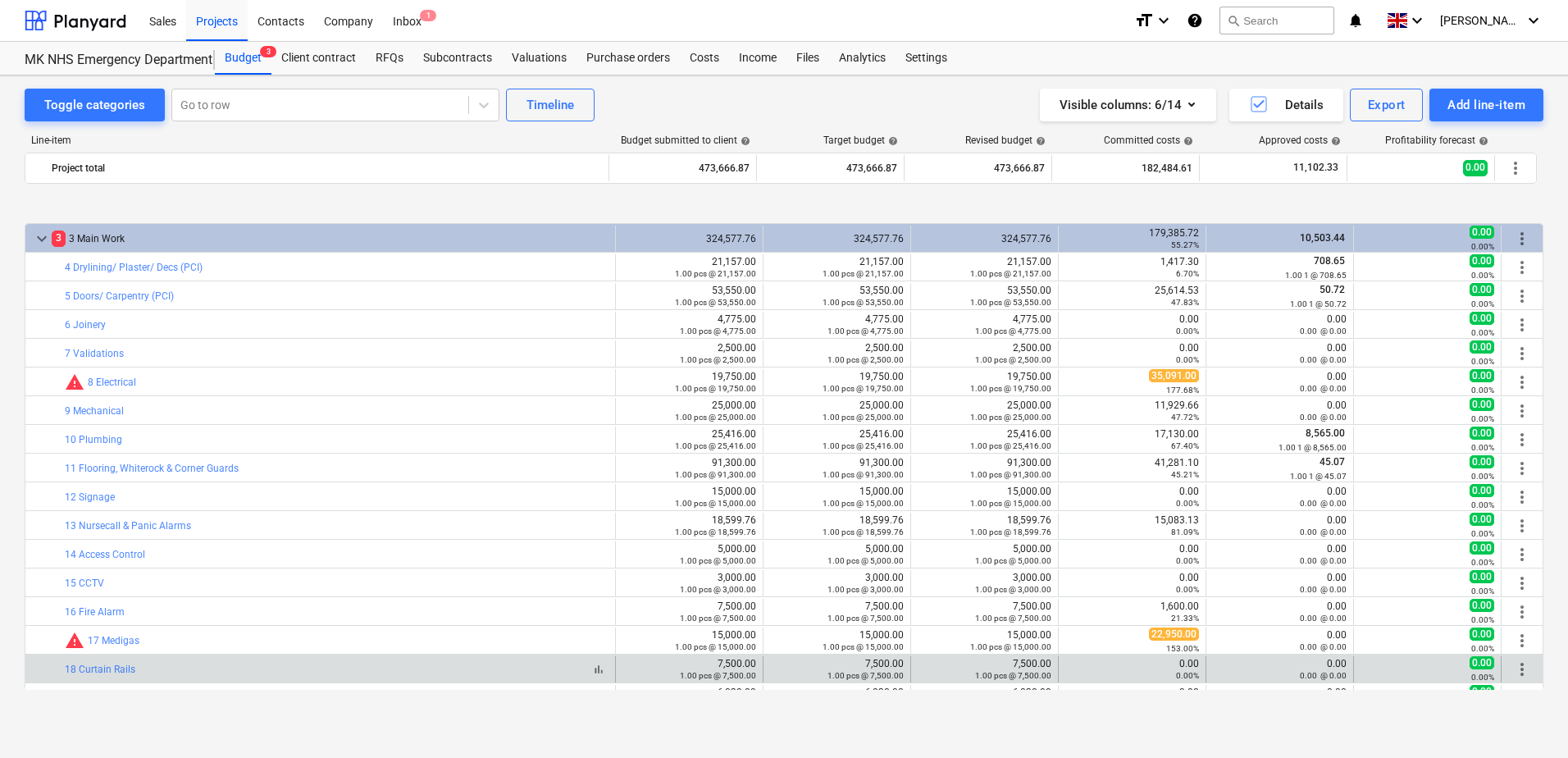
scroll to position [164, 0]
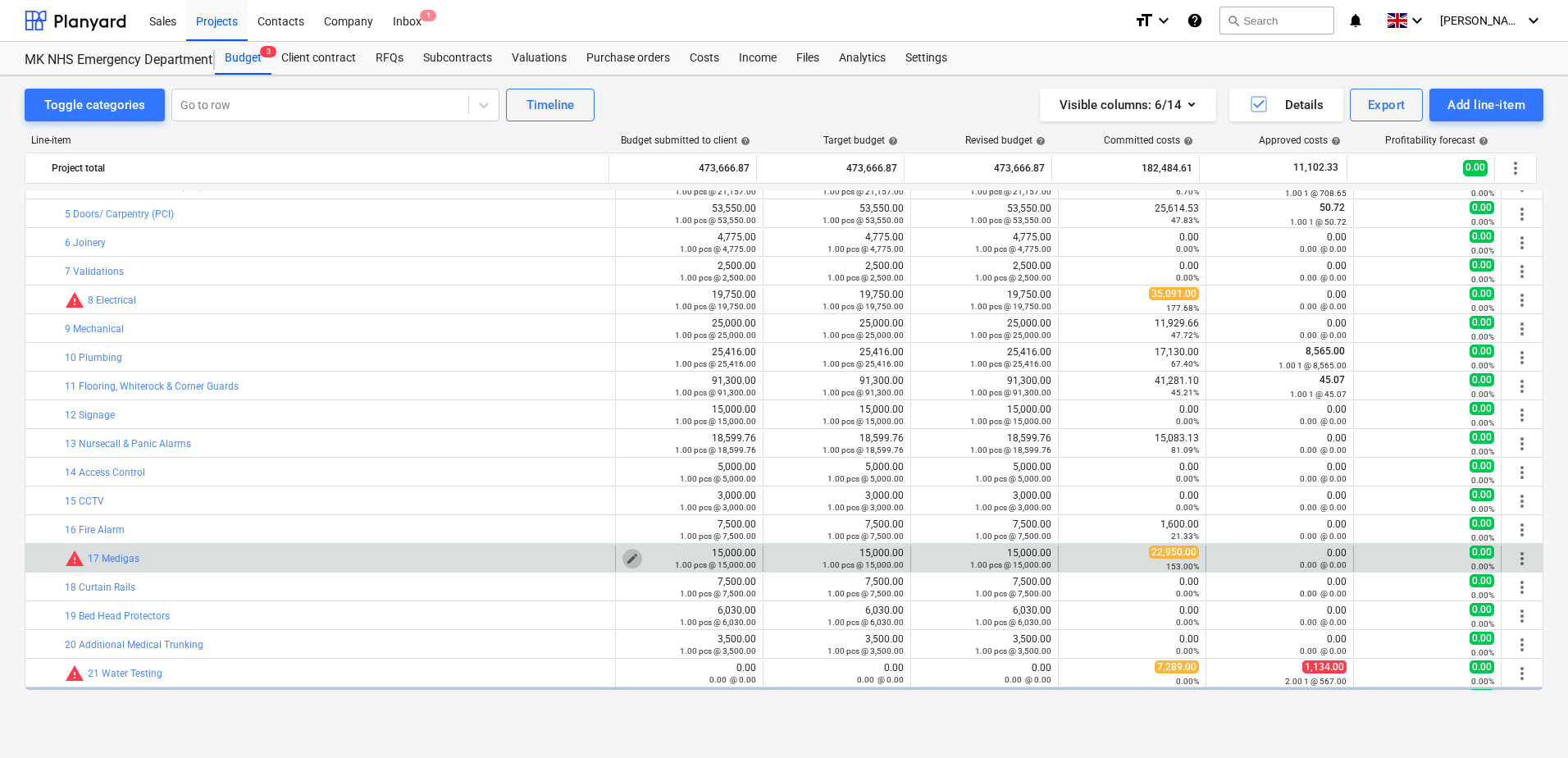
click at [628, 557] on span "edit" at bounding box center [632, 558] width 13 height 13
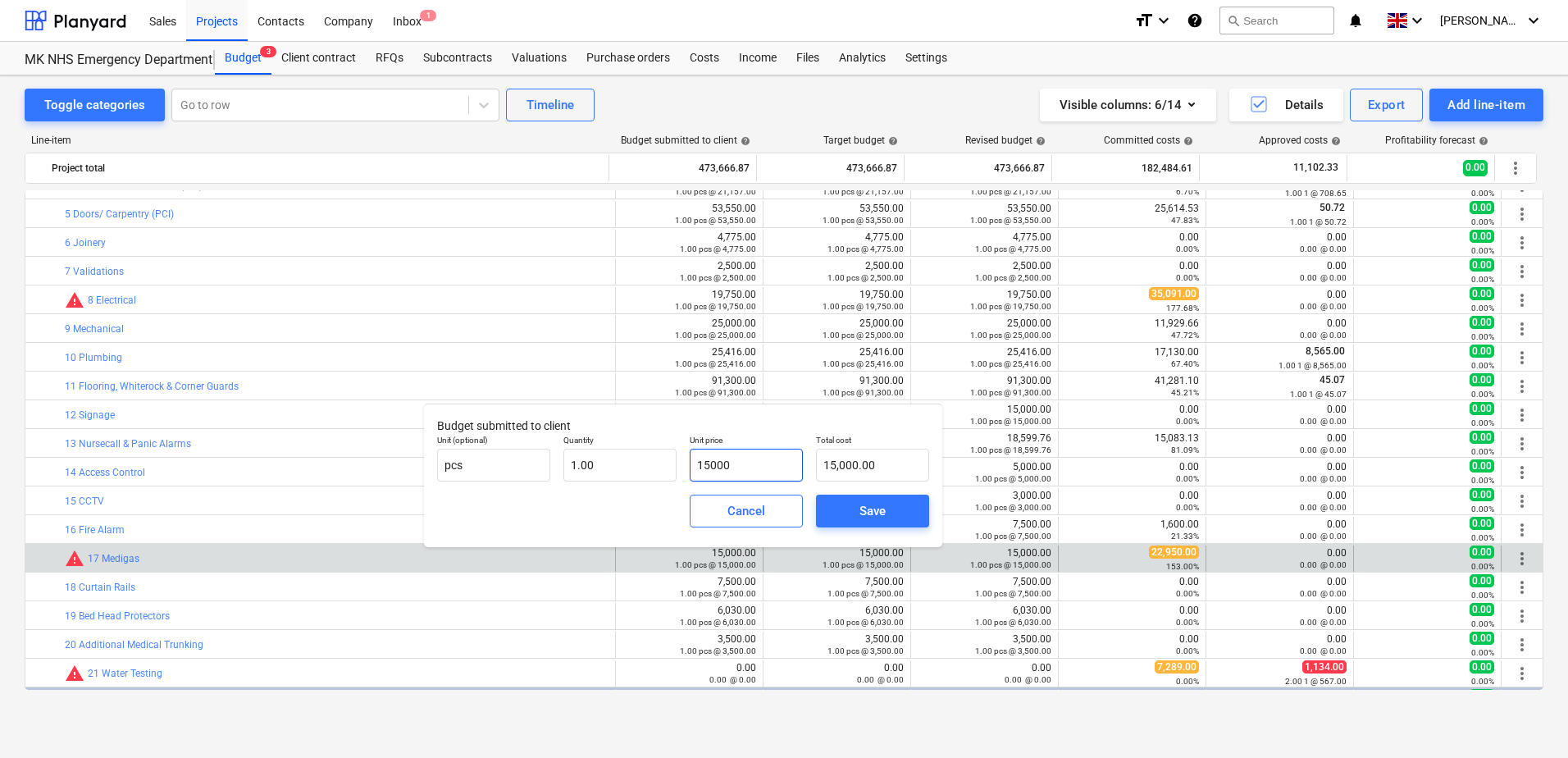
drag, startPoint x: 754, startPoint y: 468, endPoint x: 693, endPoint y: 476, distance: 61.5
click at [693, 476] on input "15000" at bounding box center [746, 465] width 113 height 32
type input "2"
type input "2.00"
type input "24"
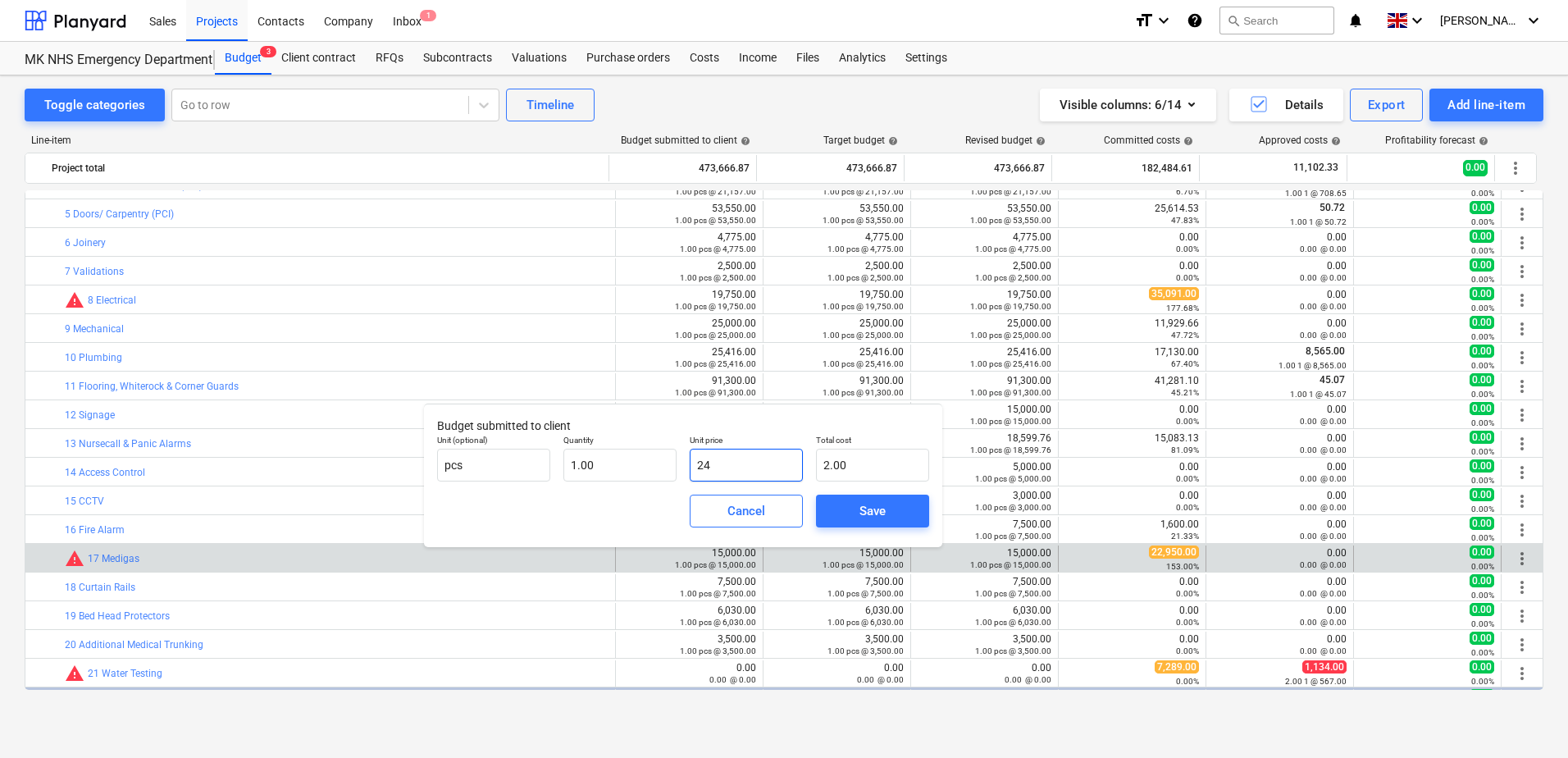
type input "24.00"
type input "245"
type input "245.00"
type input "2454"
type input "2,454.00"
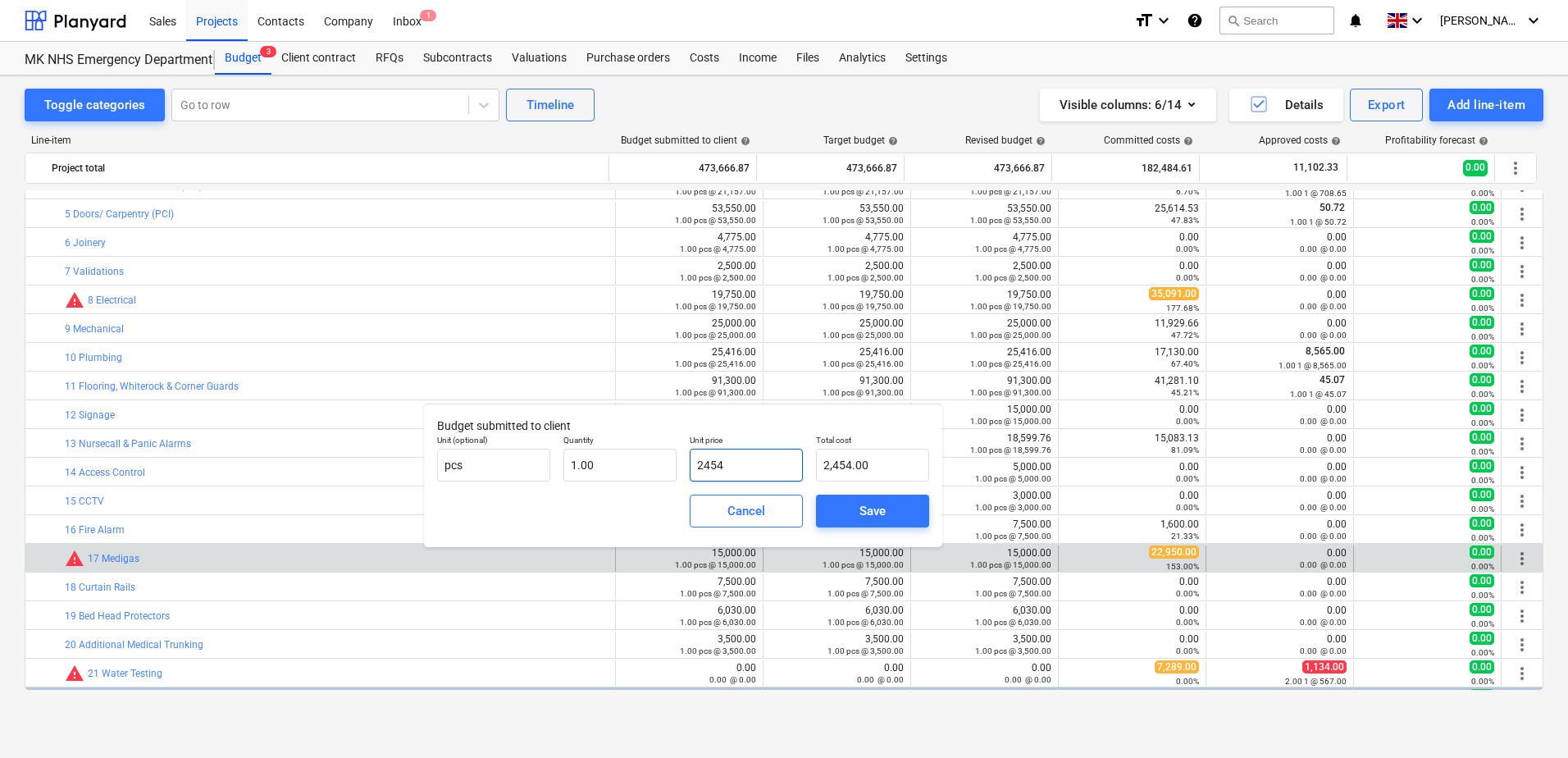
type input "24540"
type input "24,540.00"
click at [860, 517] on div "Save" at bounding box center [872, 511] width 26 height 22
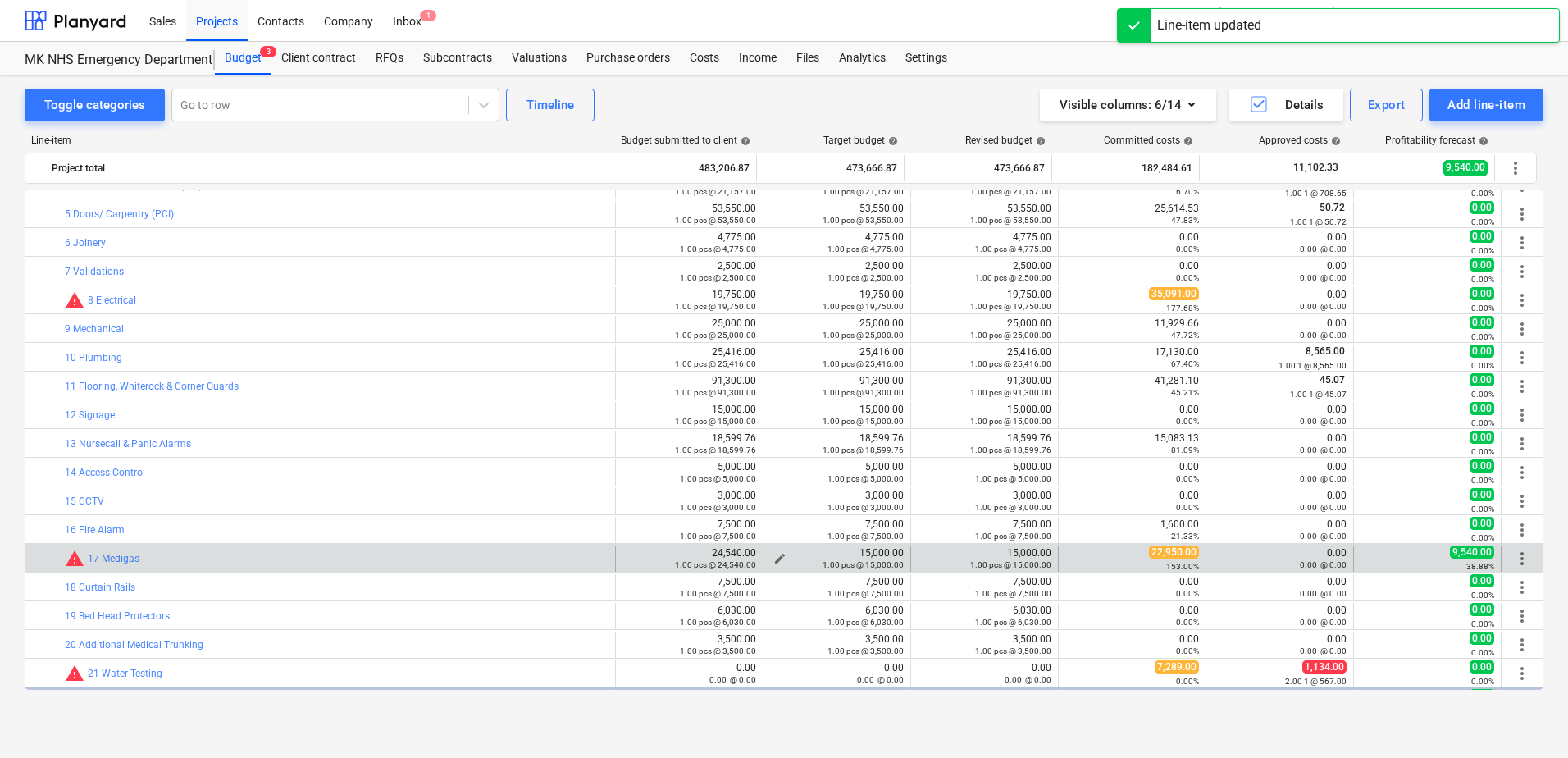
click at [865, 554] on div "15,000.00 1.00 pcs @ 15,000.00" at bounding box center [837, 558] width 134 height 23
click at [774, 553] on span "edit" at bounding box center [780, 558] width 13 height 13
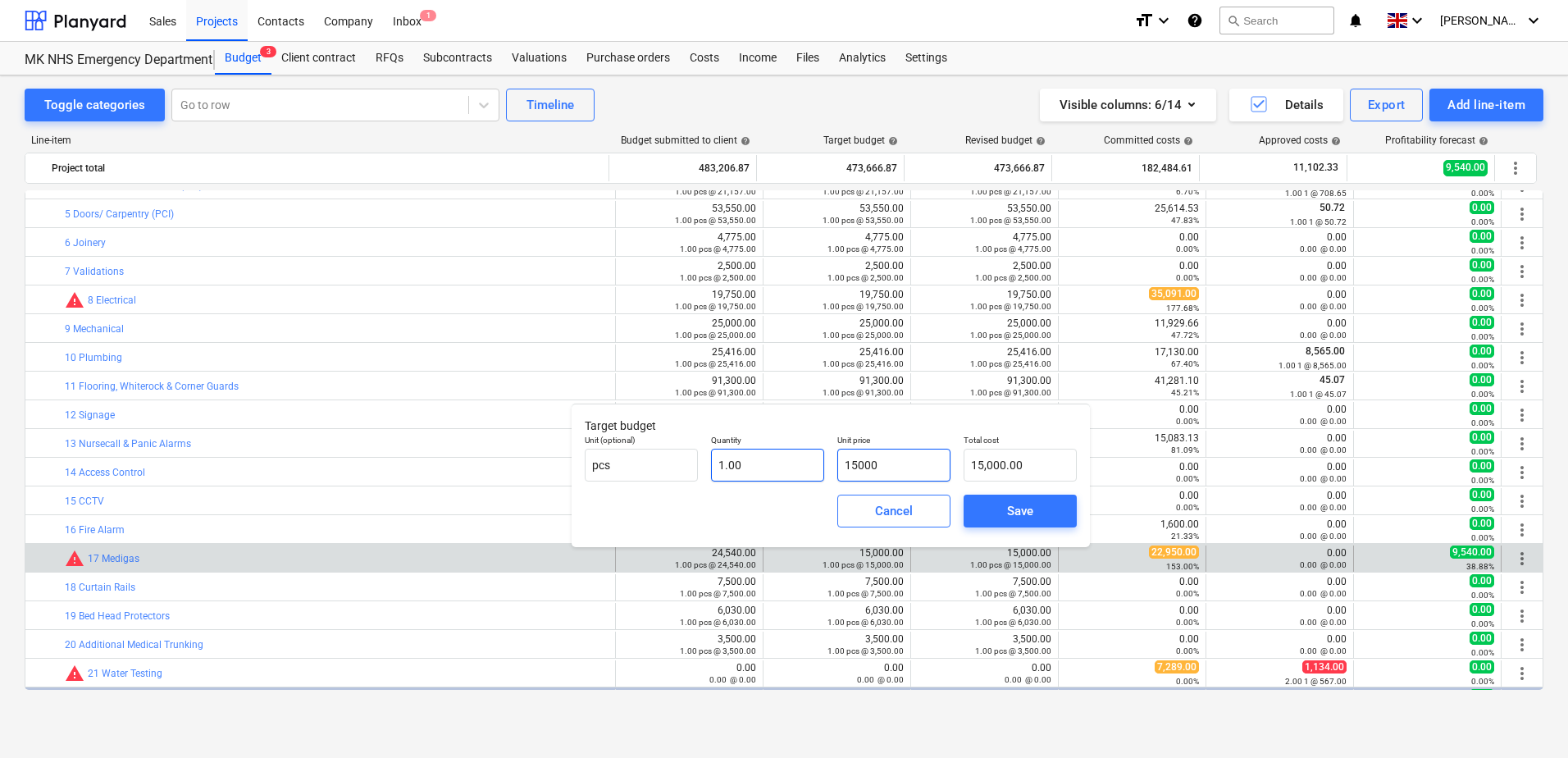
drag, startPoint x: 897, startPoint y: 460, endPoint x: 818, endPoint y: 472, distance: 79.9
click at [818, 472] on div "Unit (optional) pcs Quantity 1.00 Unit price 15000 Total cost 15,000.00" at bounding box center [831, 458] width 505 height 60
type input "2"
type input "2.00"
type input "24"
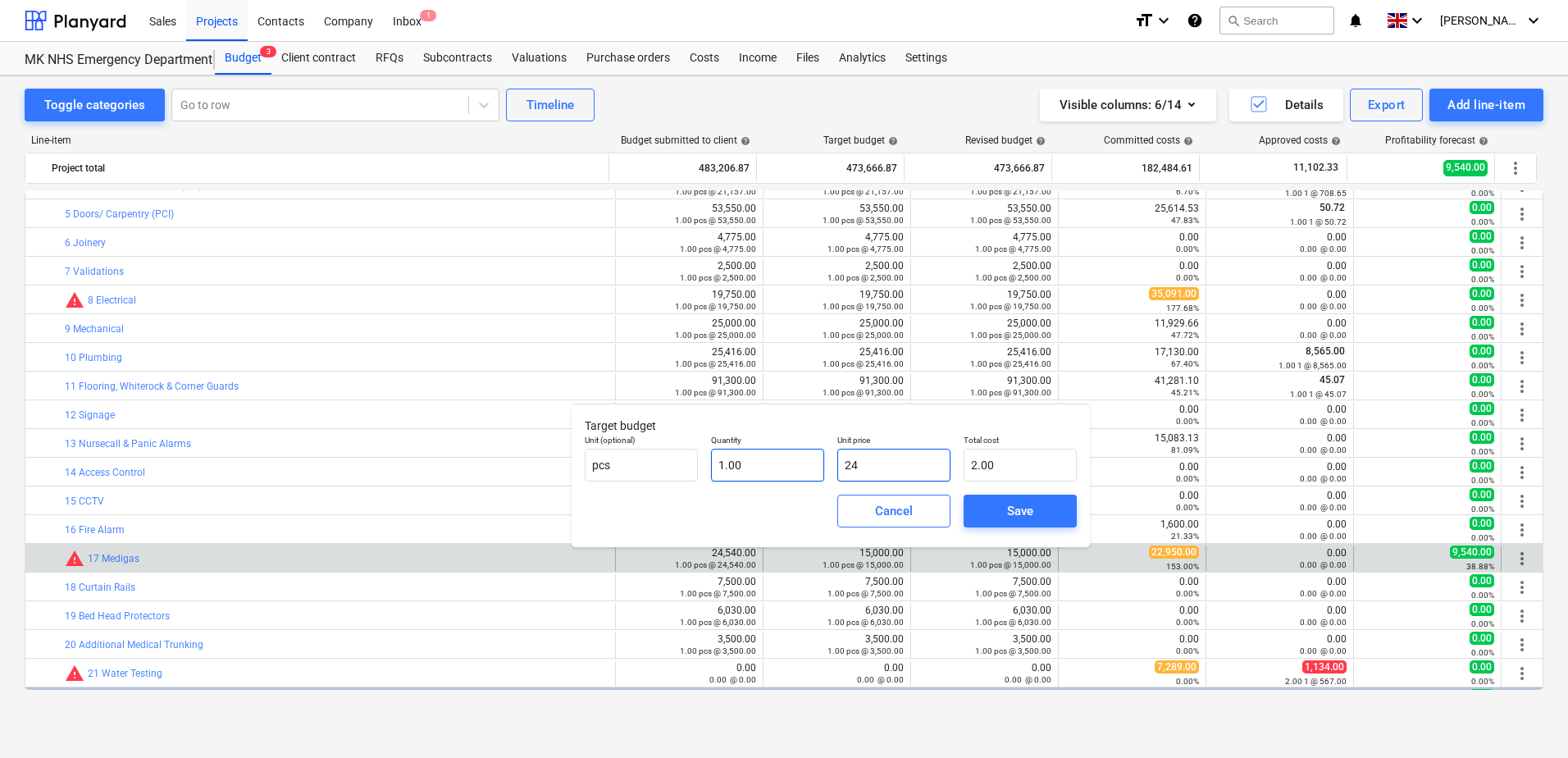
type input "24.00"
type input "245"
type input "245.00"
type input "2454"
type input "2,454.00"
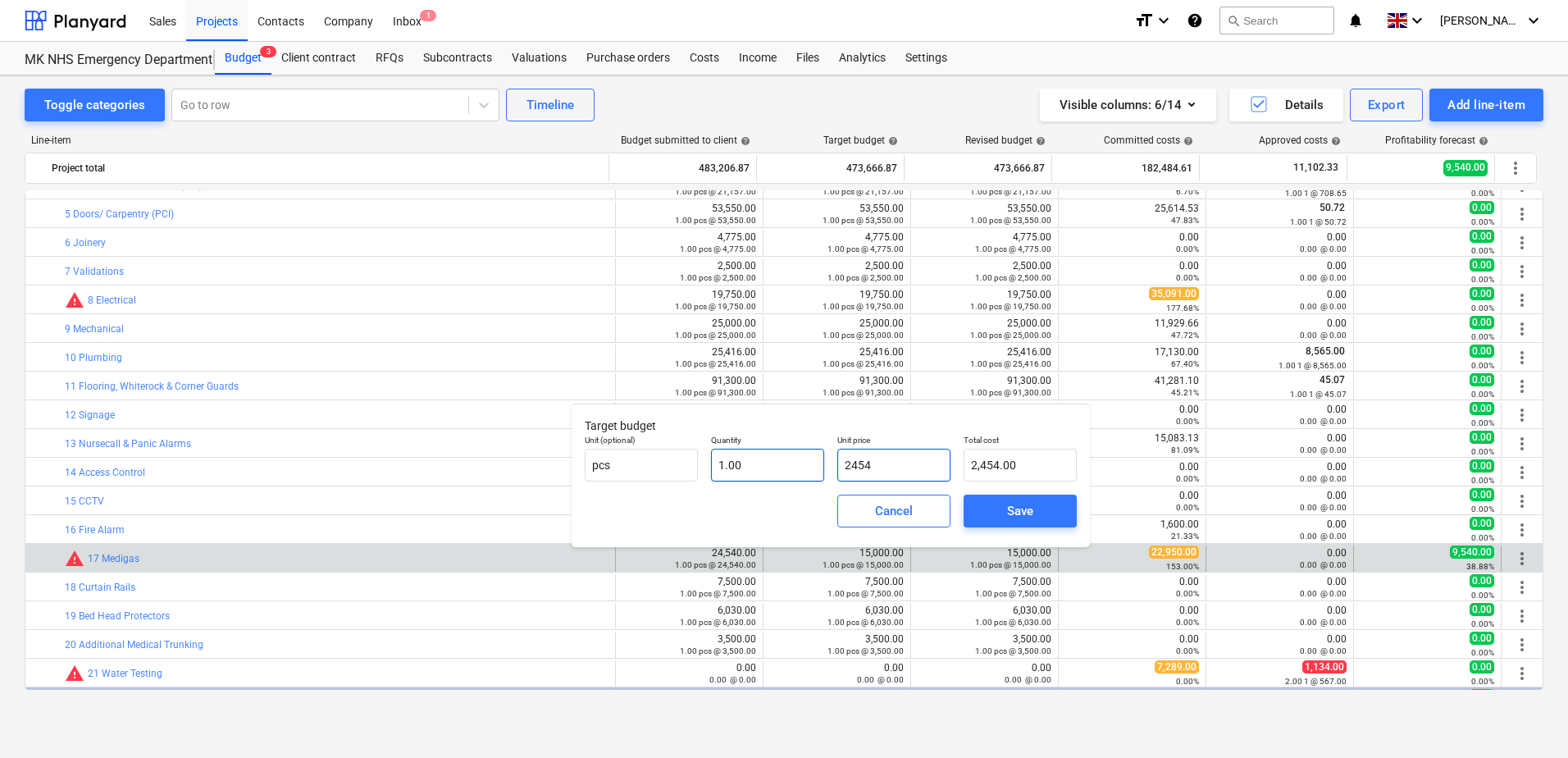
type input "24540"
type input "24,540.00"
click at [977, 503] on button "Save" at bounding box center [1020, 511] width 113 height 32
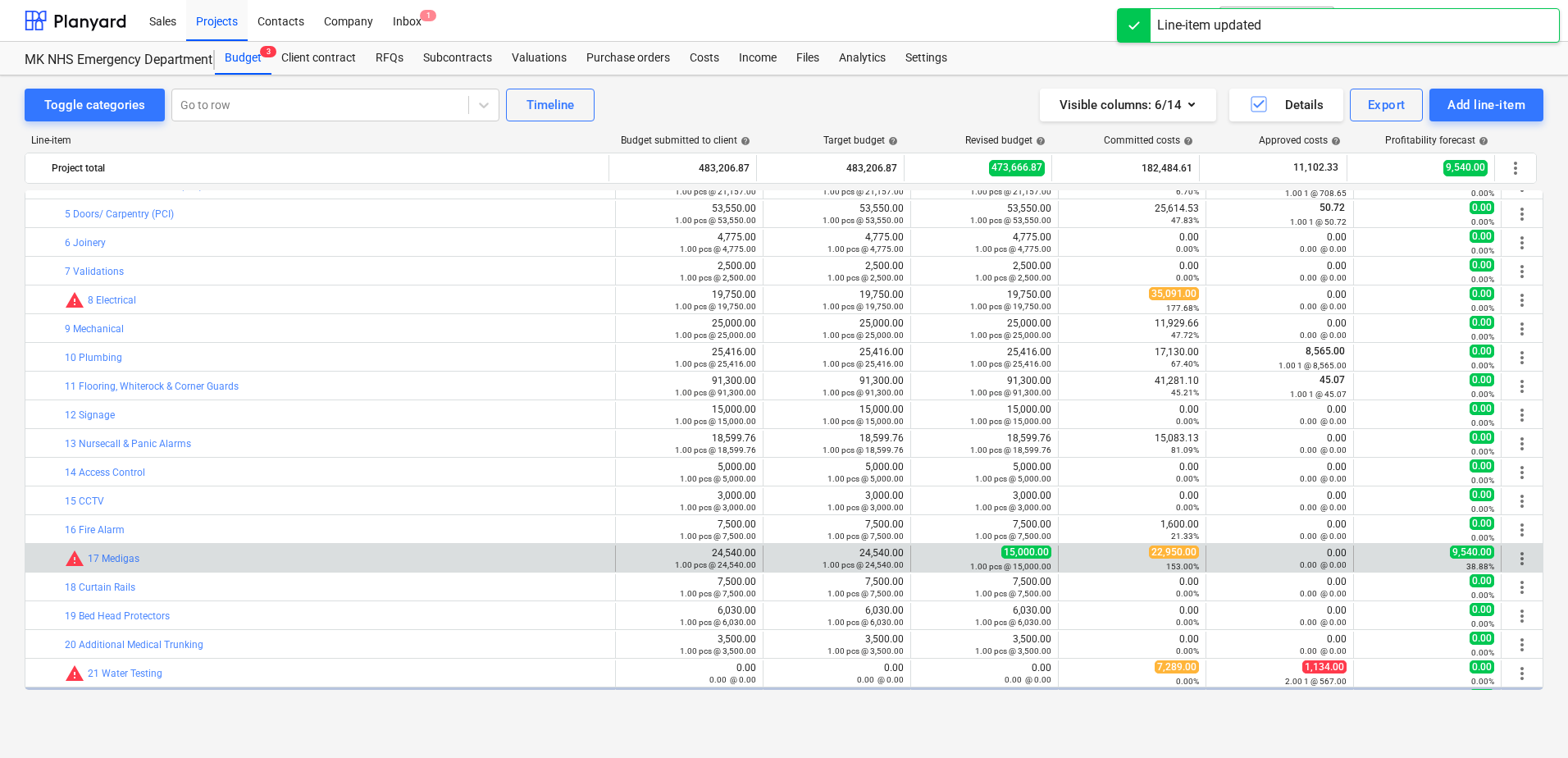
click at [912, 560] on div "edit 15,000.00 1.00 pcs @ 15,000.00" at bounding box center [985, 558] width 147 height 26
click at [918, 560] on div "1.00 pcs @ 15,000.00" at bounding box center [984, 566] width 134 height 12
click at [919, 560] on div "1.00 pcs @ 15,000.00" at bounding box center [984, 566] width 134 height 12
click at [922, 557] on span "edit" at bounding box center [928, 558] width 13 height 13
type textarea "x"
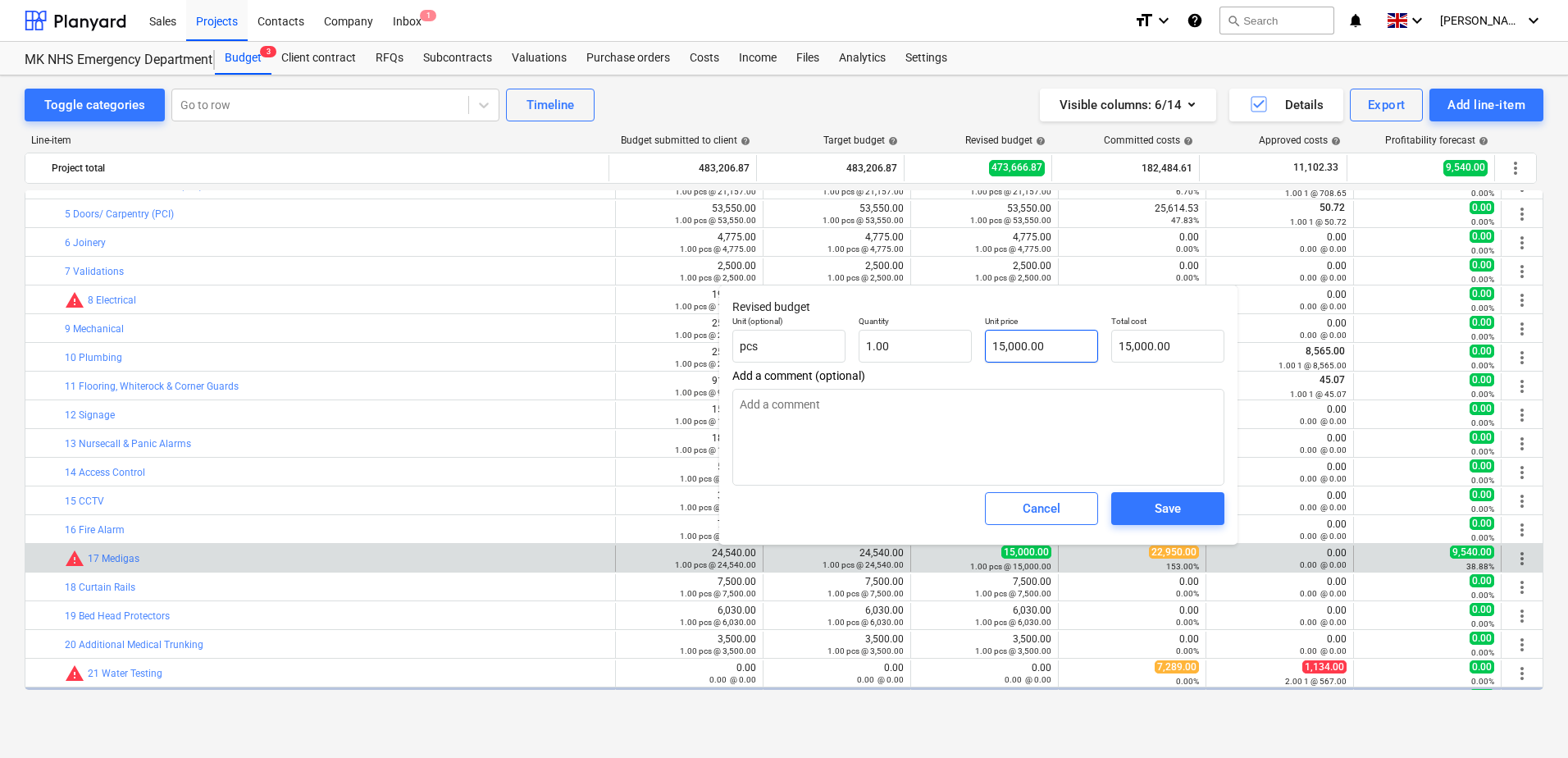
type input "15000"
drag, startPoint x: 1049, startPoint y: 344, endPoint x: 973, endPoint y: 352, distance: 76.4
click at [973, 352] on div "Unit (optional) pcs Quantity 1.00 Unit price 15000 Total cost 15,000.00" at bounding box center [978, 339] width 505 height 60
type textarea "x"
type input "2"
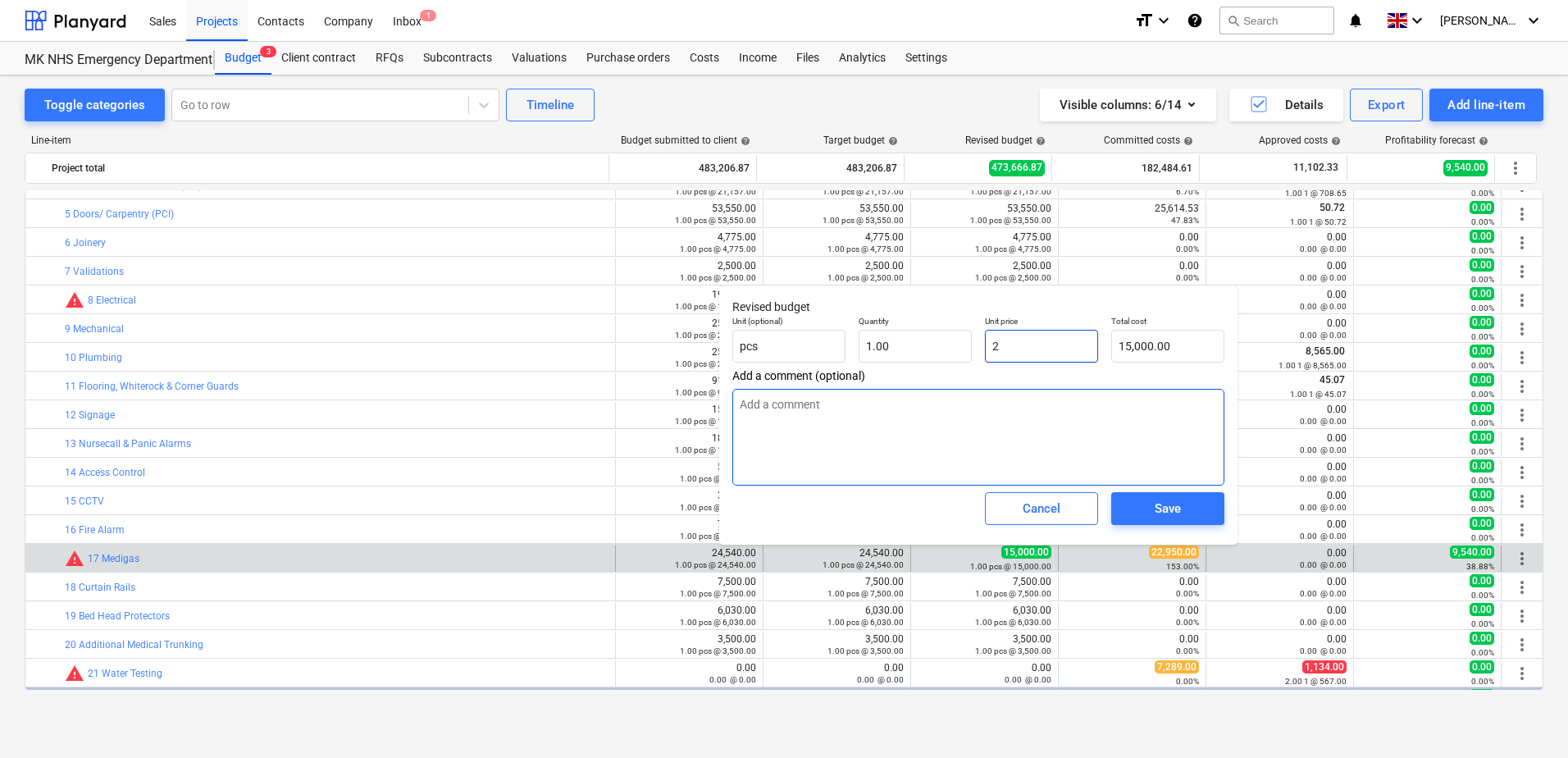
type input "2.00"
type textarea "x"
type input "24"
type input "24.00"
type textarea "x"
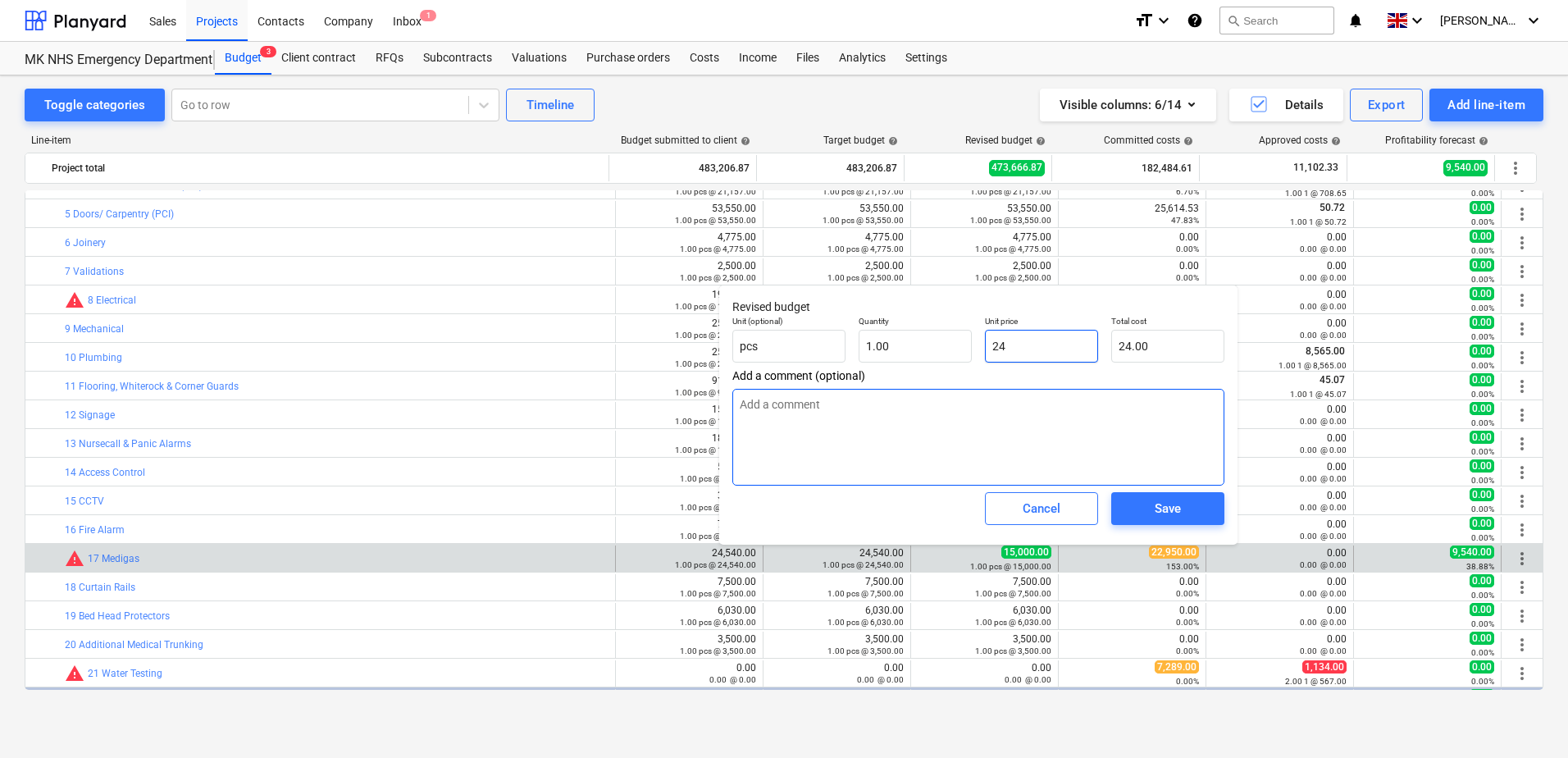
type input "245"
type input "245.00"
type textarea "x"
type input "2454"
type input "2,454.00"
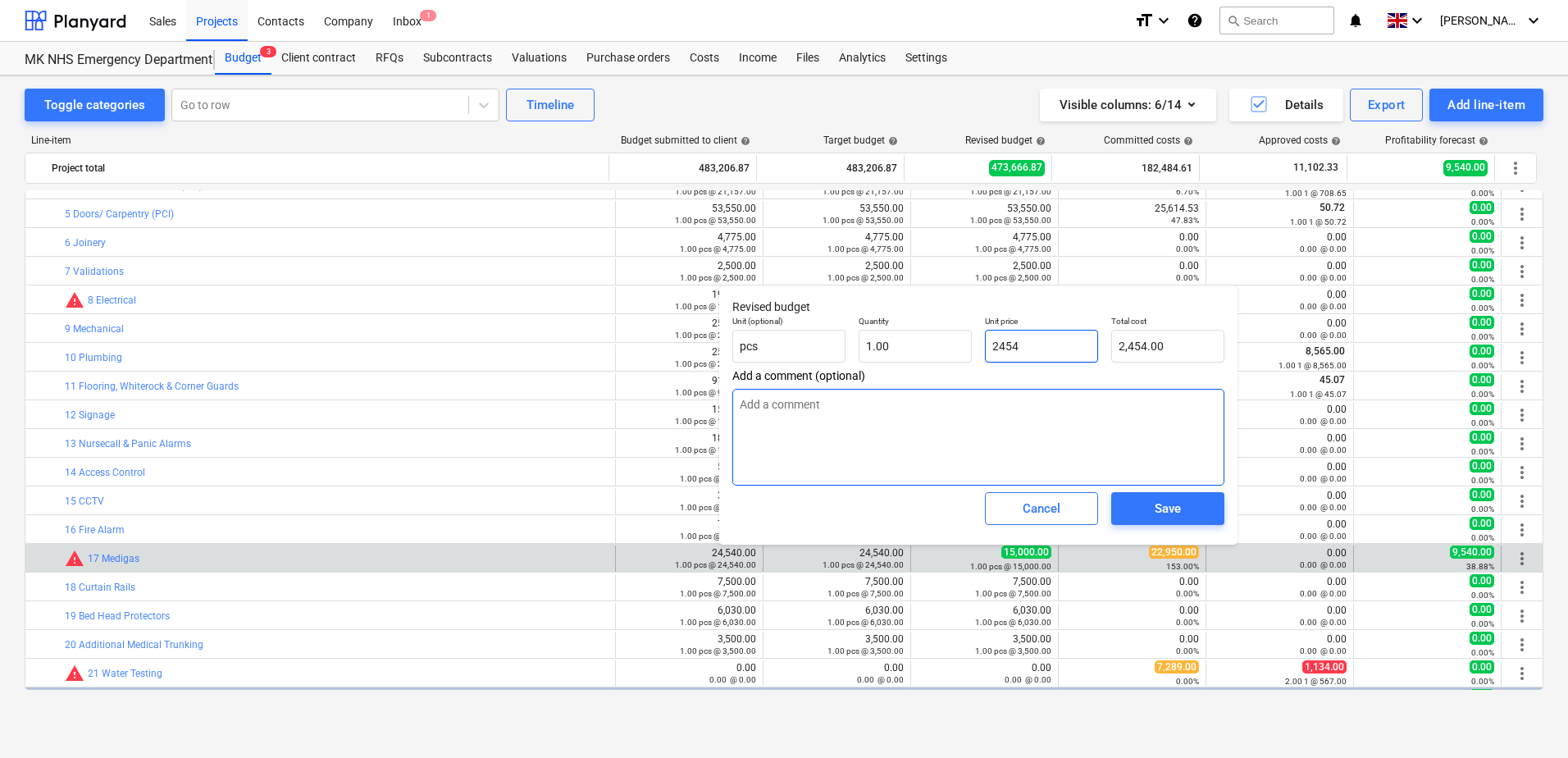
type textarea "x"
type input "24540"
type input "24,540.00"
type textarea "x"
type input "24540."
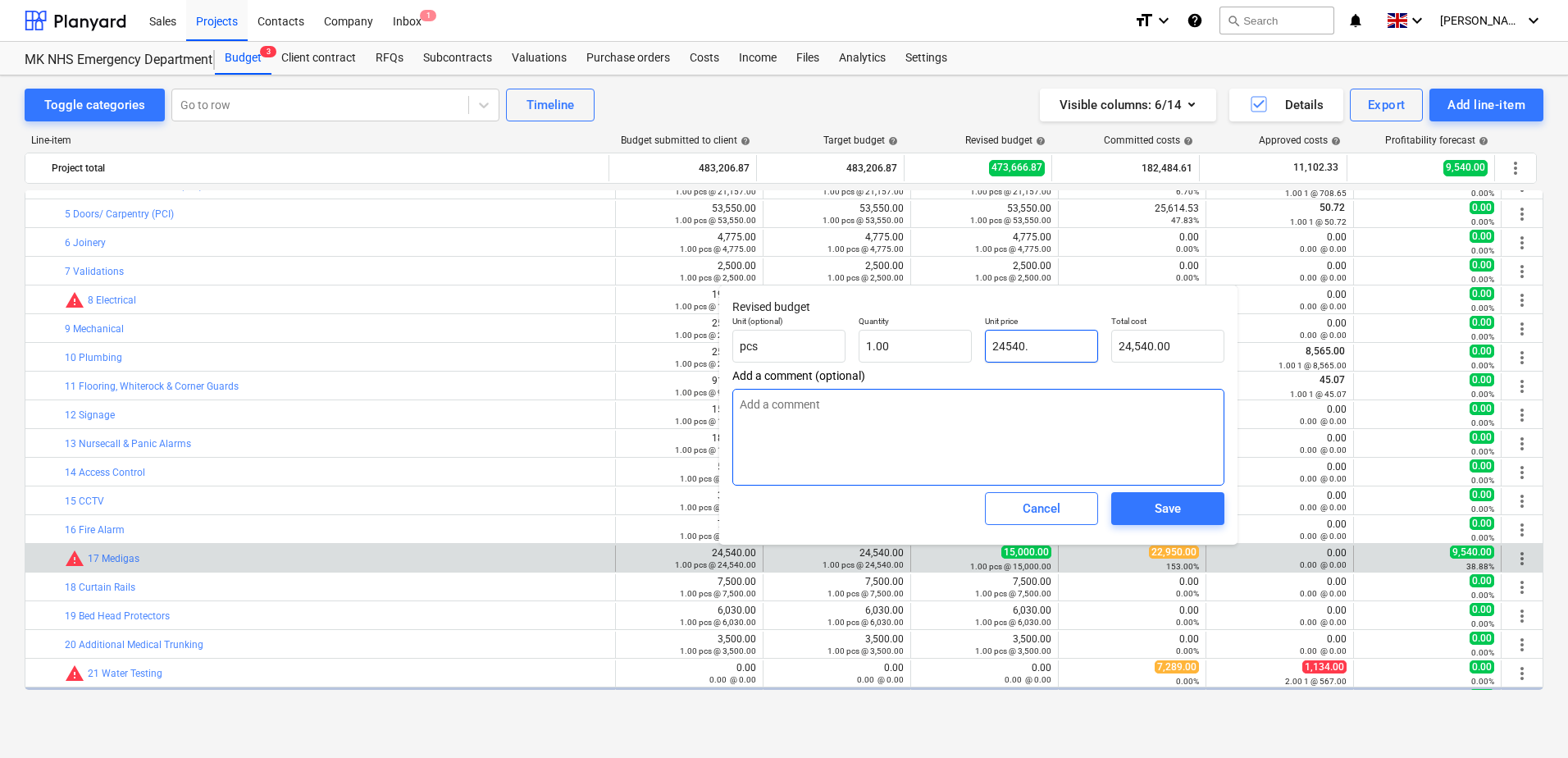
type textarea "x"
type input "24540.0"
type textarea "x"
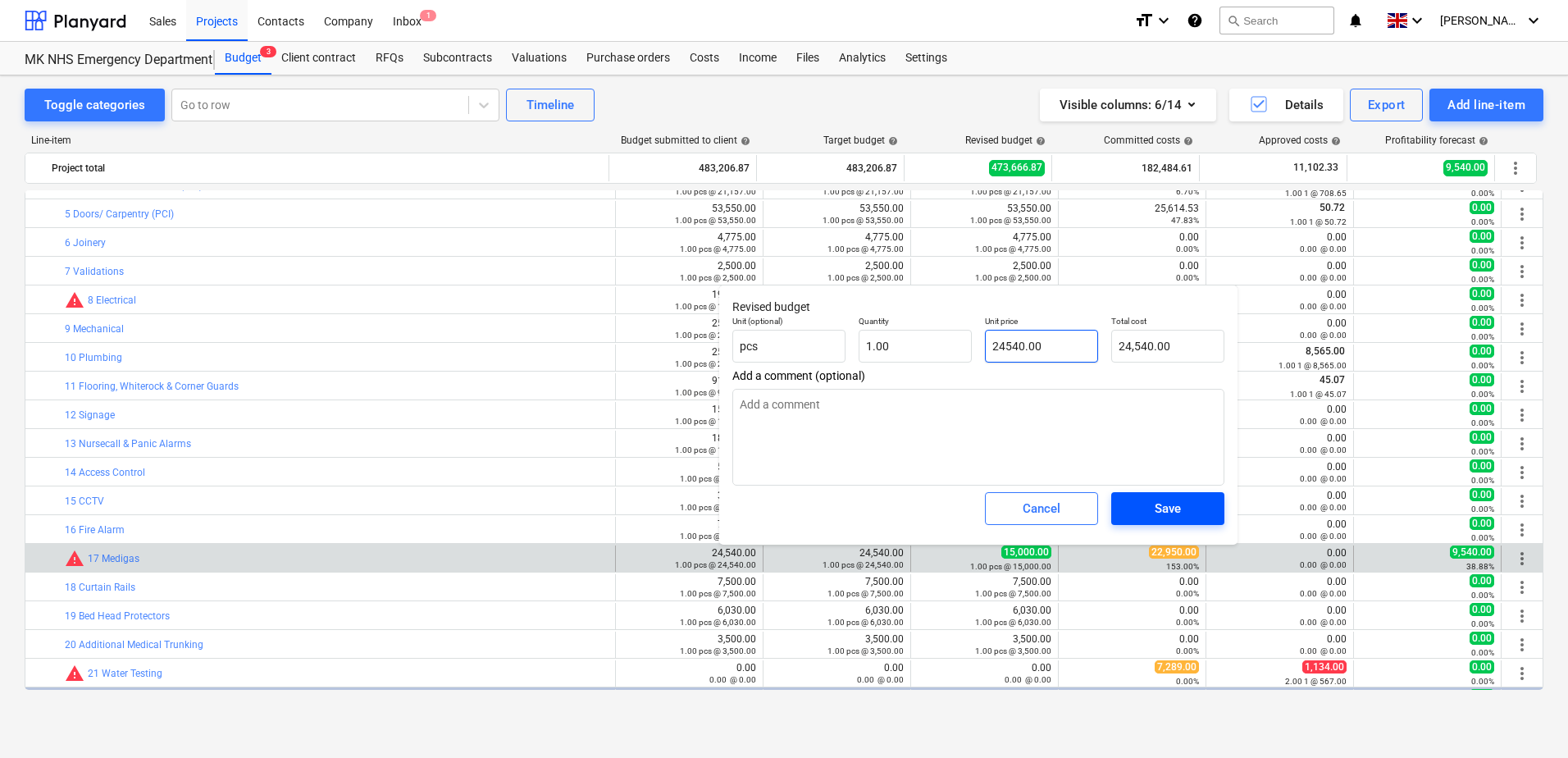
type input "24540.00"
type textarea "x"
type input "24,540.00"
click at [1145, 513] on span "Save" at bounding box center [1168, 509] width 74 height 22
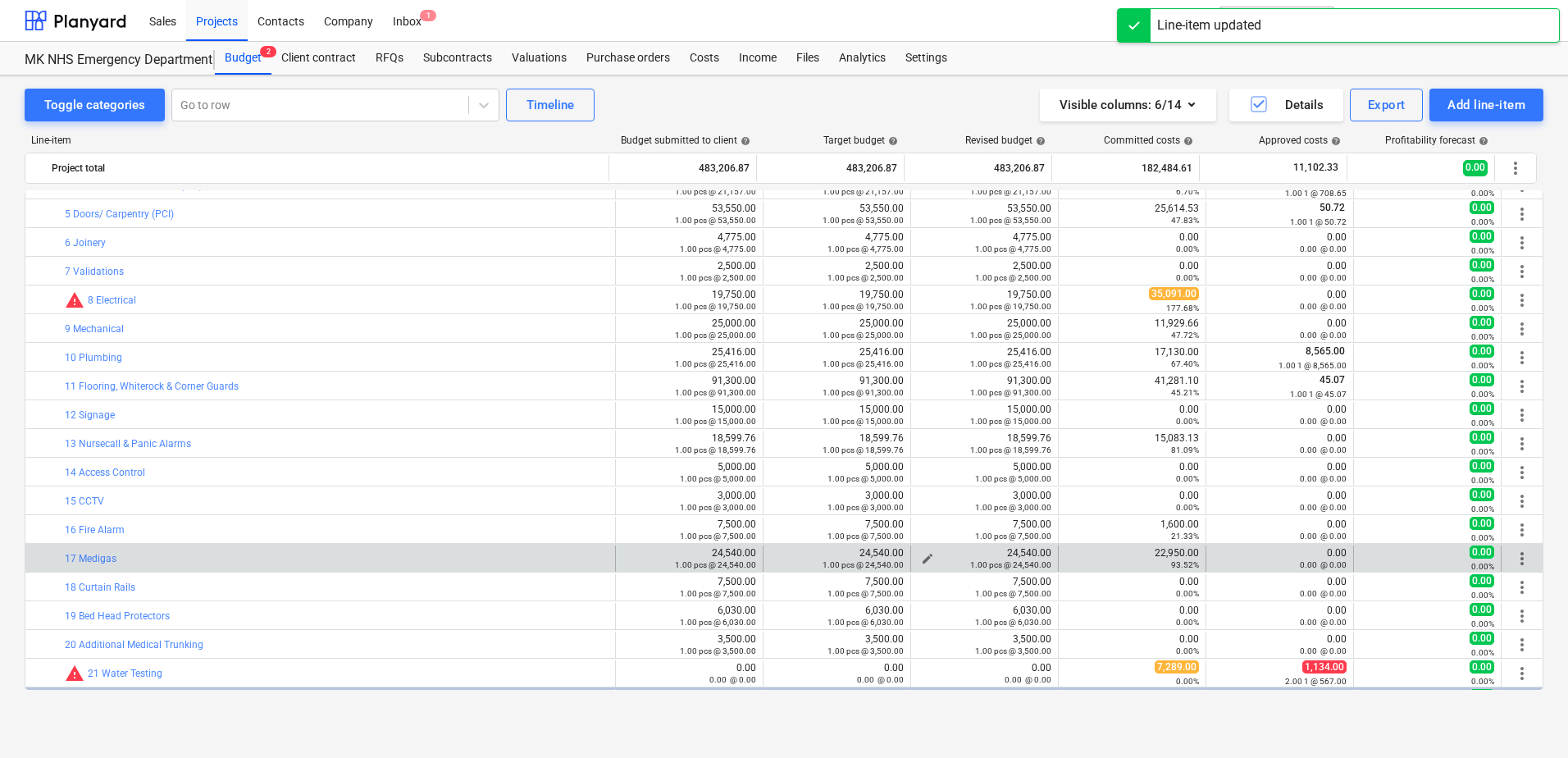
click at [922, 557] on span "edit" at bounding box center [928, 558] width 13 height 13
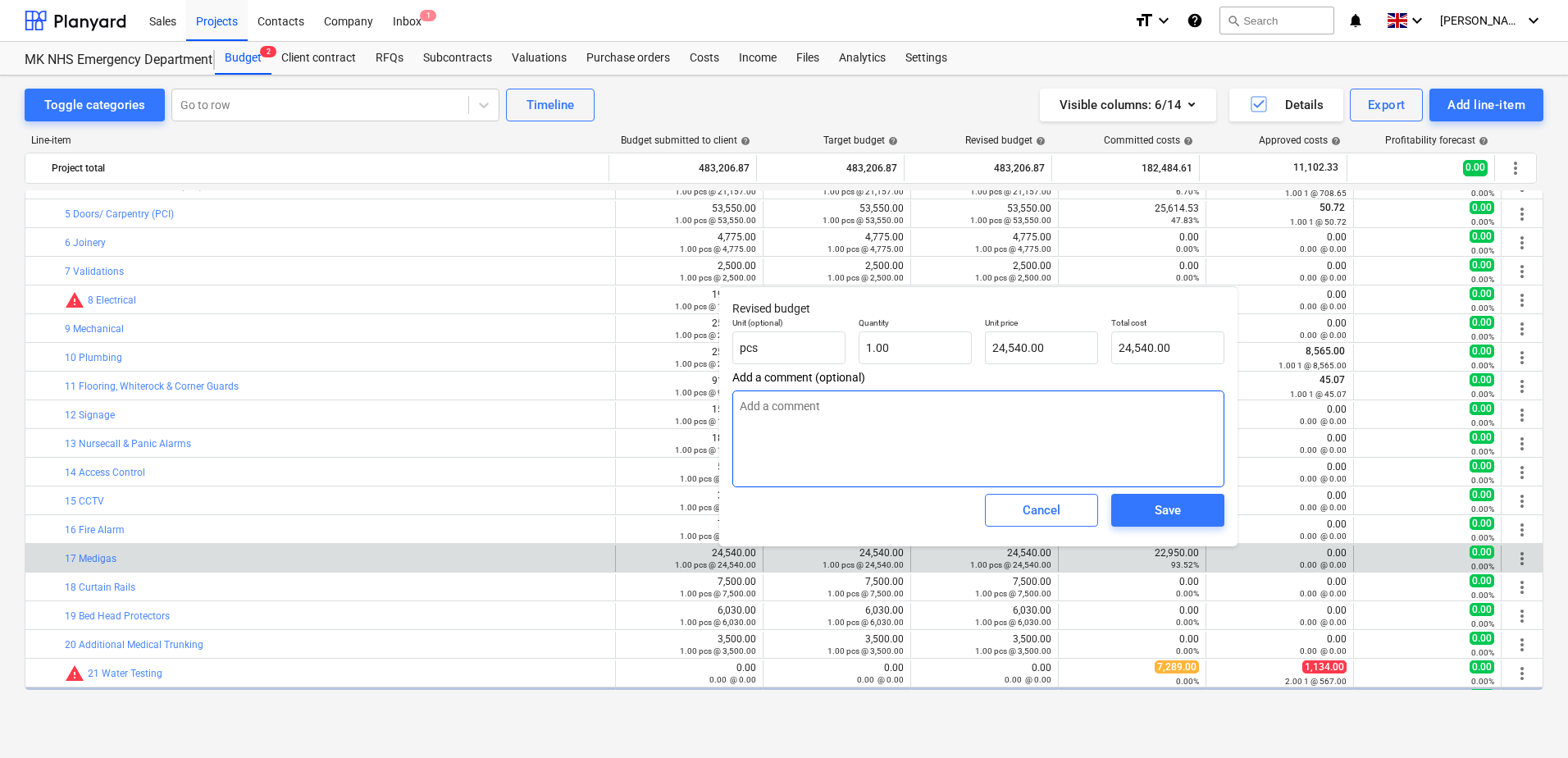
click at [755, 406] on textarea at bounding box center [978, 439] width 492 height 97
type textarea "x"
type textarea "A"
type textarea "x"
type textarea "Ad"
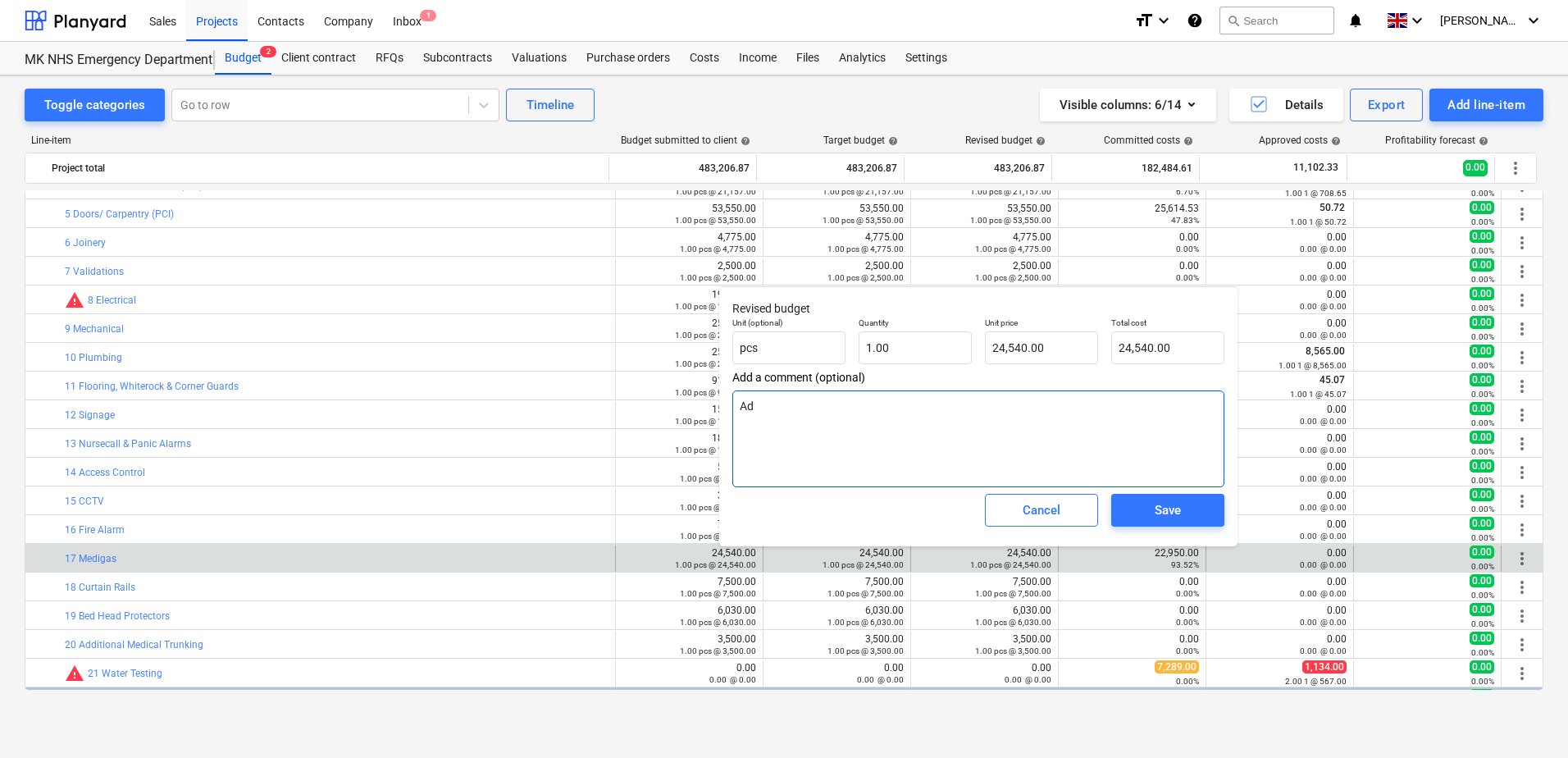
type textarea "x"
type textarea "Add"
type textarea "x"
type textarea "Adde"
type textarea "x"
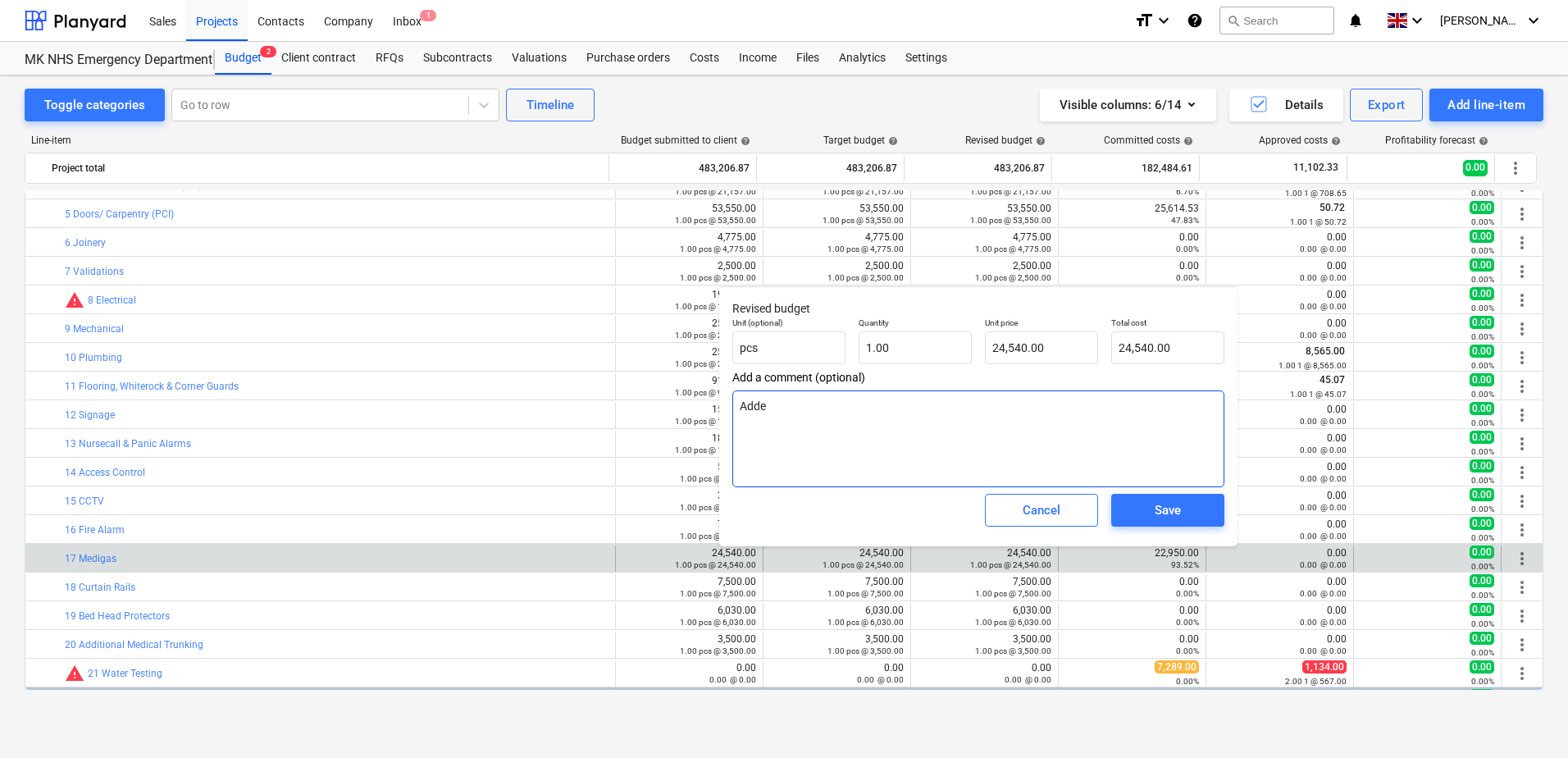
type textarea "Added"
type textarea "x"
type textarea "Added"
type textarea "x"
type textarea "Added i"
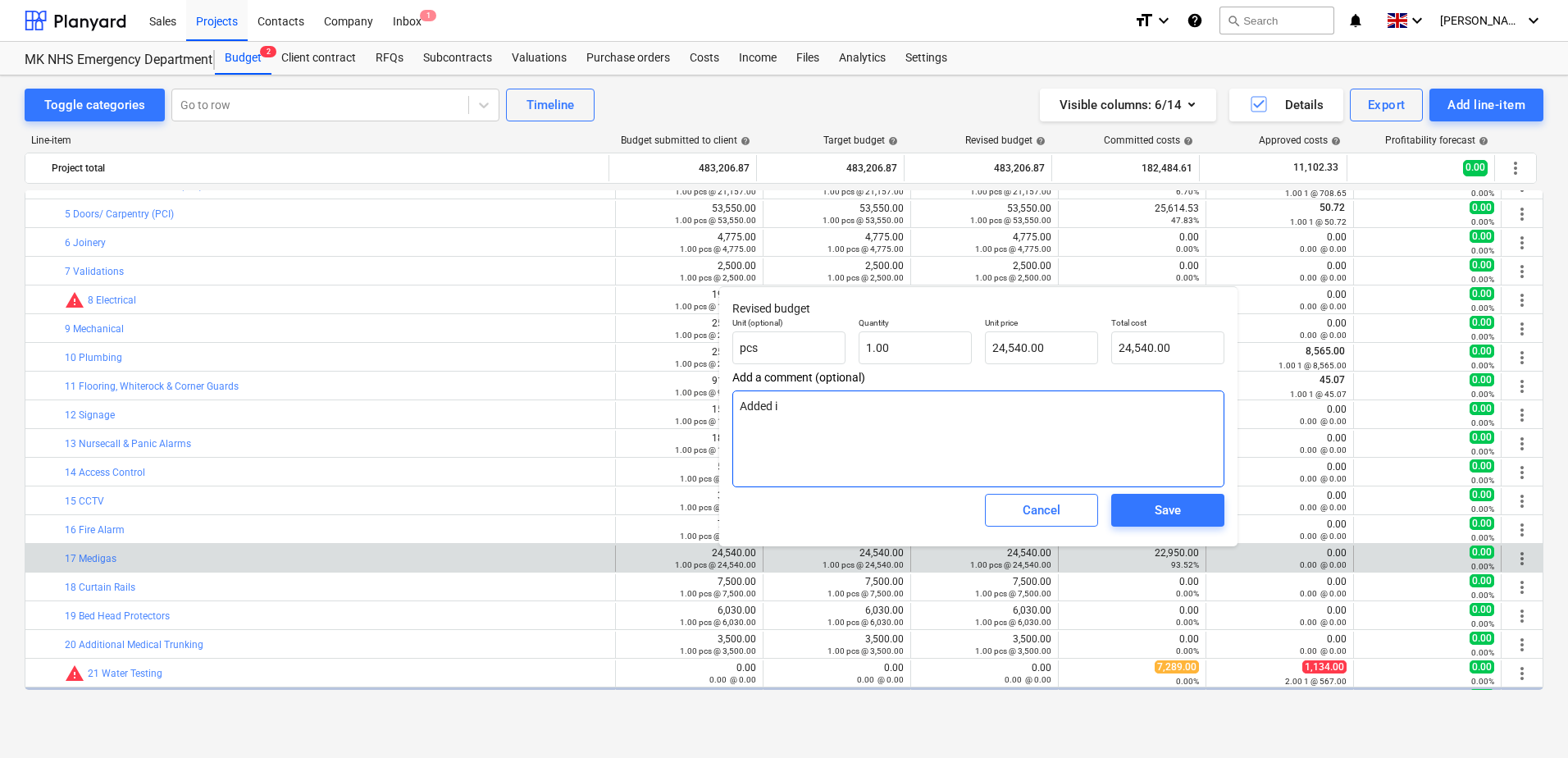
type textarea "x"
type textarea "Added in"
type textarea "x"
type textarea "Added inc"
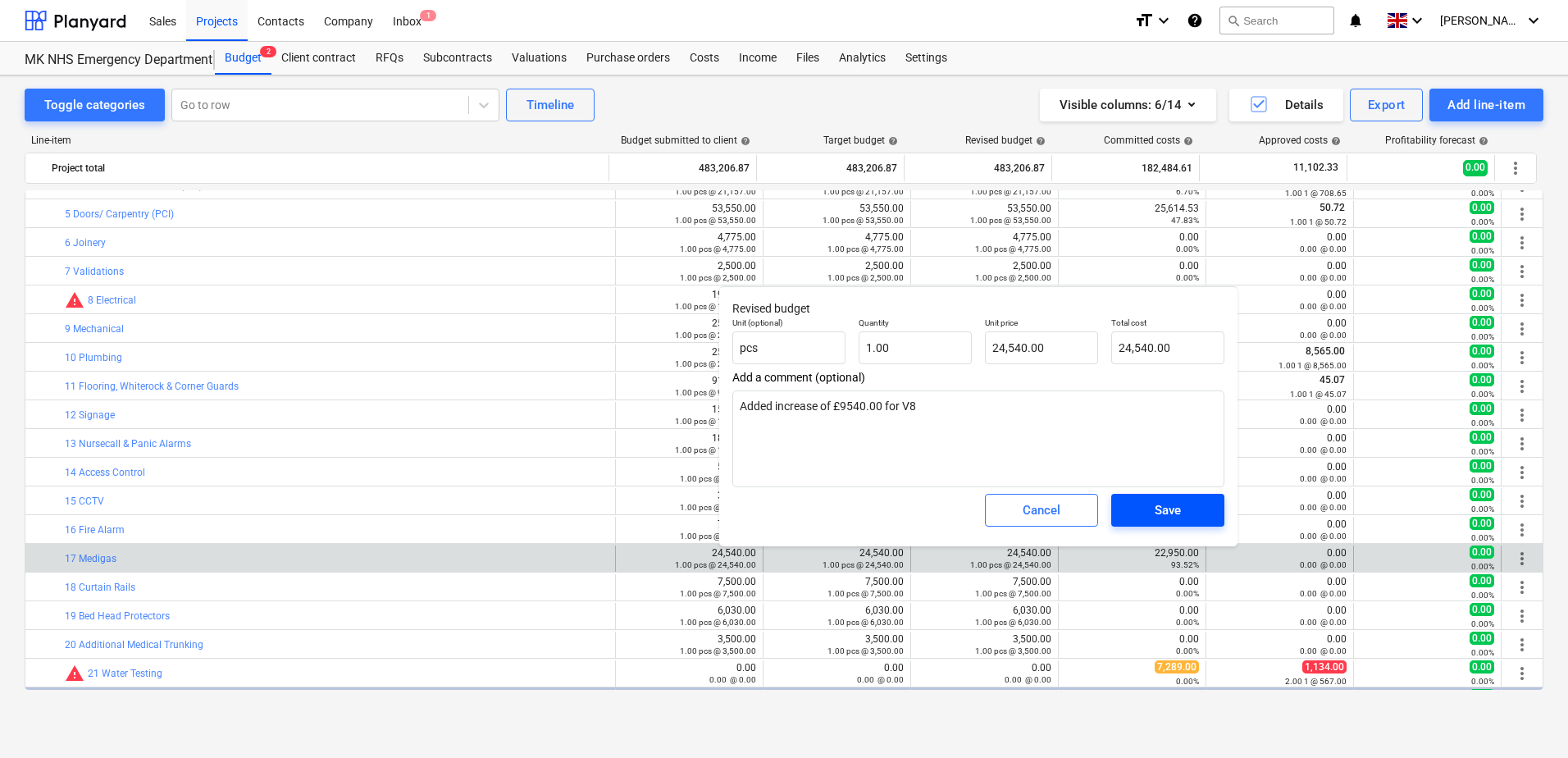
click at [1136, 509] on span "Save" at bounding box center [1168, 511] width 74 height 22
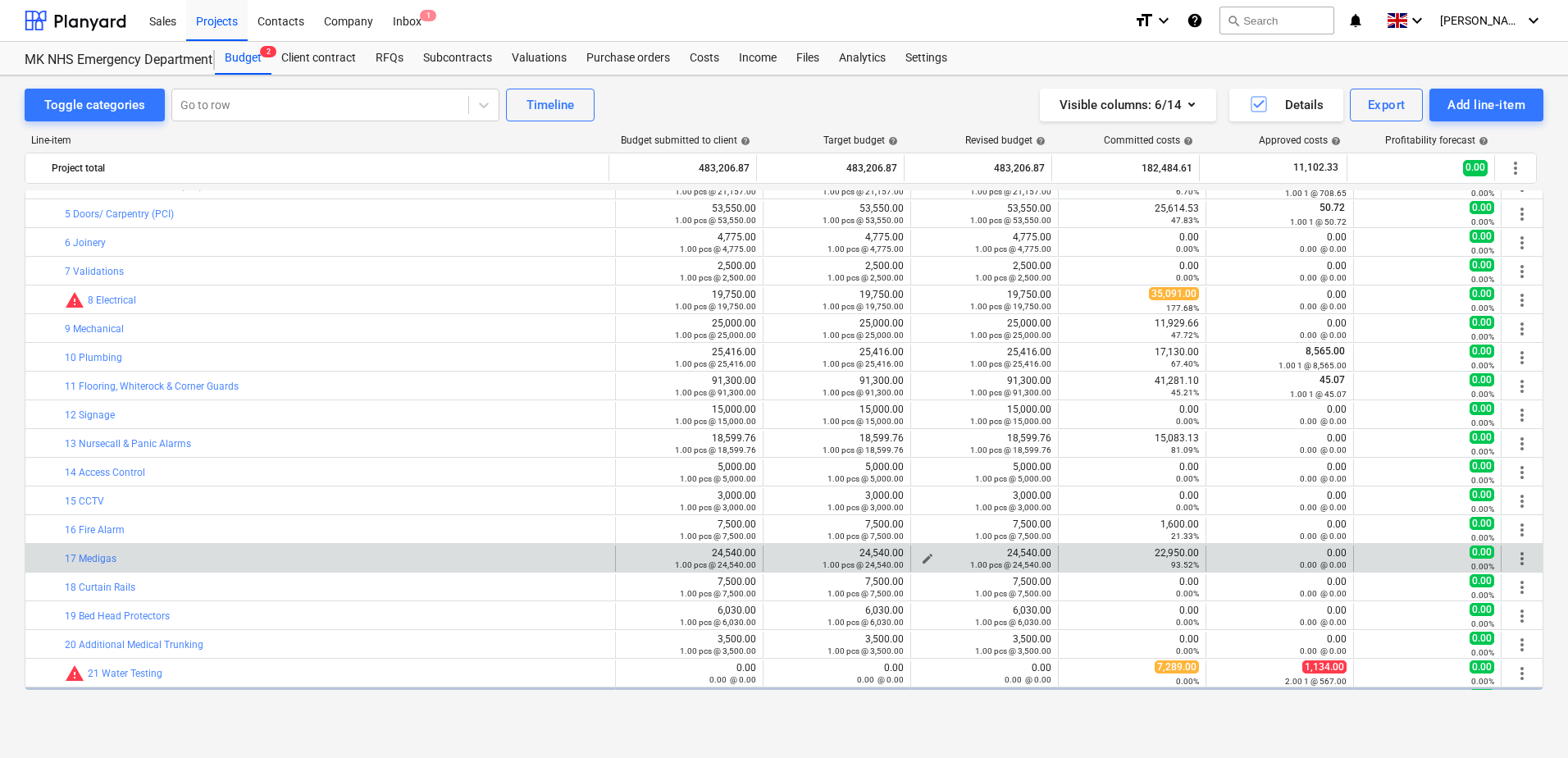
click at [922, 556] on span "edit" at bounding box center [928, 558] width 13 height 13
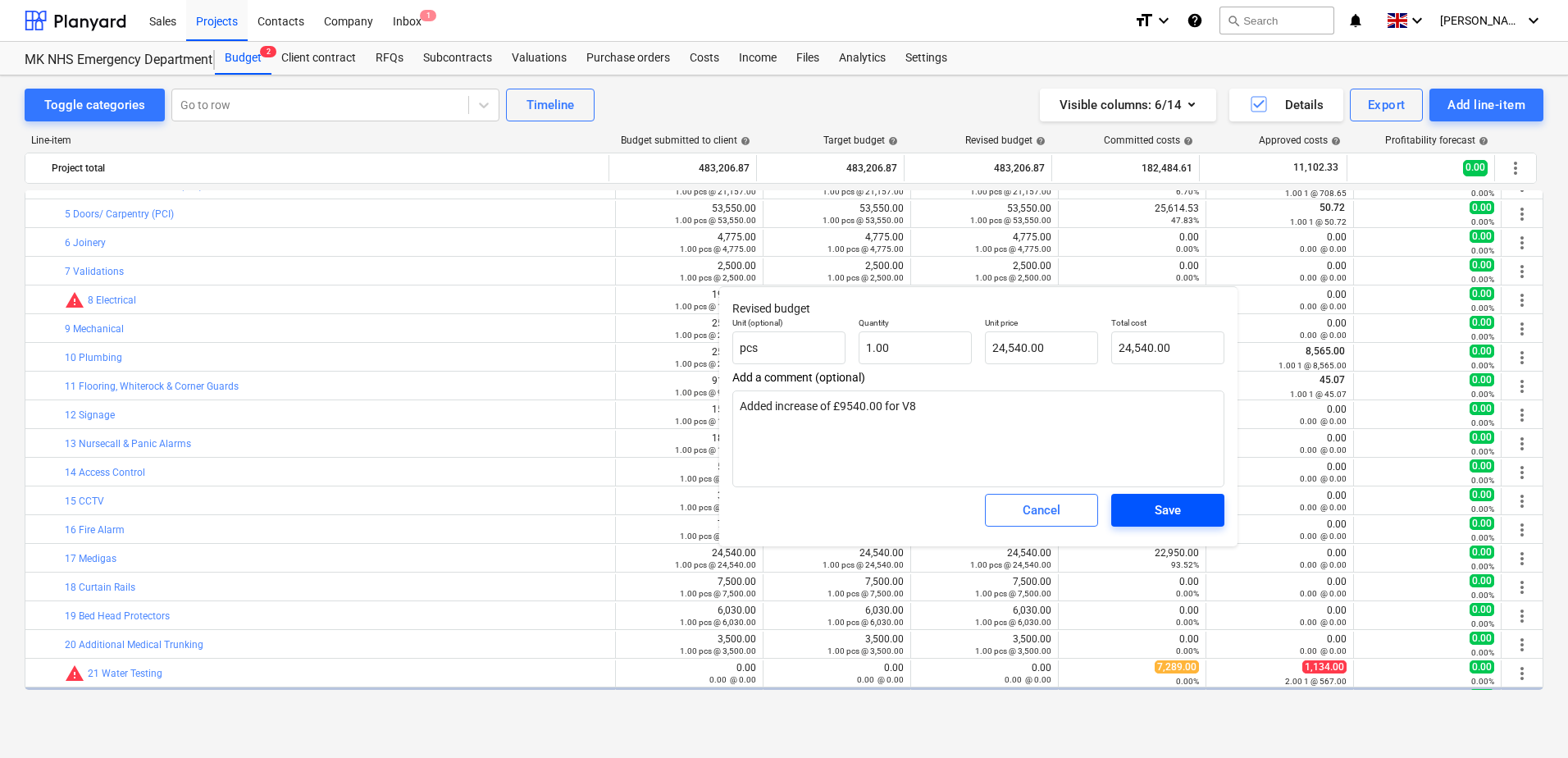
click at [1139, 515] on span "Save" at bounding box center [1168, 511] width 74 height 22
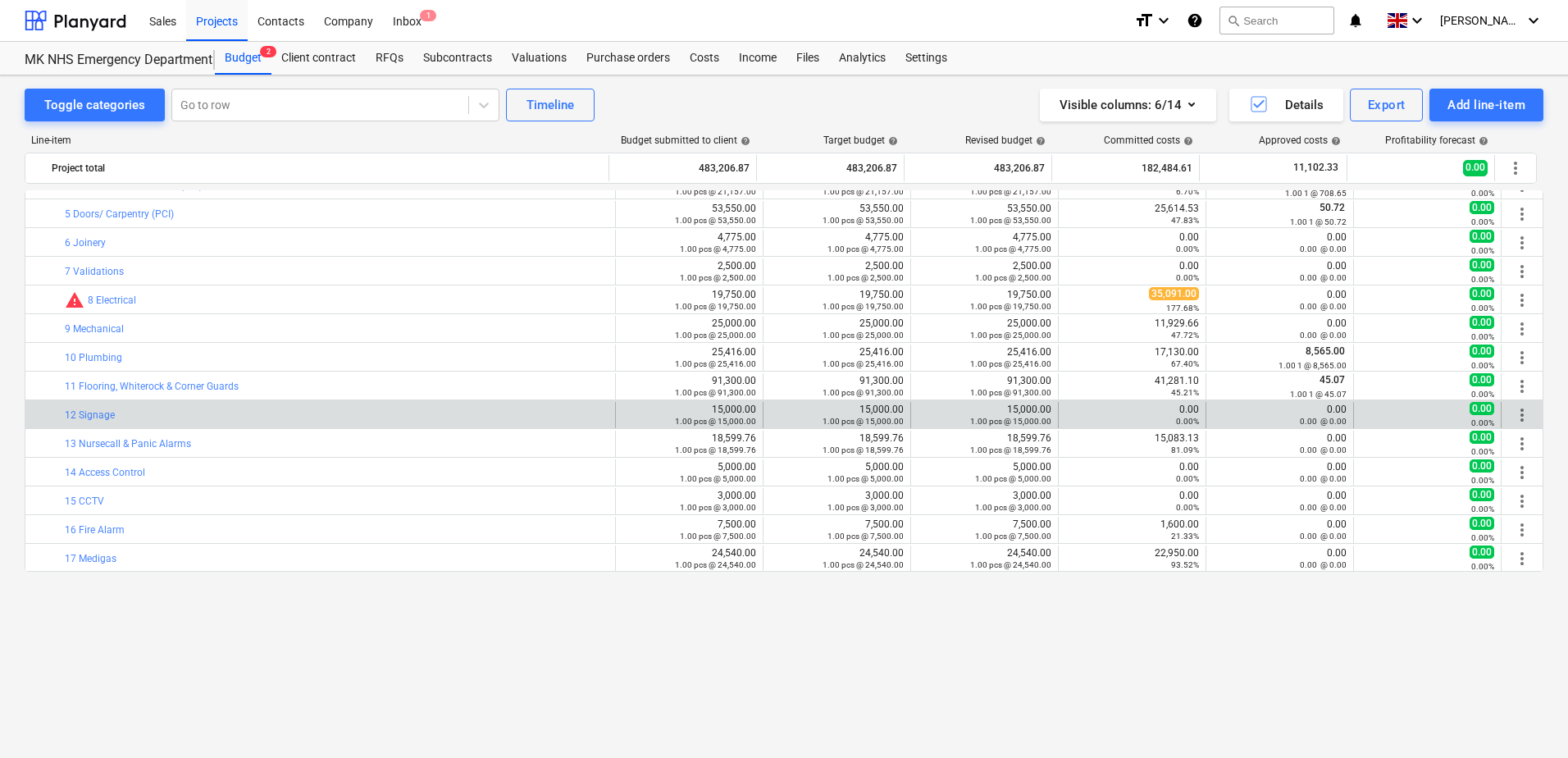
scroll to position [0, 0]
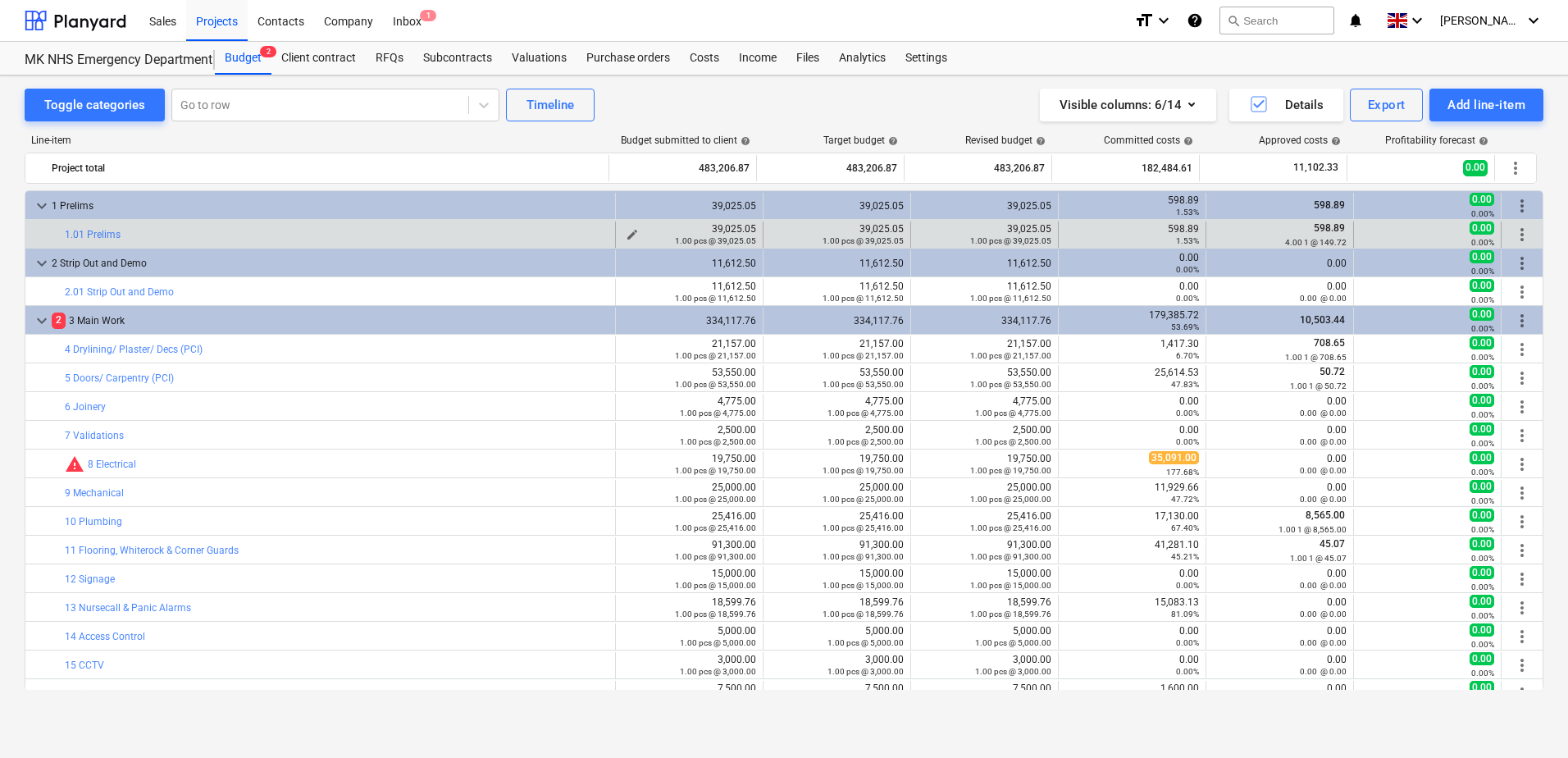
click at [630, 237] on div "1.00 pcs @ 39,025.05" at bounding box center [689, 240] width 134 height 12
click at [628, 236] on div "1.00 pcs @ 39,025.05" at bounding box center [689, 240] width 134 height 12
click at [921, 236] on div "1.00 pcs @ 39,025.05" at bounding box center [984, 240] width 134 height 12
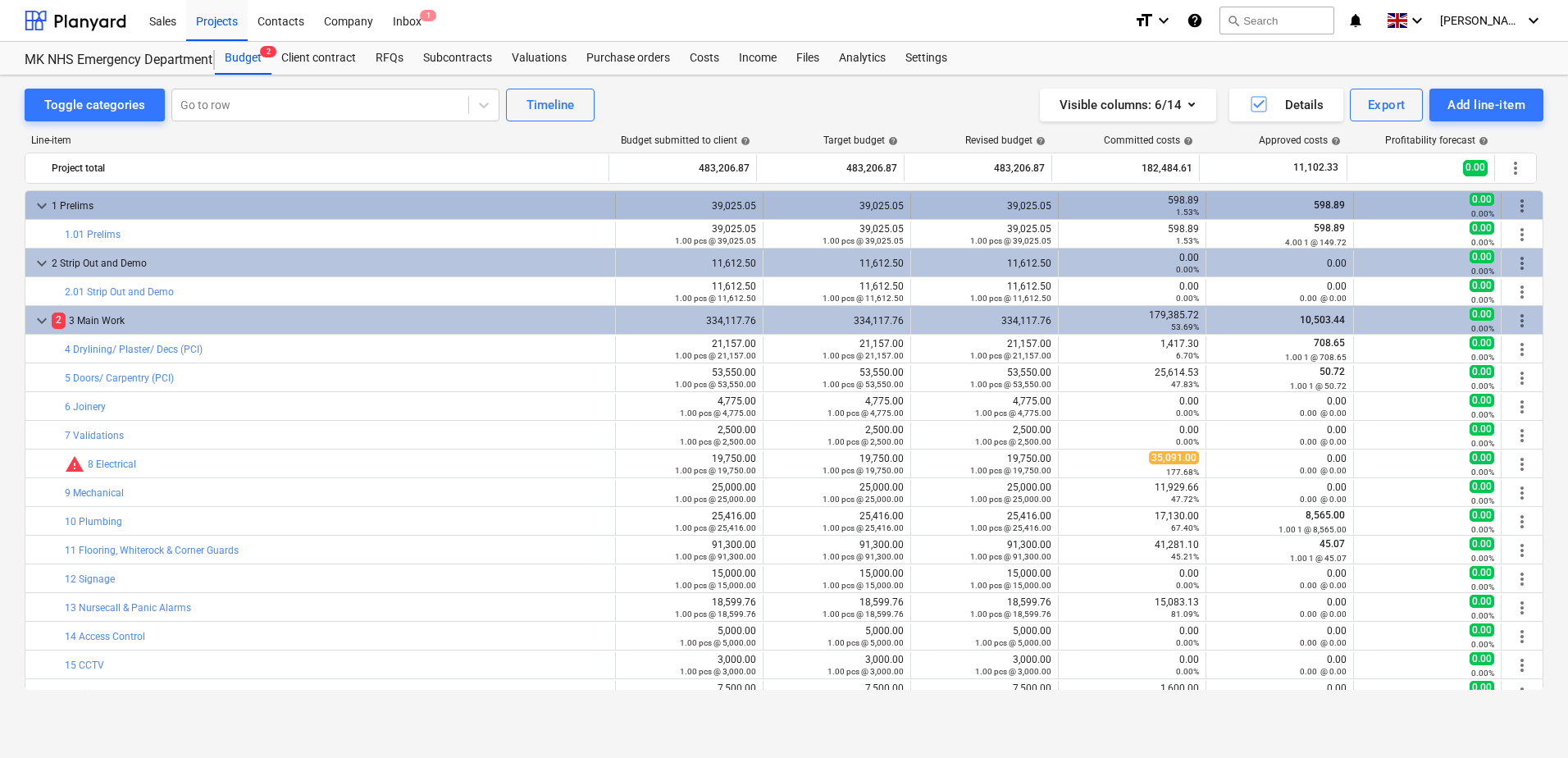
click at [918, 208] on div "39,025.05" at bounding box center [984, 206] width 134 height 12
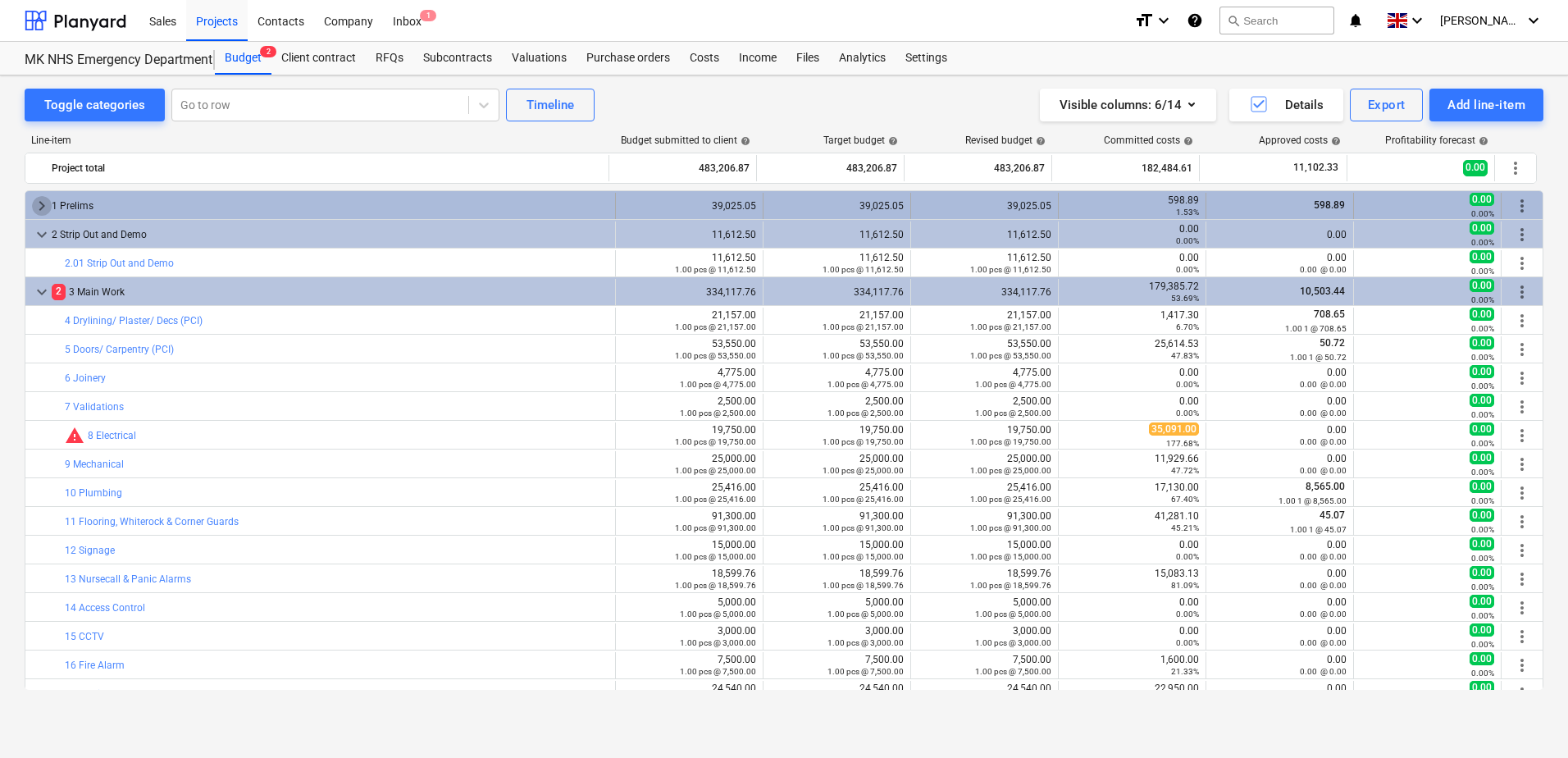
click at [43, 202] on span "keyboard_arrow_right" at bounding box center [42, 206] width 20 height 20
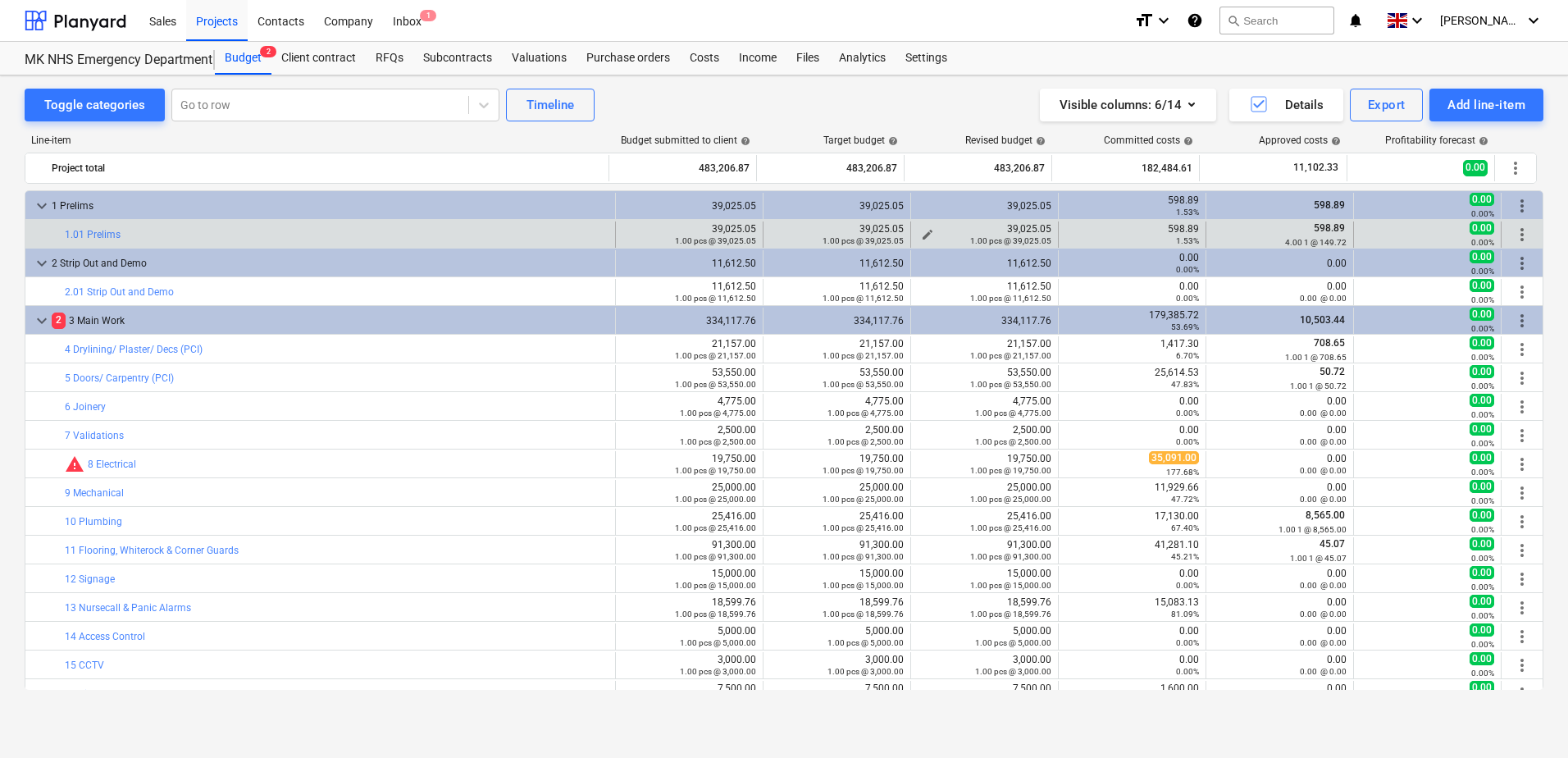
click at [922, 236] on div "1.00 pcs @ 39,025.05" at bounding box center [984, 240] width 134 height 12
click at [918, 227] on button "edit" at bounding box center [928, 235] width 20 height 20
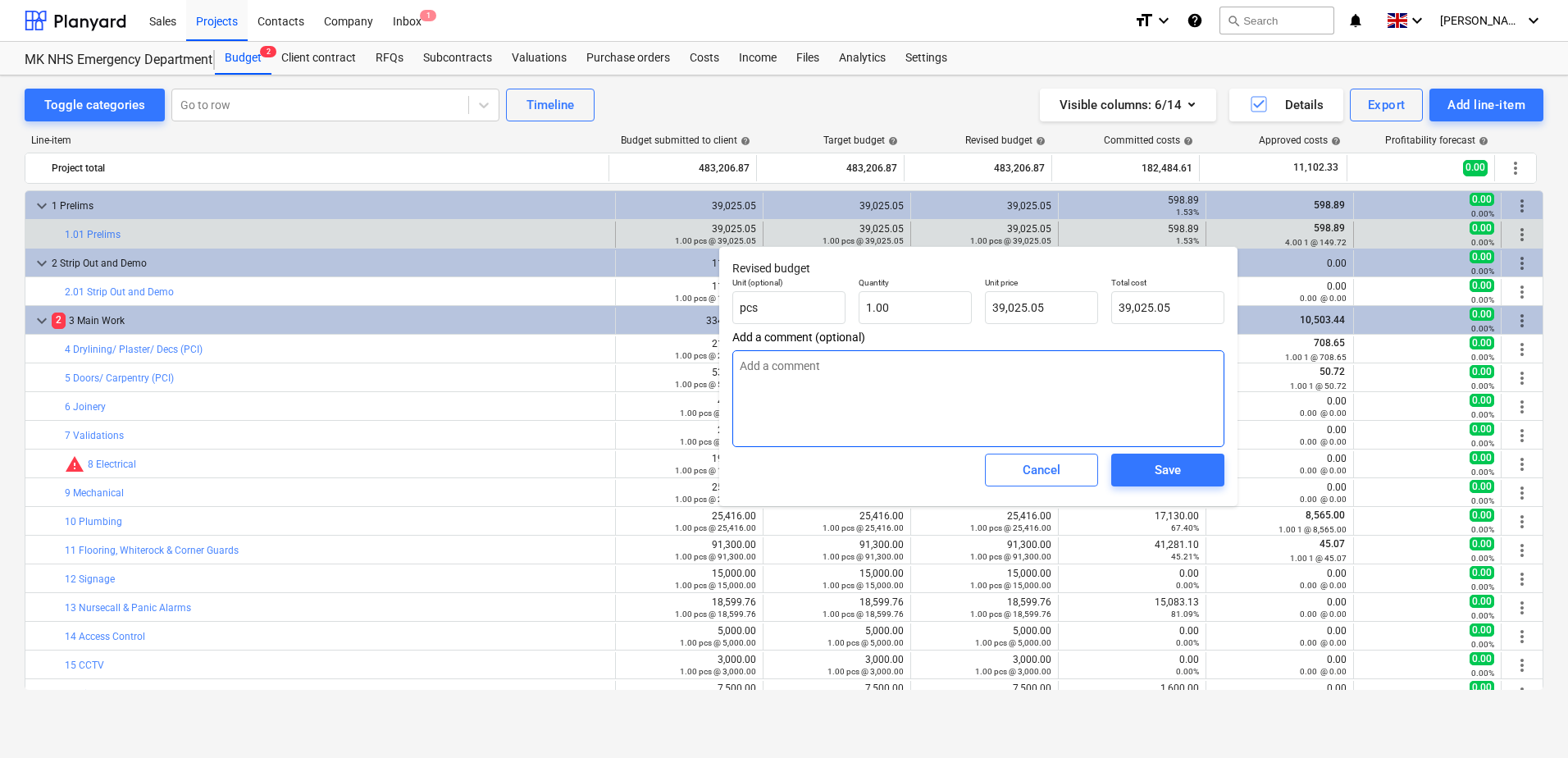
click at [772, 357] on textarea at bounding box center [978, 399] width 492 height 97
click at [757, 361] on textarea "Add increase of £5150.00 for variation 2" at bounding box center [978, 399] width 492 height 97
click at [1144, 468] on span "Save" at bounding box center [1168, 470] width 74 height 22
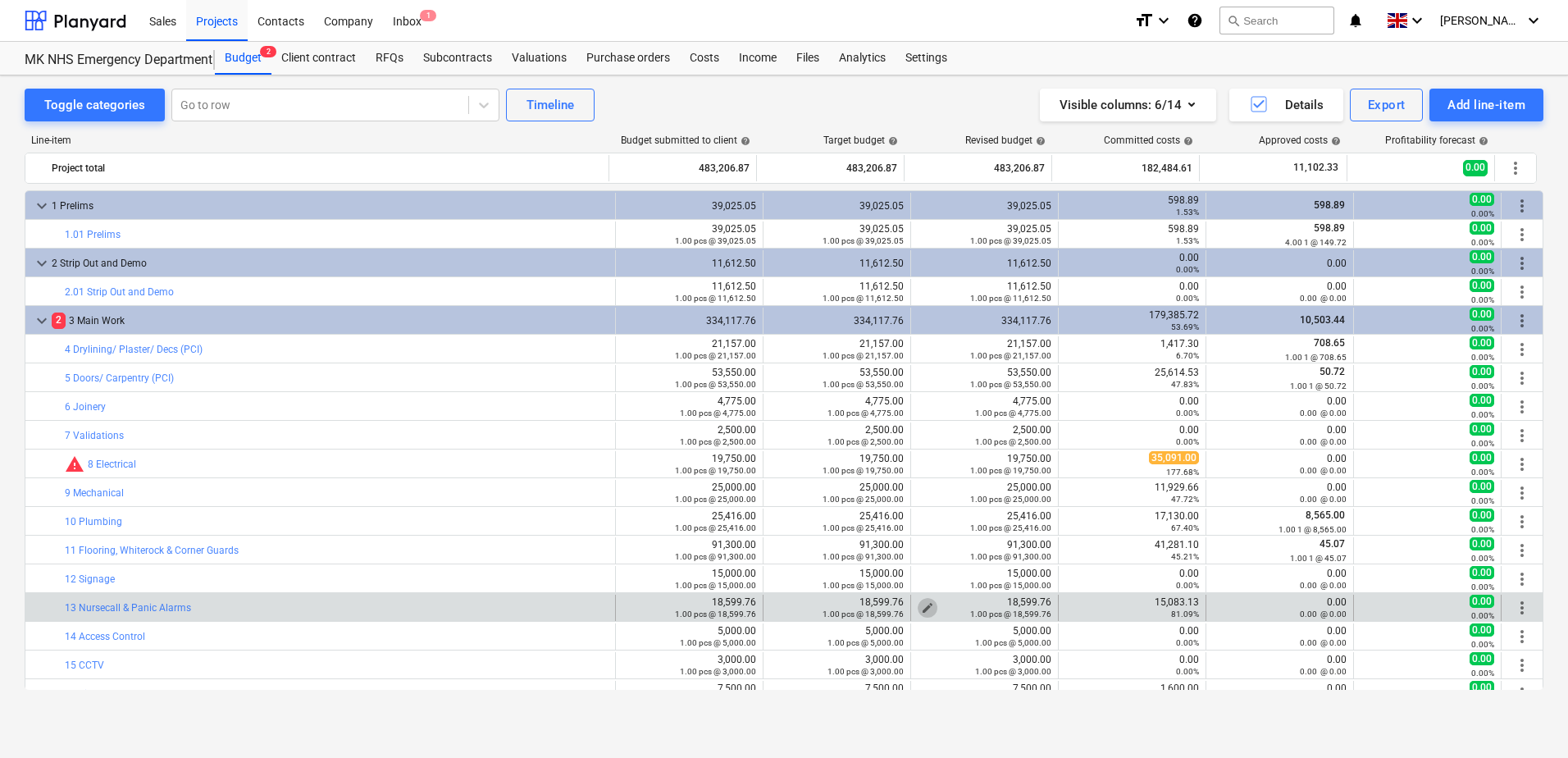
click at [923, 606] on span "edit" at bounding box center [928, 608] width 13 height 13
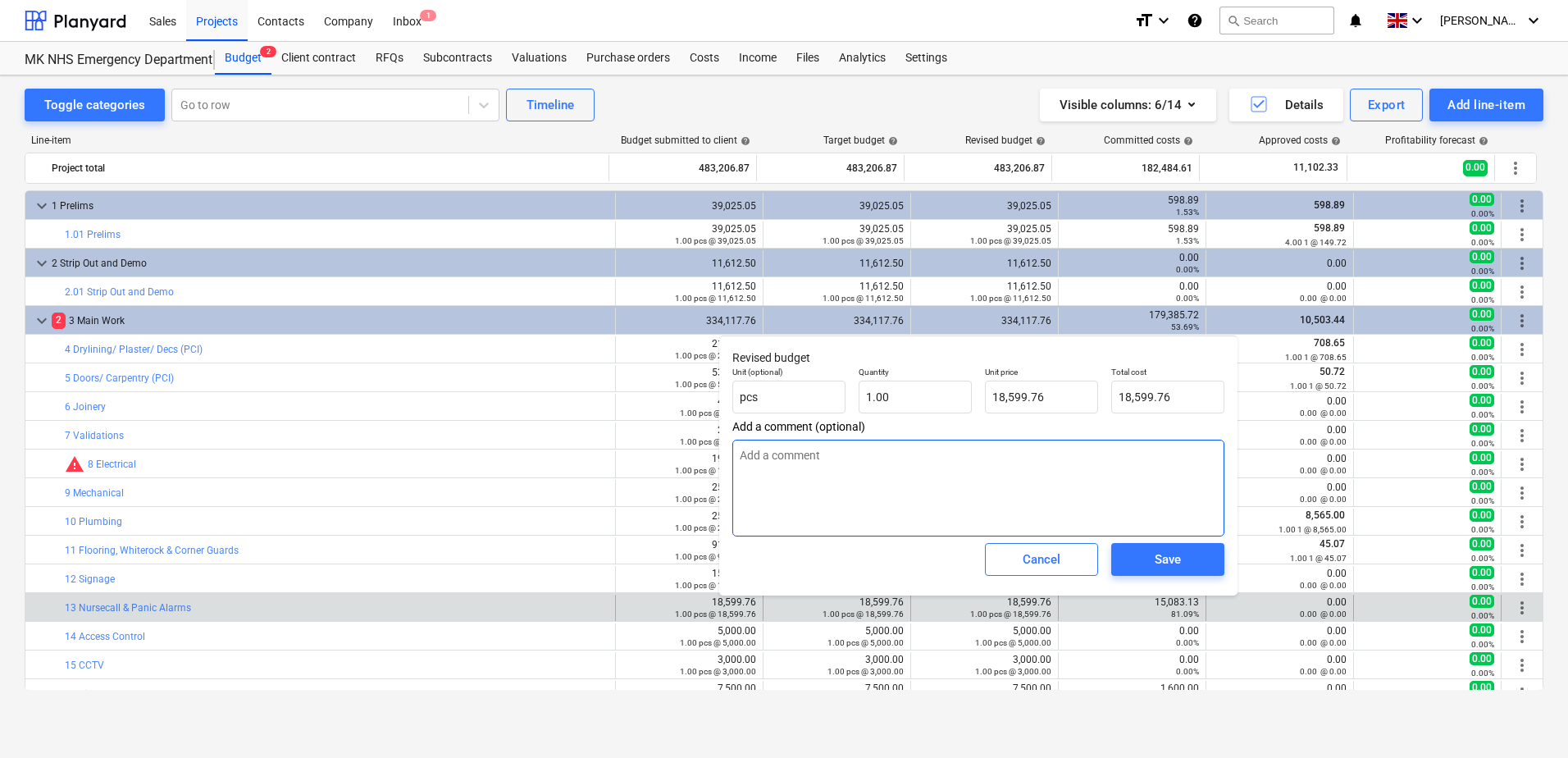
click at [798, 460] on textarea at bounding box center [978, 488] width 492 height 97
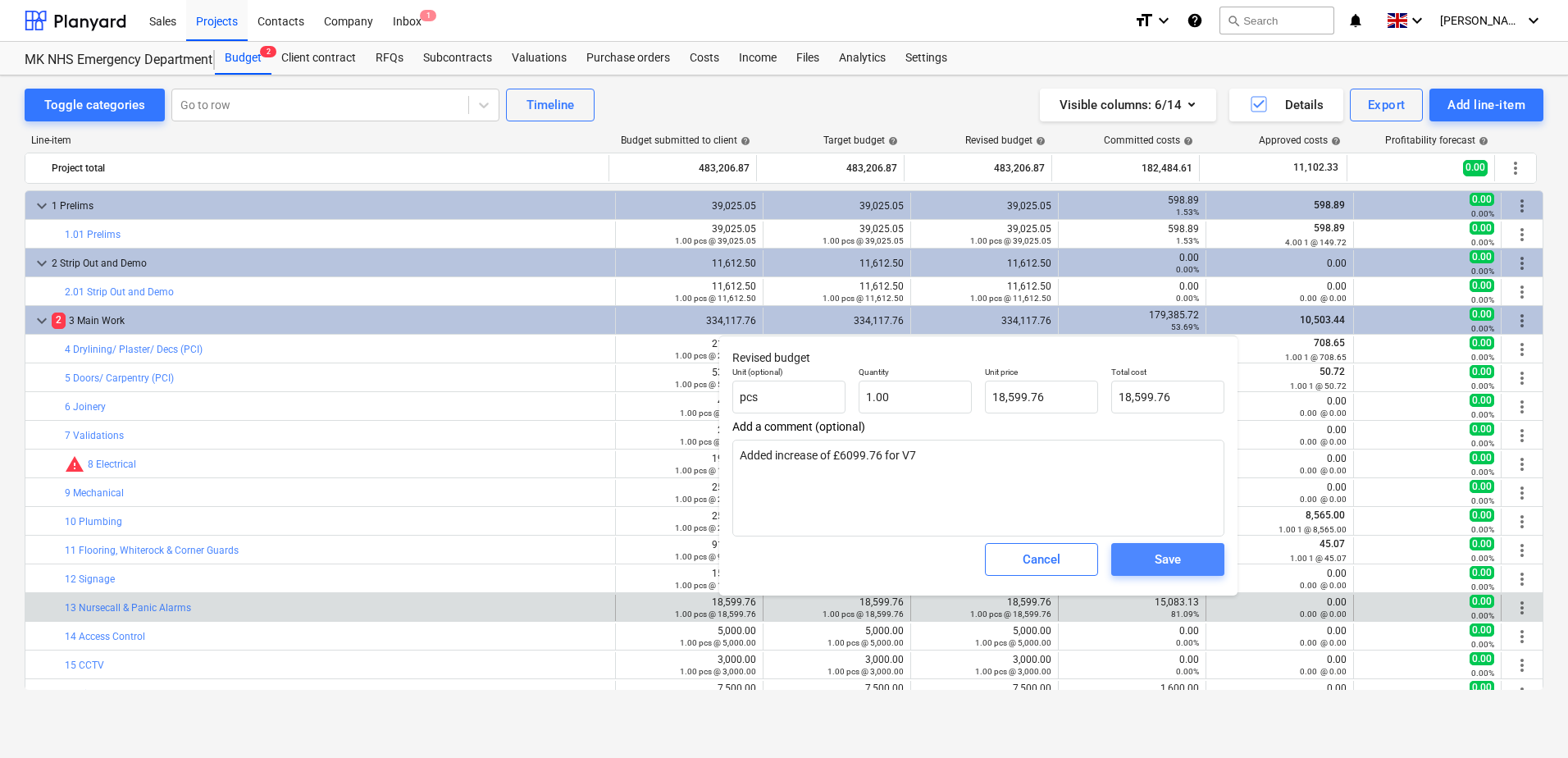
click at [1145, 562] on span "Save" at bounding box center [1168, 559] width 74 height 22
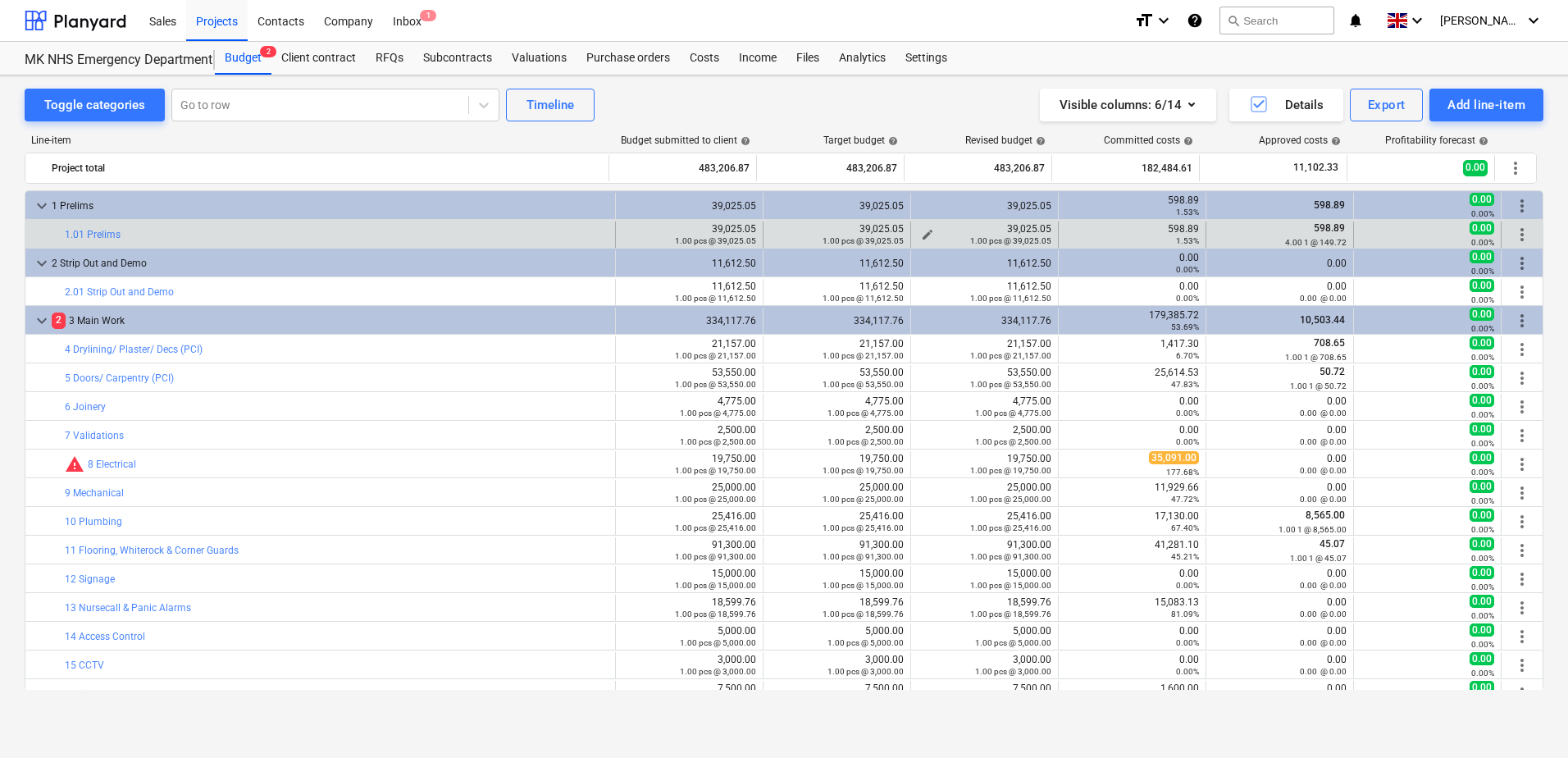
click at [922, 230] on span "edit" at bounding box center [928, 235] width 13 height 13
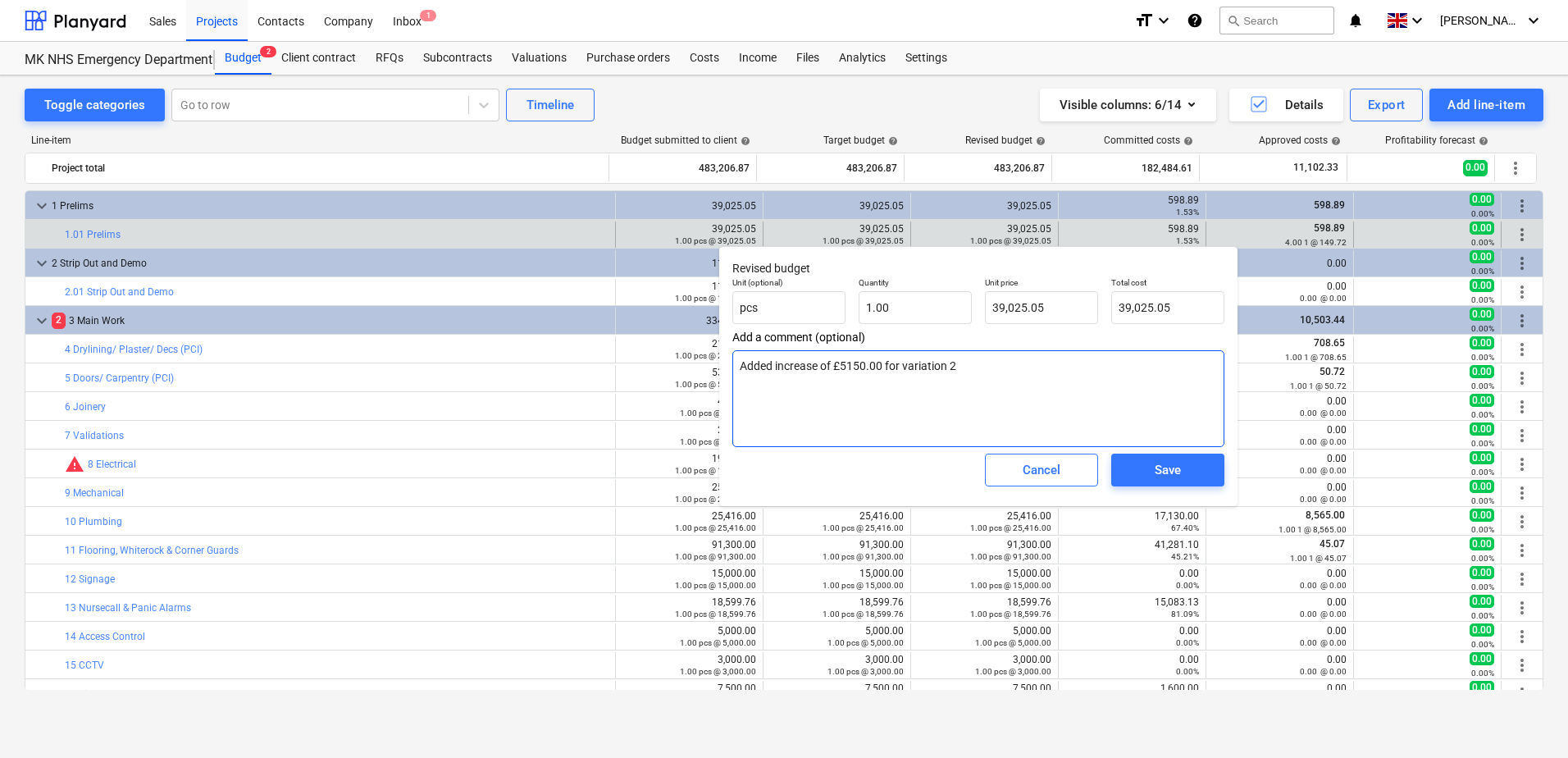
click at [904, 366] on textarea "Added increase of £5150.00 for variation 2" at bounding box center [978, 399] width 492 height 97
click at [1155, 476] on div "Save" at bounding box center [1168, 470] width 26 height 22
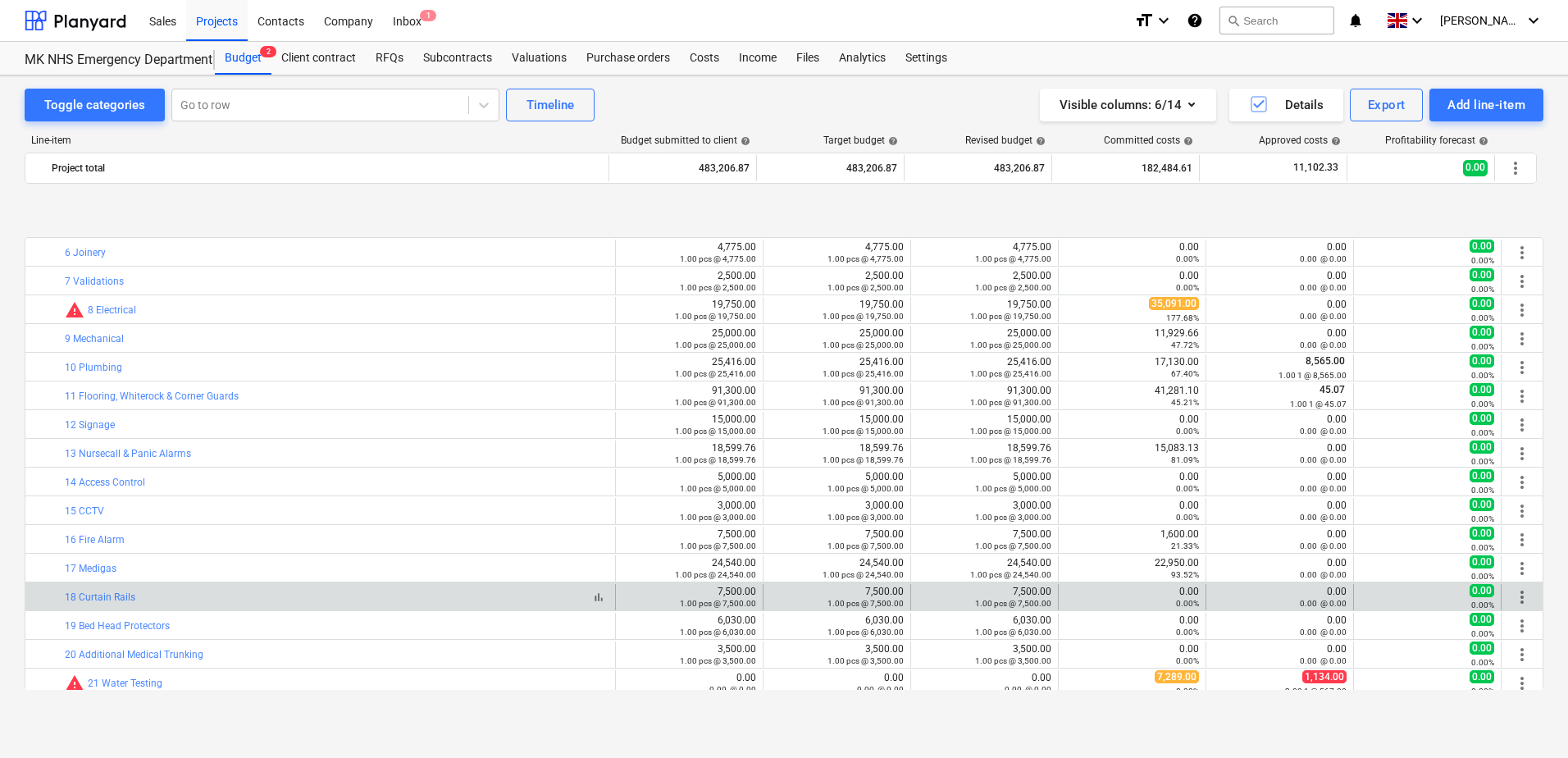
scroll to position [246, 0]
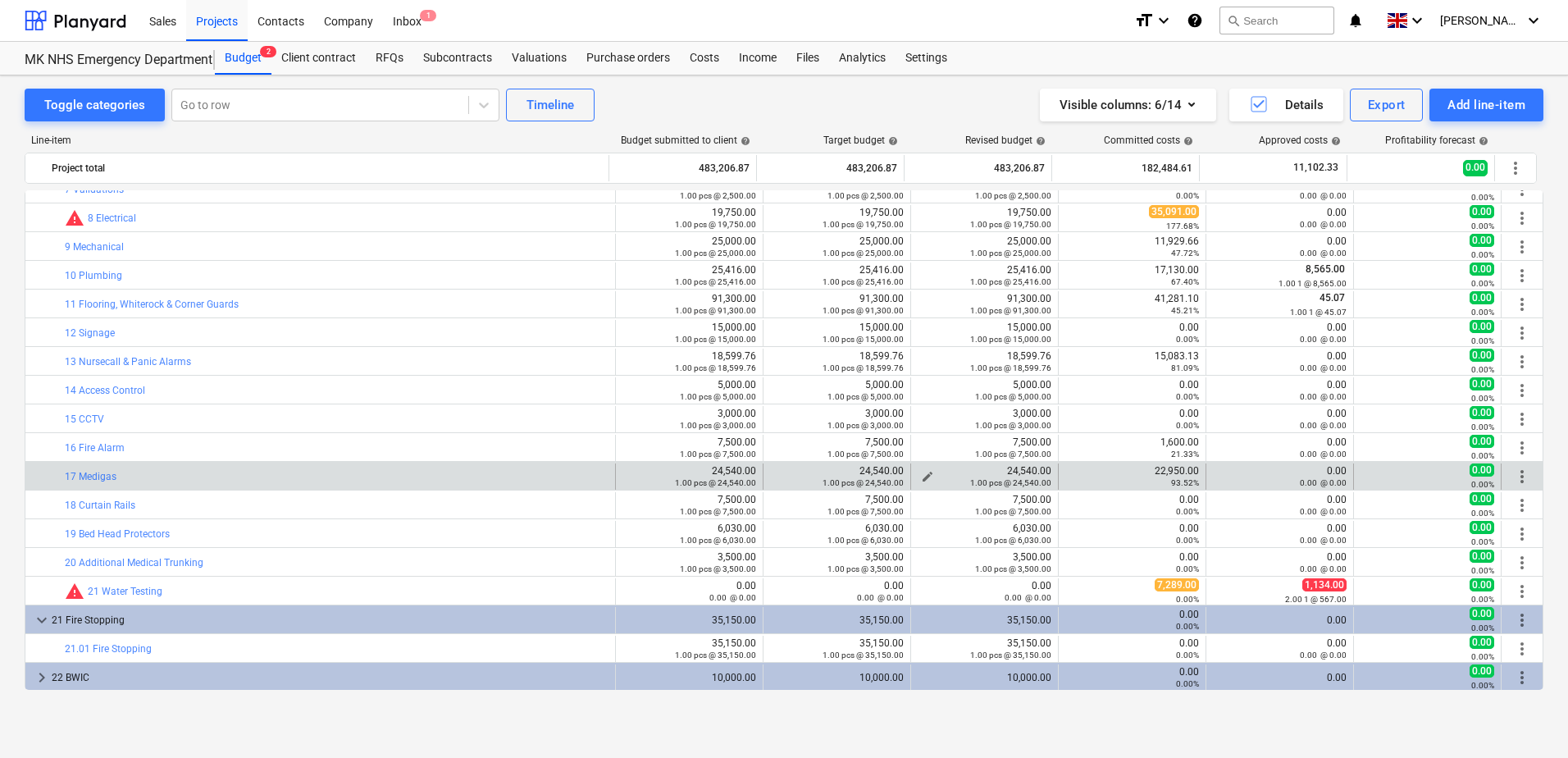
click at [922, 471] on span "edit" at bounding box center [928, 477] width 13 height 13
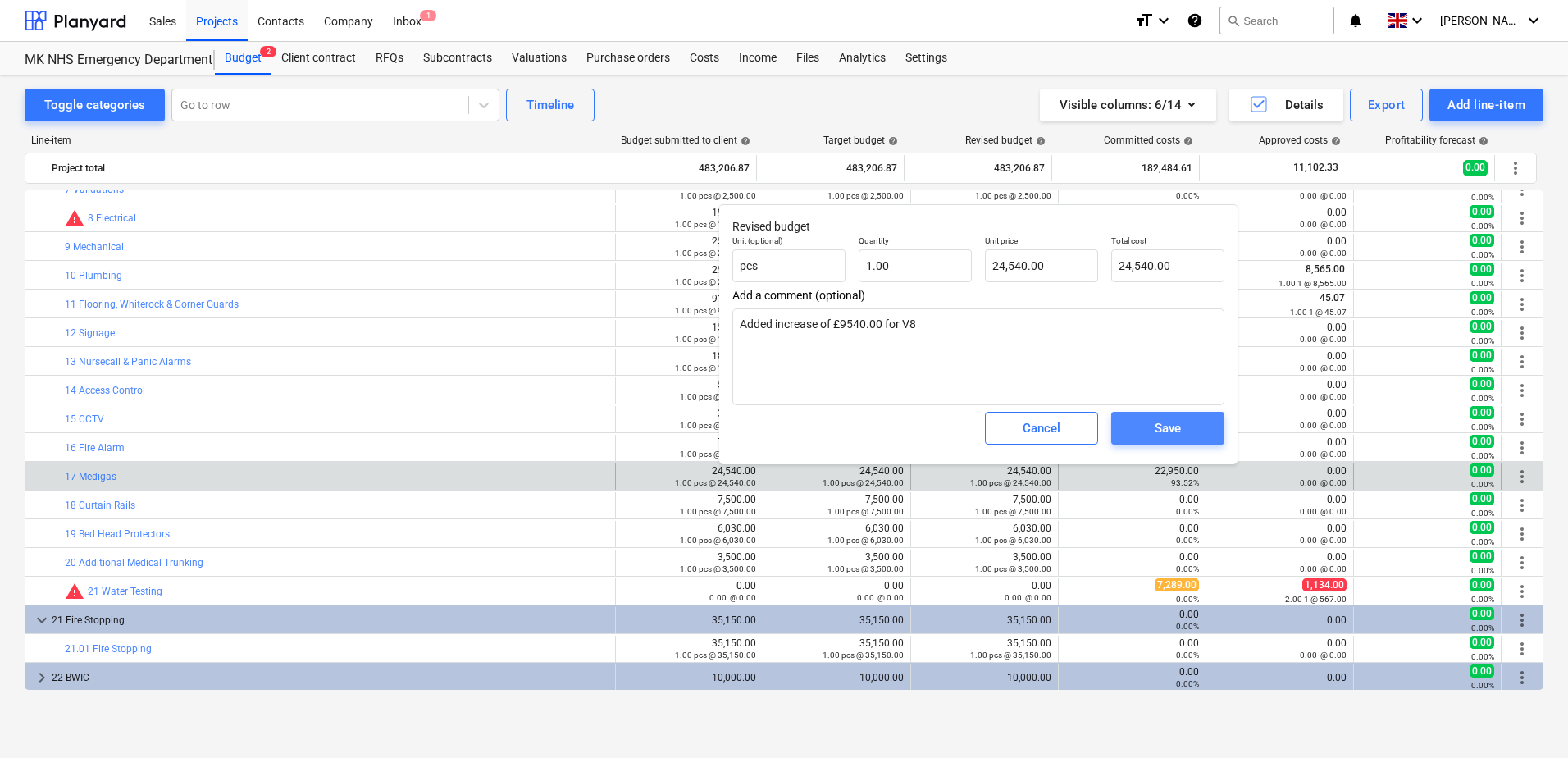
click at [1117, 430] on button "Save" at bounding box center [1168, 428] width 113 height 32
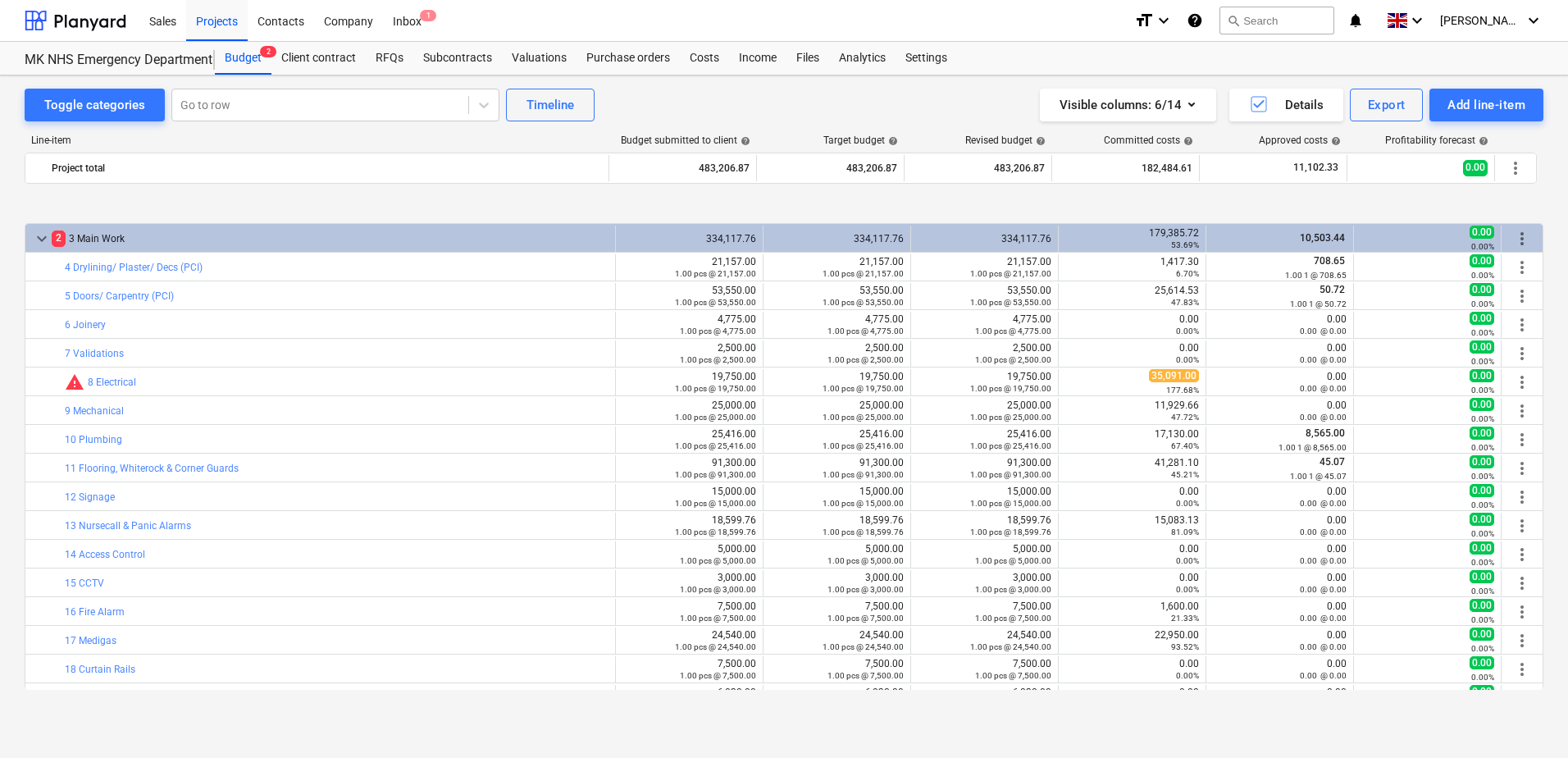
scroll to position [164, 0]
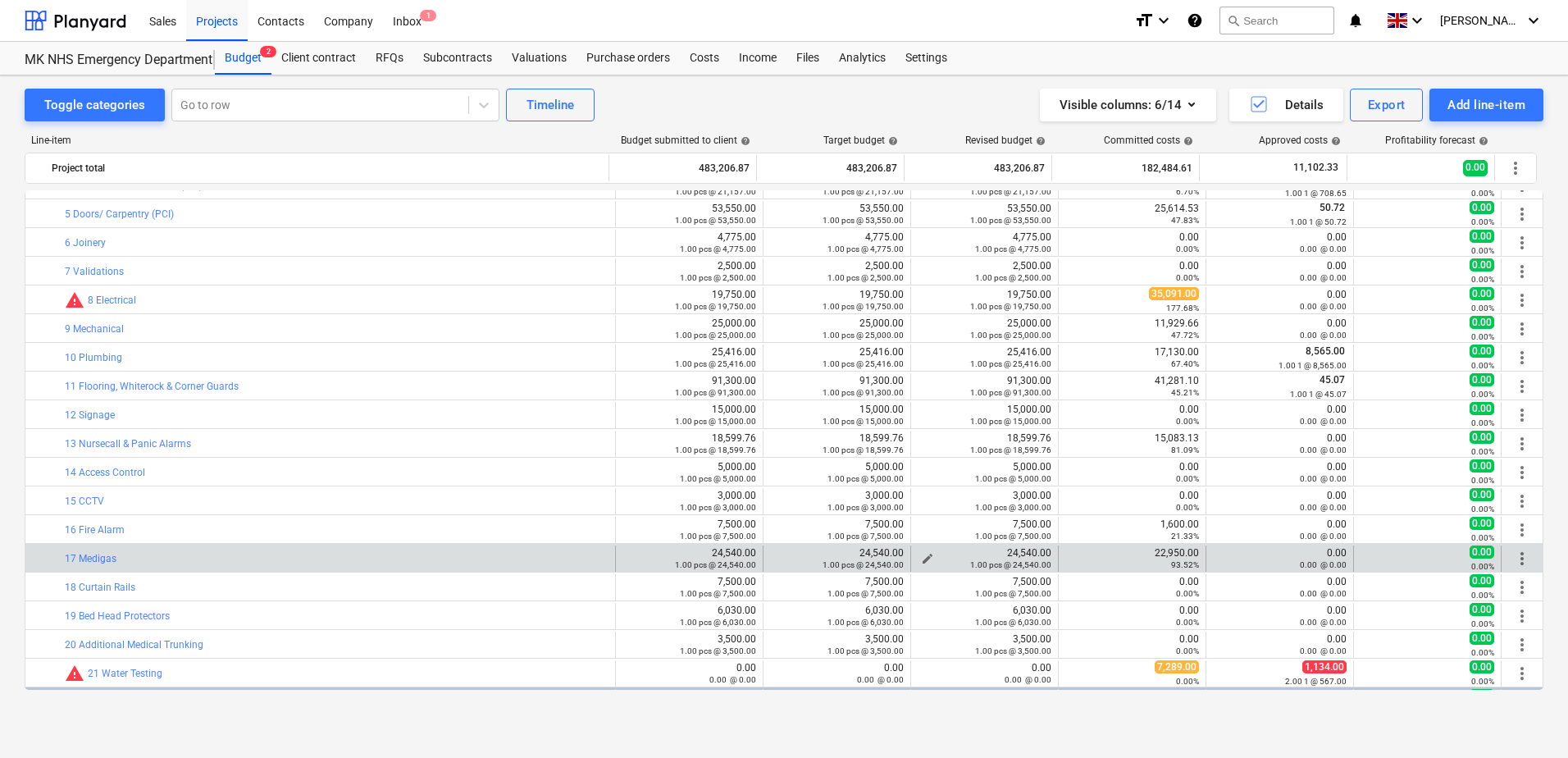
click at [922, 559] on div "1.00 pcs @ 24,540.00" at bounding box center [984, 564] width 134 height 12
click at [922, 556] on span "edit" at bounding box center [928, 558] width 13 height 13
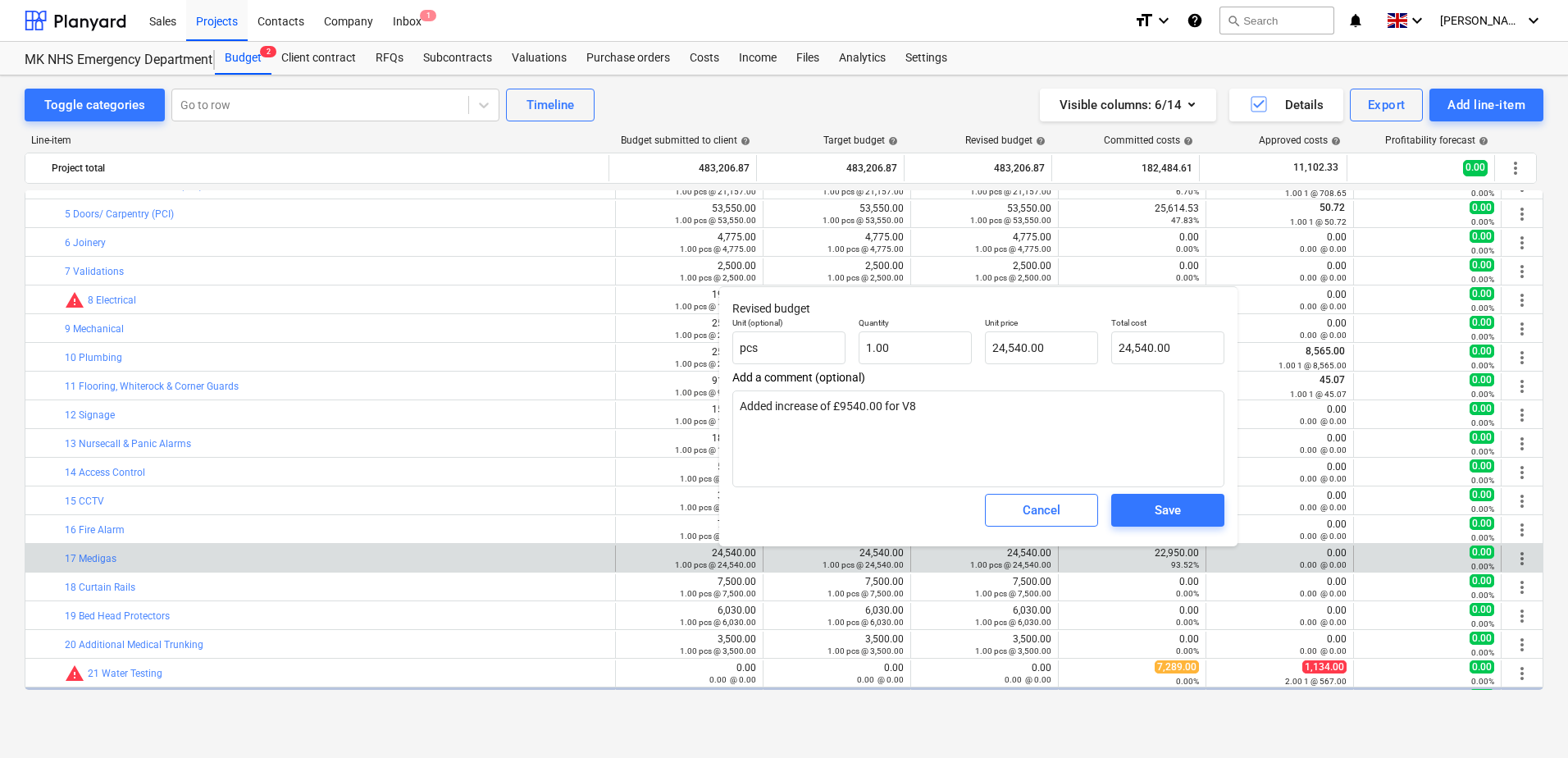
click at [732, 734] on div "Toggle categories Go to row Timeline Visible columns : 6/14 Details Export Add …" at bounding box center [784, 416] width 1568 height 682
click at [1039, 518] on div "Cancel" at bounding box center [1042, 511] width 38 height 22
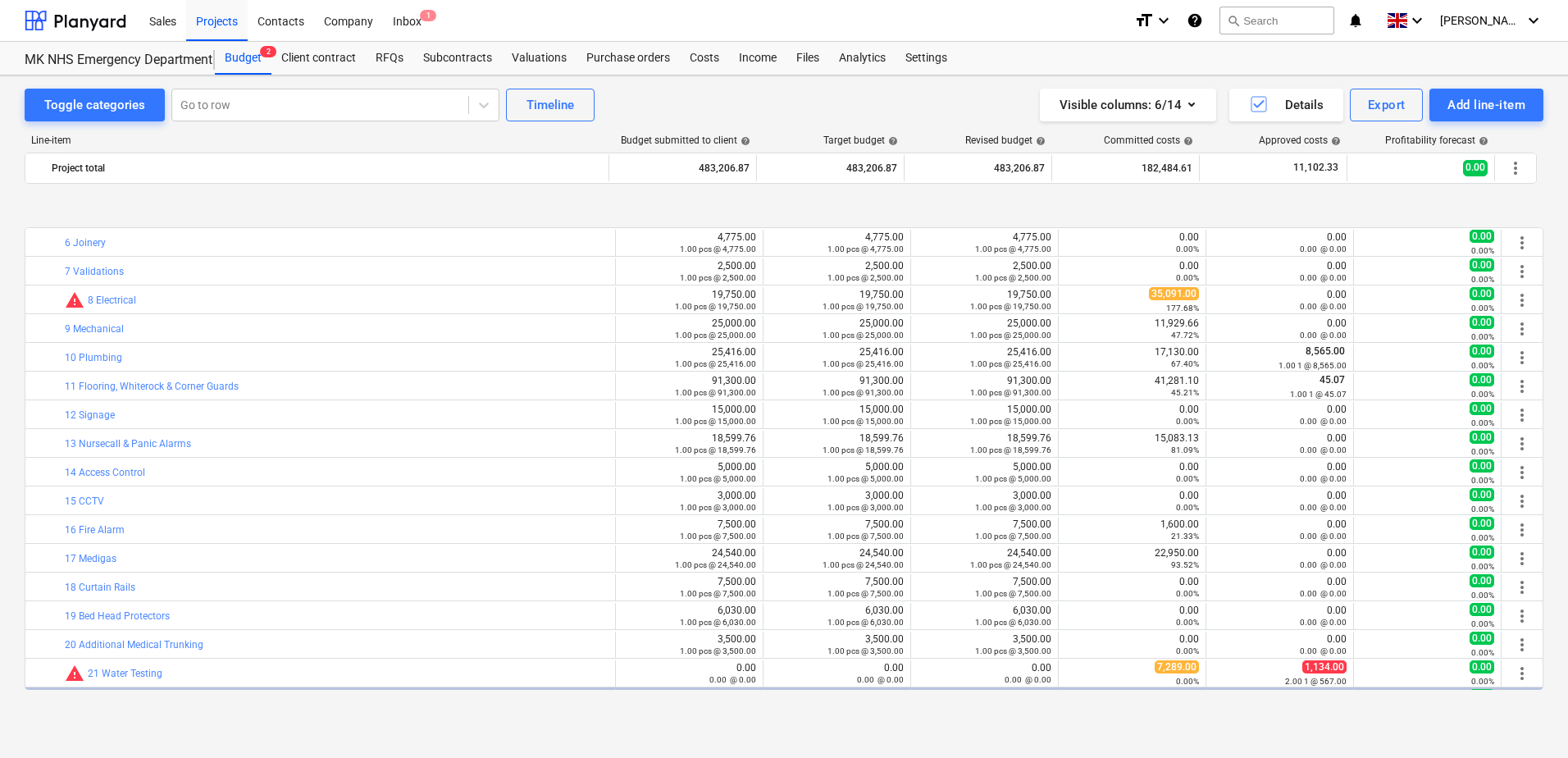
scroll to position [246, 0]
